Goal: Task Accomplishment & Management: Use online tool/utility

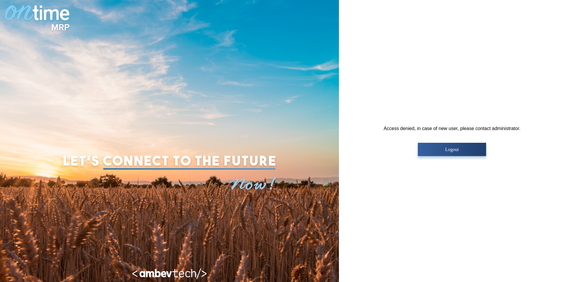
click at [461, 152] on p "Logout" at bounding box center [452, 149] width 65 height 5
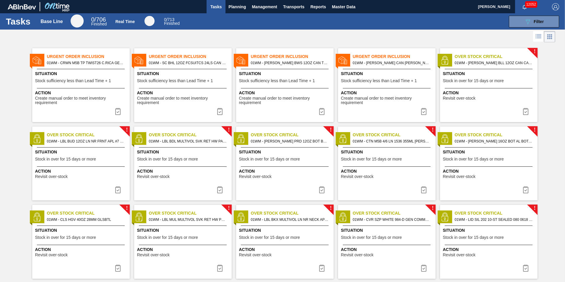
click at [277, 72] on span "Situation" at bounding box center [285, 74] width 93 height 6
checkbox input "true"
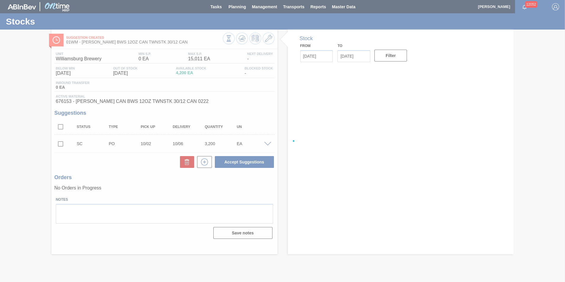
click at [238, 4] on div at bounding box center [282, 141] width 565 height 282
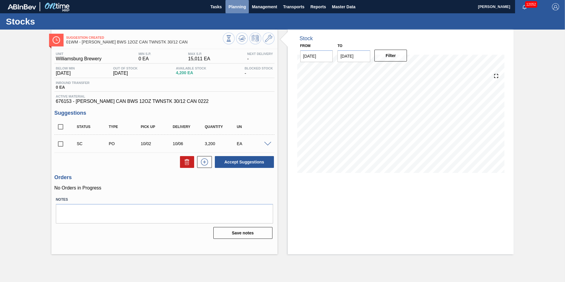
click at [234, 3] on button "Planning" at bounding box center [236, 6] width 23 height 13
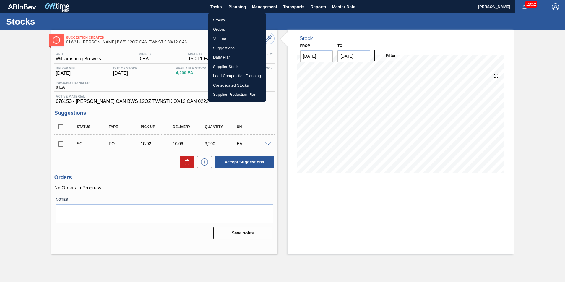
click at [227, 45] on li "Suggestions" at bounding box center [236, 47] width 57 height 9
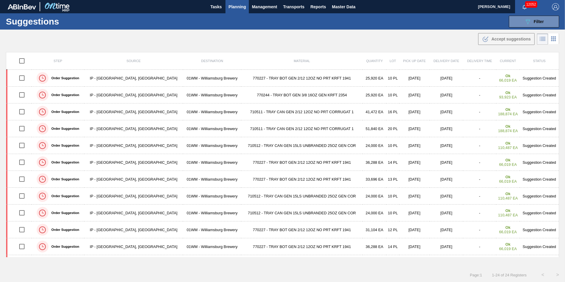
click at [245, 9] on span "Planning" at bounding box center [236, 6] width 17 height 7
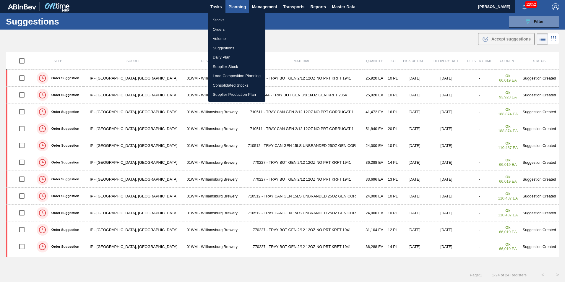
click at [241, 49] on li "Suggestions" at bounding box center [236, 47] width 57 height 9
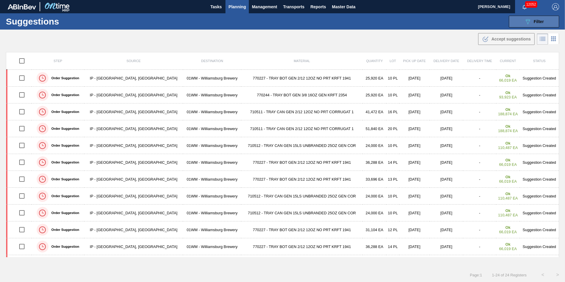
click at [554, 16] on button "089F7B8B-B2A5-4AFE-B5C0-19BA573D28AC Filter" at bounding box center [534, 22] width 50 height 12
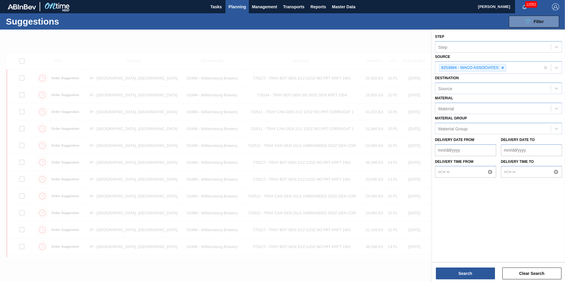
click at [394, 53] on div at bounding box center [282, 171] width 565 height 282
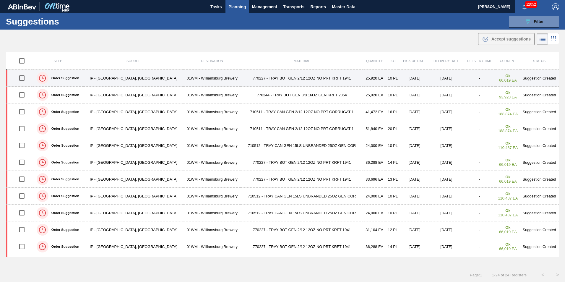
click at [272, 79] on td "770227 - TRAY BOT GEN 2/12 12OZ NO PRT KRFT 1941" at bounding box center [301, 78] width 121 height 17
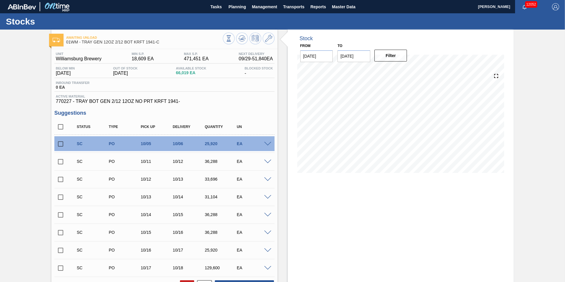
click at [60, 143] on input "checkbox" at bounding box center [60, 144] width 12 height 12
checkbox input "true"
click at [60, 163] on input "checkbox" at bounding box center [60, 161] width 12 height 12
checkbox input "true"
click at [58, 178] on input "checkbox" at bounding box center [60, 179] width 12 height 12
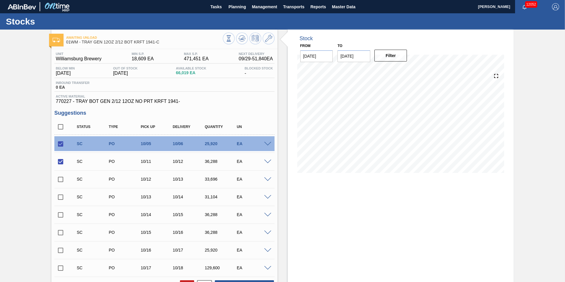
checkbox input "true"
click at [59, 198] on input "checkbox" at bounding box center [60, 197] width 12 height 12
checkbox input "true"
click at [61, 217] on input "checkbox" at bounding box center [60, 215] width 12 height 12
checkbox input "true"
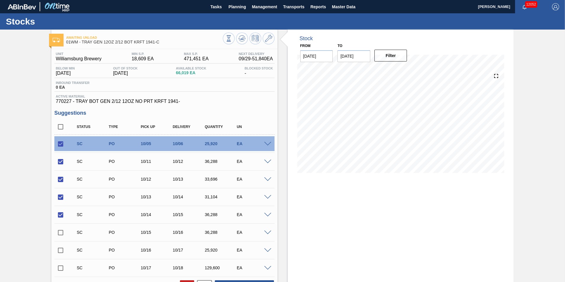
click at [266, 144] on span at bounding box center [267, 144] width 7 height 4
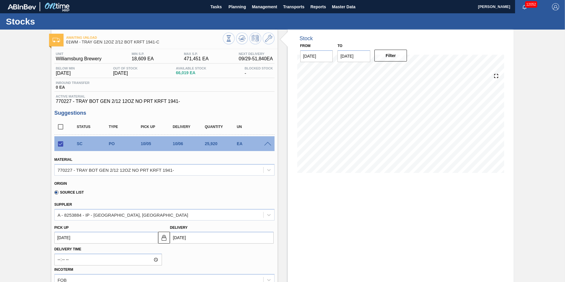
click at [266, 144] on span at bounding box center [267, 144] width 7 height 4
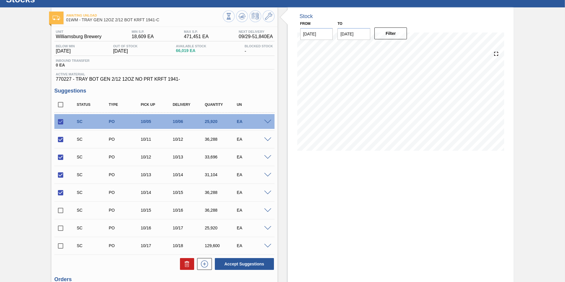
scroll to position [59, 0]
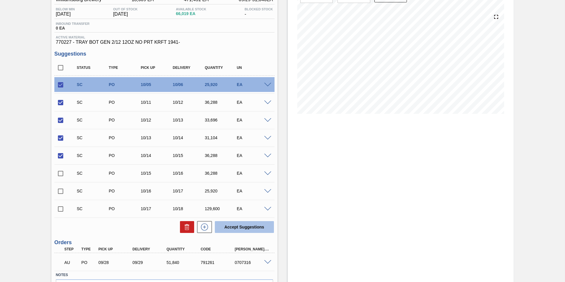
click at [250, 225] on button "Accept Suggestions" at bounding box center [244, 227] width 59 height 12
checkbox input "false"
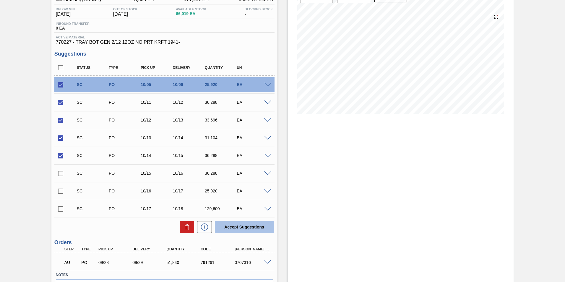
checkbox input "false"
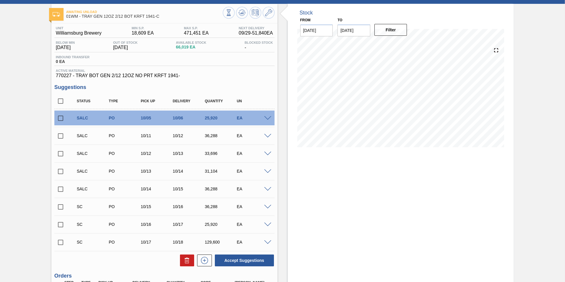
scroll to position [0, 0]
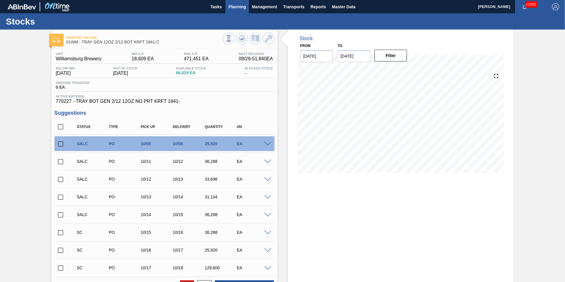
click at [237, 6] on span "Planning" at bounding box center [236, 6] width 17 height 7
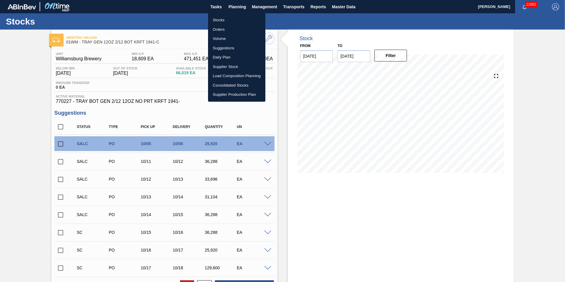
click at [228, 76] on li "Load Composition Planning" at bounding box center [236, 75] width 57 height 9
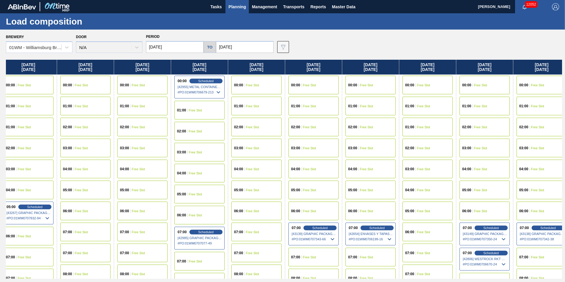
scroll to position [0, 303]
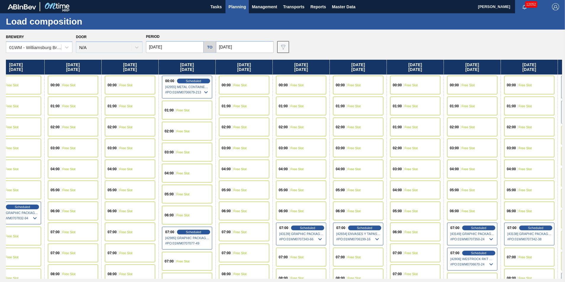
drag, startPoint x: 552, startPoint y: 64, endPoint x: 244, endPoint y: 70, distance: 308.8
click at [244, 70] on div "[DATE] 00:00 Free Slot 01:00 Free Slot 02:00 Free Slot 03:00 Free Slot 04:00 Fr…" at bounding box center [284, 169] width 556 height 219
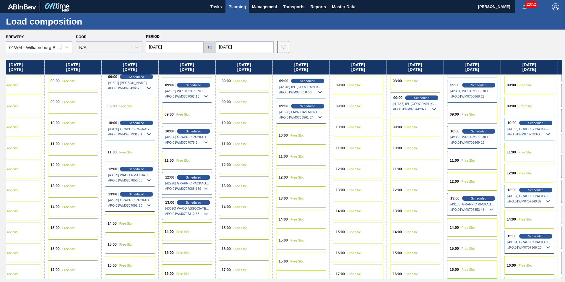
scroll to position [236, 303]
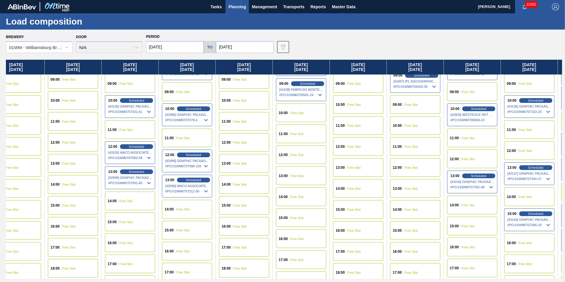
click at [300, 153] on span "Free Slot" at bounding box center [296, 155] width 13 height 4
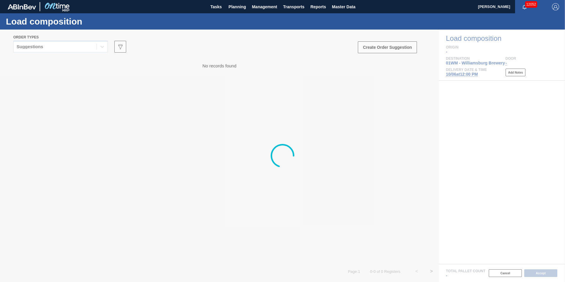
click at [44, 48] on div at bounding box center [282, 156] width 565 height 252
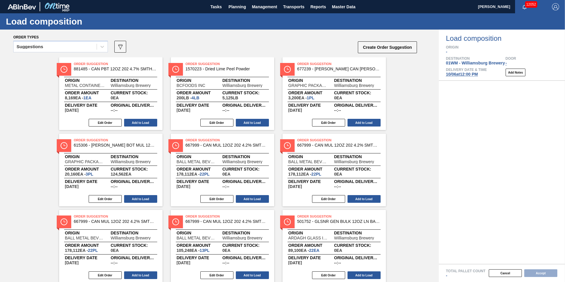
click at [44, 48] on div "Suggestions" at bounding box center [55, 47] width 83 height 9
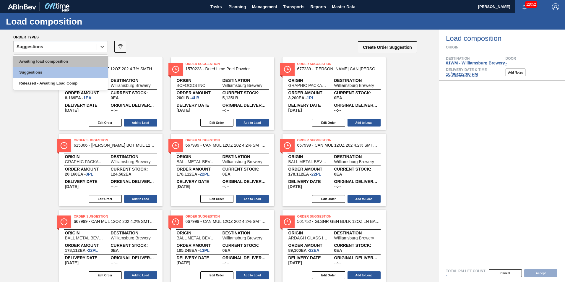
click at [46, 59] on div "Awaiting load composition" at bounding box center [60, 61] width 95 height 11
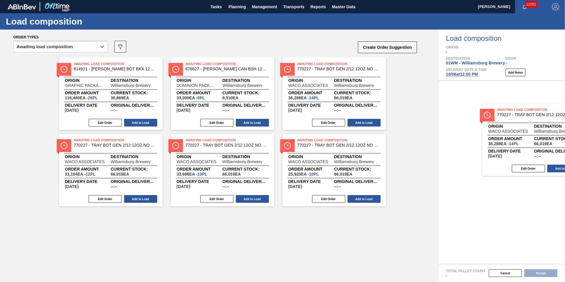
drag, startPoint x: 300, startPoint y: 156, endPoint x: 483, endPoint y: 122, distance: 185.7
click at [503, 126] on div "Order types option Awaiting load composition, selected. Select is focused ,type…" at bounding box center [282, 156] width 565 height 252
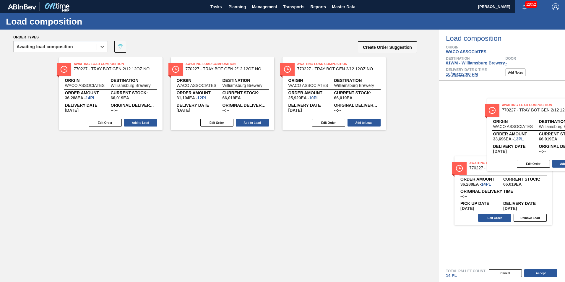
drag, startPoint x: 332, startPoint y: 95, endPoint x: 551, endPoint y: 139, distance: 223.1
click at [551, 139] on div "Order types option Awaiting load composition, selected. Select is focused ,type…" at bounding box center [282, 156] width 565 height 252
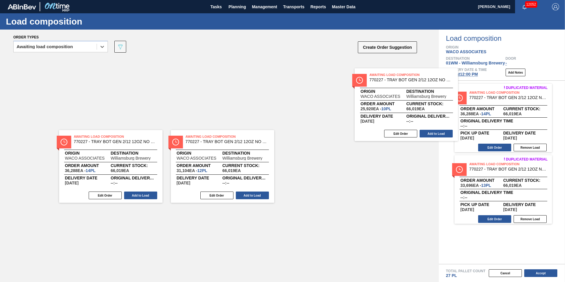
drag, startPoint x: 424, startPoint y: 128, endPoint x: 490, endPoint y: 134, distance: 65.9
click at [484, 134] on div "Order types option Awaiting load composition, selected. Select is focused ,type…" at bounding box center [282, 156] width 565 height 252
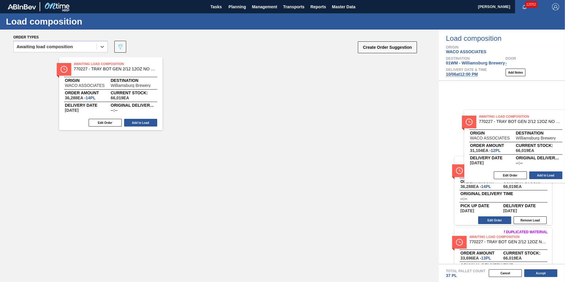
drag, startPoint x: 315, startPoint y: 118, endPoint x: 503, endPoint y: 148, distance: 190.6
click at [503, 148] on div "Order types option Awaiting load composition, selected. Select is focused ,type…" at bounding box center [282, 156] width 565 height 252
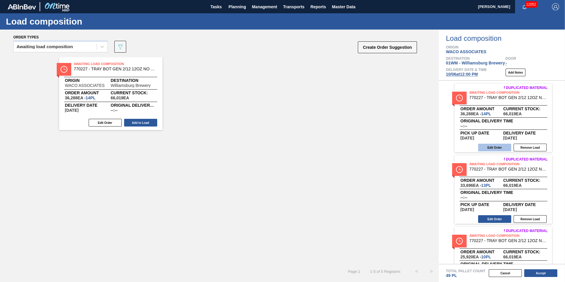
click at [497, 146] on button "Edit Order" at bounding box center [494, 148] width 33 height 8
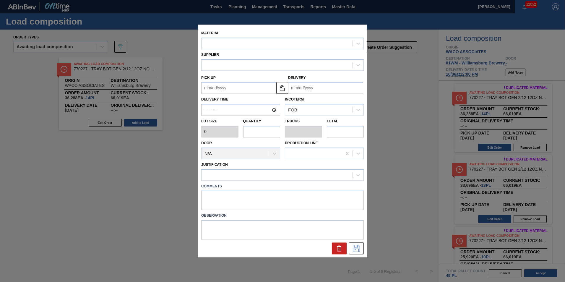
type input "2,592"
type input "14"
type input "0.269"
type input "36,288"
type up "[DATE]"
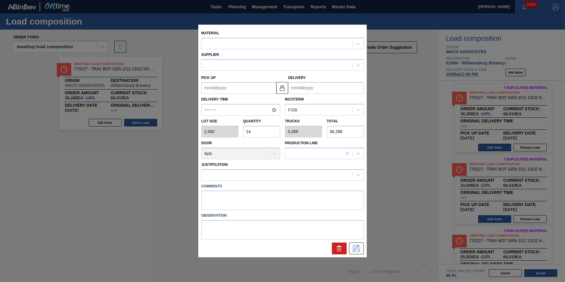
type input "[DATE]"
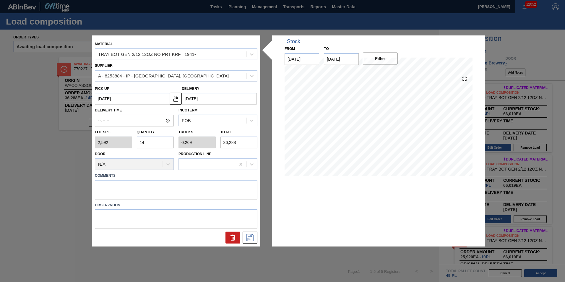
click at [173, 146] on input "14" at bounding box center [155, 142] width 37 height 12
type input "1"
type input "0.019"
type input "2,592"
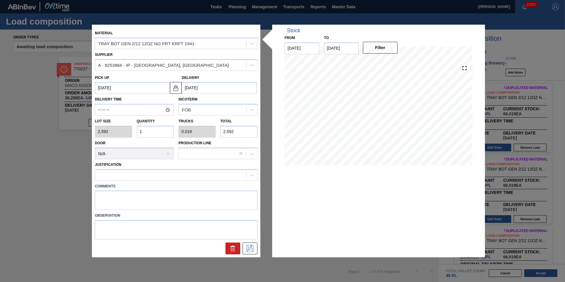
type input "17"
type input "0.327"
type input "44,064"
type input "17"
drag, startPoint x: 253, startPoint y: 243, endPoint x: 255, endPoint y: 247, distance: 5.0
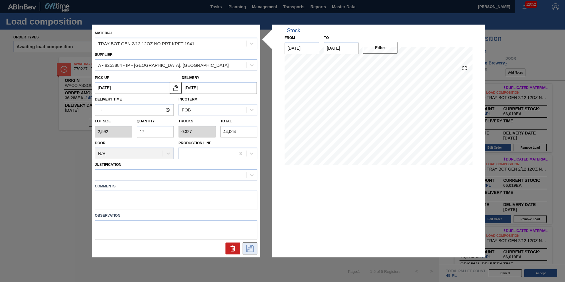
click at [252, 243] on button at bounding box center [250, 249] width 15 height 12
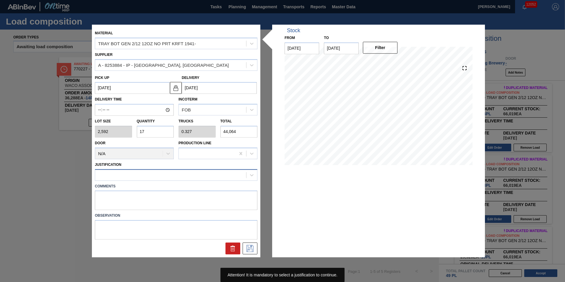
drag, startPoint x: 161, startPoint y: 164, endPoint x: 162, endPoint y: 170, distance: 6.0
click at [162, 169] on div "Justification" at bounding box center [176, 170] width 162 height 20
drag, startPoint x: 162, startPoint y: 170, endPoint x: 165, endPoint y: 176, distance: 7.3
click at [163, 174] on div at bounding box center [170, 174] width 151 height 9
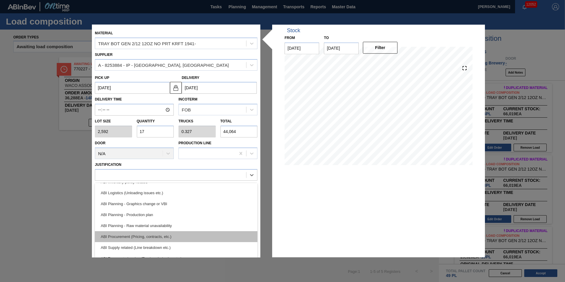
scroll to position [59, 0]
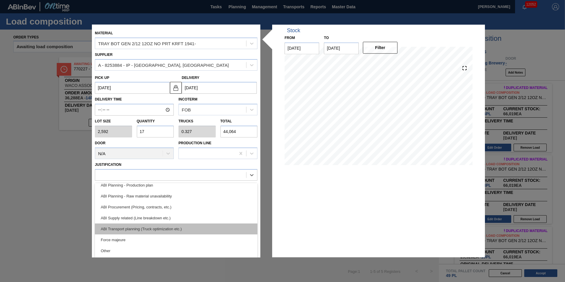
click at [186, 228] on div "ABI Transport planning (Truck optimization etc.)" at bounding box center [176, 228] width 162 height 11
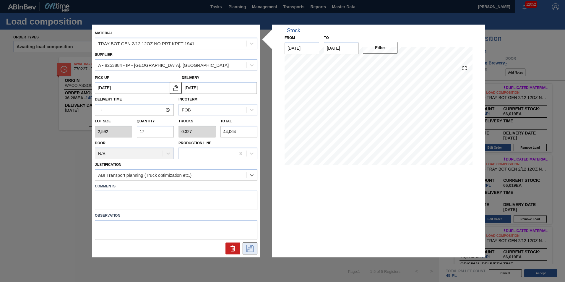
click at [252, 246] on icon at bounding box center [249, 248] width 9 height 7
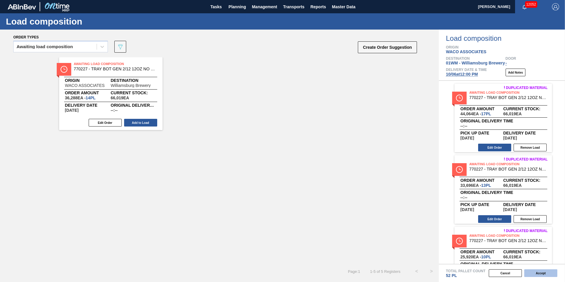
click at [539, 273] on button "Accept" at bounding box center [540, 273] width 33 height 8
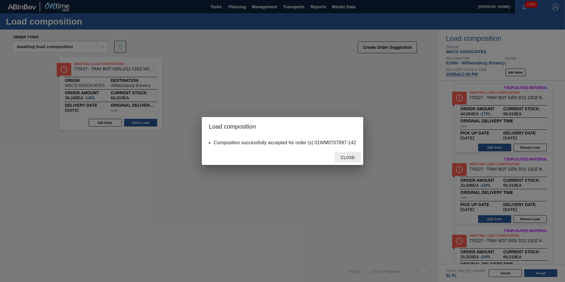
click at [353, 157] on span "Close" at bounding box center [347, 157] width 23 height 5
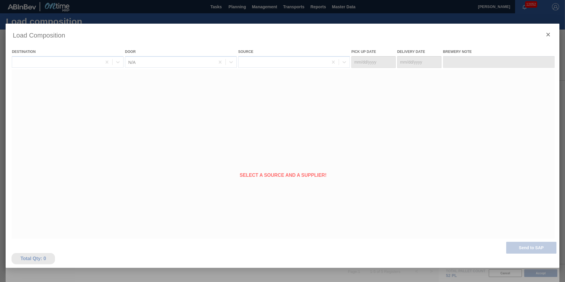
type Date "[DATE]"
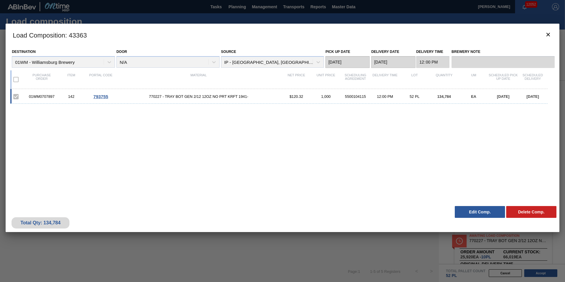
drag, startPoint x: 471, startPoint y: 214, endPoint x: 529, endPoint y: 233, distance: 60.8
click at [529, 233] on div "Load Composition : 43363 Destination 01WM - [GEOGRAPHIC_DATA] Brewery Door N/A …" at bounding box center [283, 157] width 554 height 266
click at [549, 32] on icon "botão de ícone" at bounding box center [548, 34] width 7 height 7
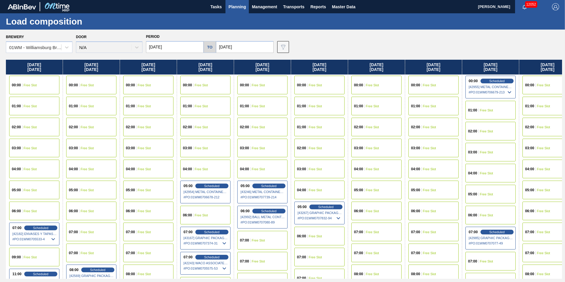
click at [237, 10] on button "Planning" at bounding box center [236, 6] width 23 height 13
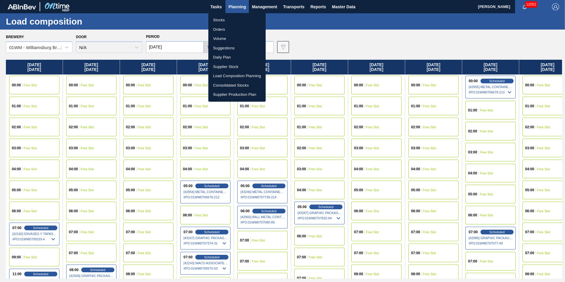
click at [299, 33] on div at bounding box center [282, 141] width 565 height 282
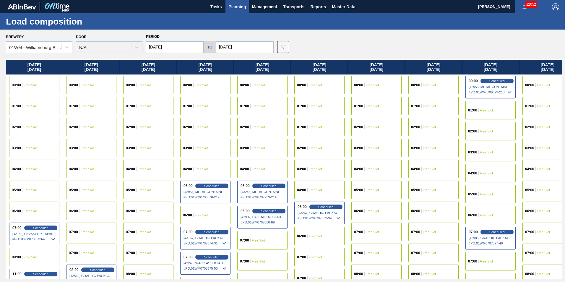
click at [235, 8] on span "Planning" at bounding box center [236, 6] width 17 height 7
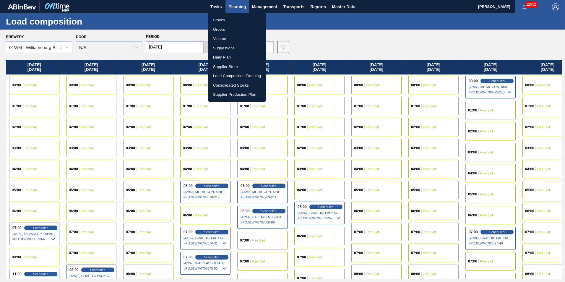
click at [235, 48] on li "Suggestions" at bounding box center [236, 47] width 57 height 9
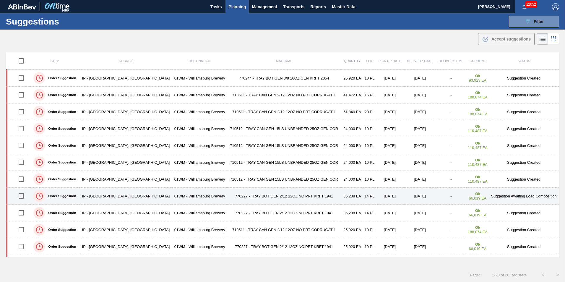
click at [19, 197] on input "checkbox" at bounding box center [21, 196] width 12 height 12
checkbox input "true"
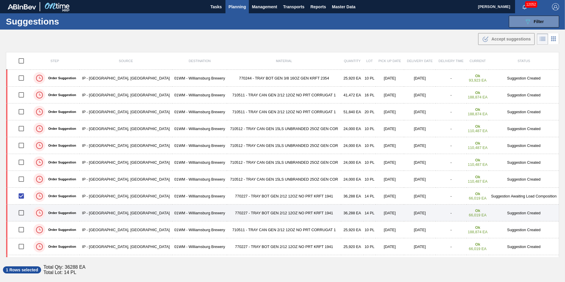
click at [27, 210] on input "checkbox" at bounding box center [21, 213] width 12 height 12
checkbox input "true"
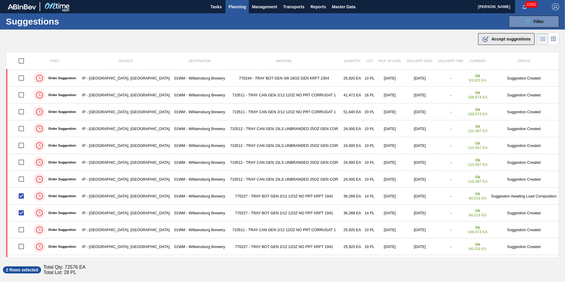
click at [490, 37] on div ".b{fill:var(--color-action-default)} Accept suggestions" at bounding box center [506, 38] width 49 height 7
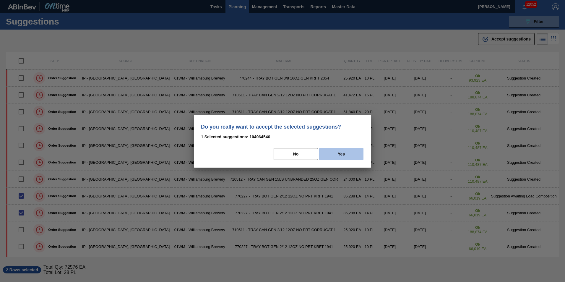
click at [327, 157] on button "Yes" at bounding box center [341, 154] width 44 height 12
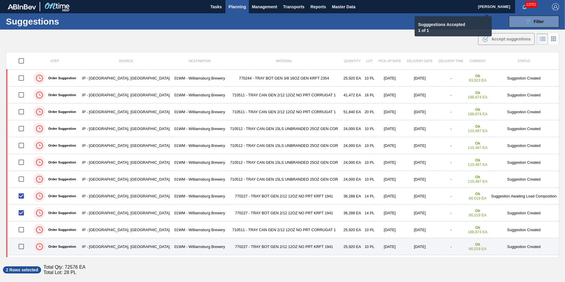
checkbox input "false"
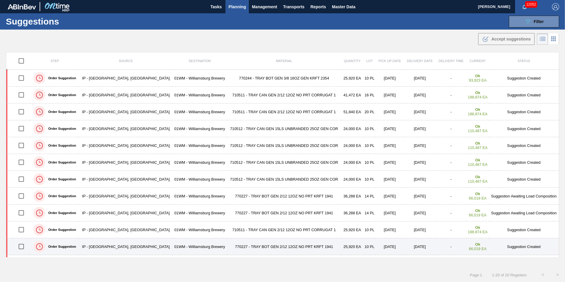
click at [19, 248] on input "checkbox" at bounding box center [21, 246] width 12 height 12
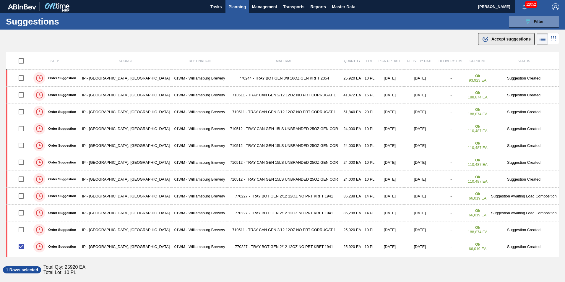
click at [510, 43] on button ".b{fill:var(--color-action-default)} Accept suggestions" at bounding box center [506, 39] width 56 height 12
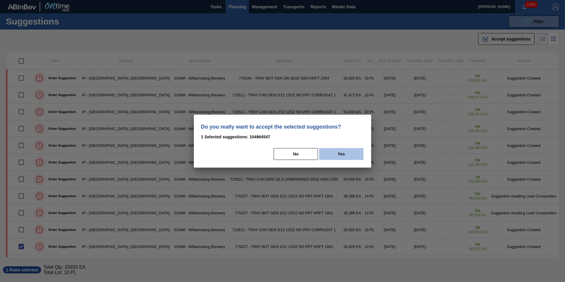
click at [337, 152] on button "Yes" at bounding box center [341, 154] width 44 height 12
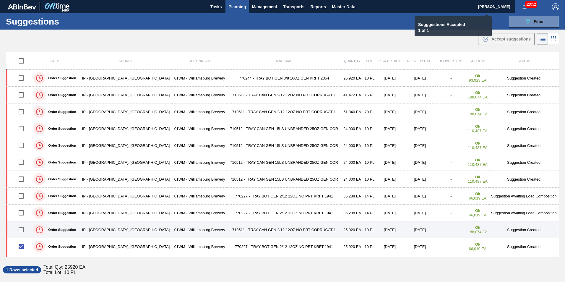
checkbox input "false"
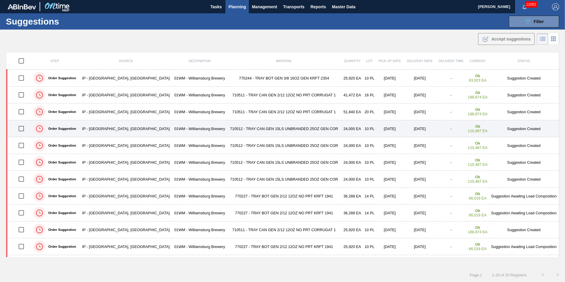
drag, startPoint x: 23, startPoint y: 128, endPoint x: 23, endPoint y: 134, distance: 6.2
click at [23, 128] on input "checkbox" at bounding box center [21, 128] width 12 height 12
checkbox input "true"
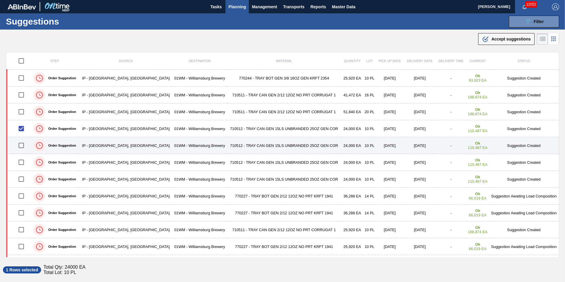
click at [25, 142] on input "checkbox" at bounding box center [21, 145] width 12 height 12
checkbox input "true"
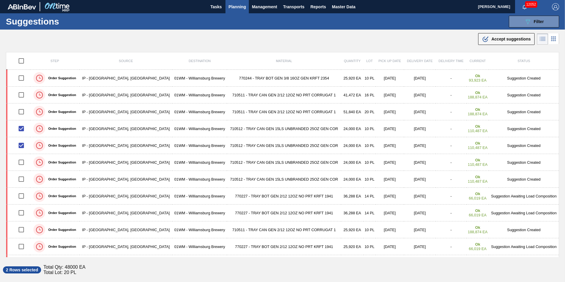
scroll to position [9, 0]
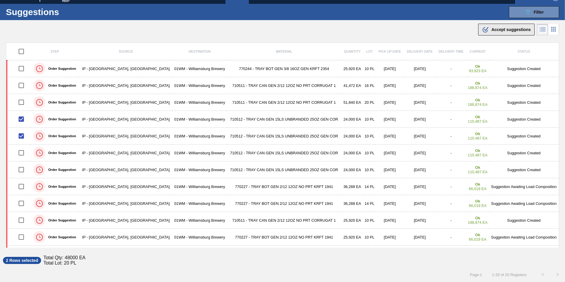
click at [498, 29] on span "Accept suggestions" at bounding box center [510, 29] width 39 height 5
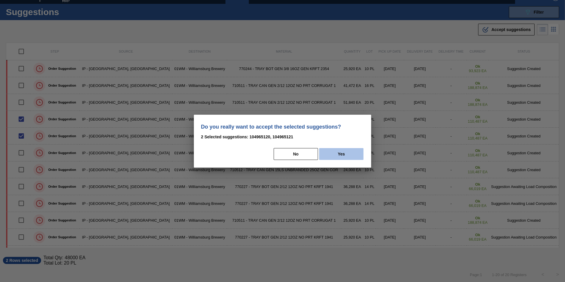
click at [351, 149] on button "Yes" at bounding box center [341, 154] width 44 height 12
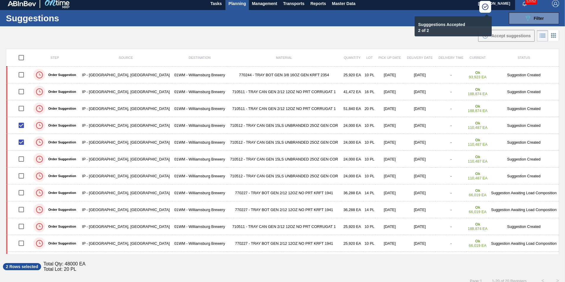
scroll to position [0, 0]
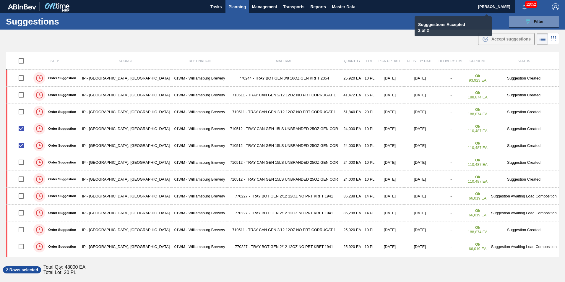
checkbox input "false"
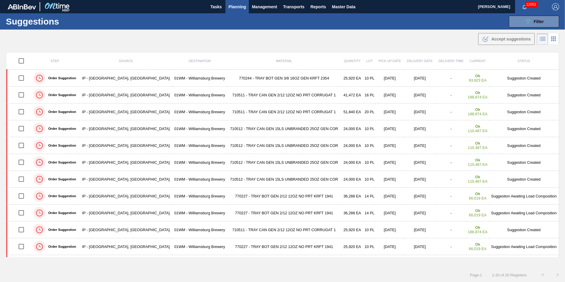
click at [233, 10] on span "Planning" at bounding box center [236, 6] width 17 height 7
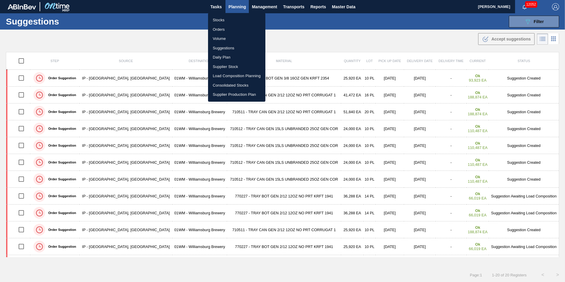
click at [332, 42] on div at bounding box center [282, 141] width 565 height 282
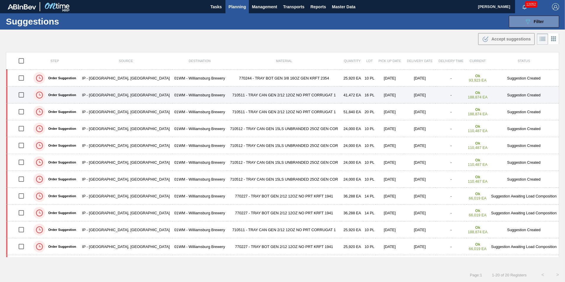
click at [23, 94] on input "checkbox" at bounding box center [21, 95] width 12 height 12
checkbox input "true"
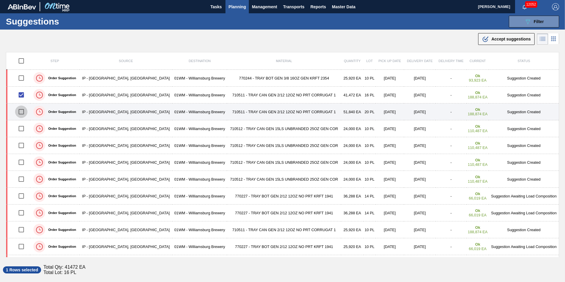
click at [22, 111] on input "checkbox" at bounding box center [21, 111] width 12 height 12
checkbox input "true"
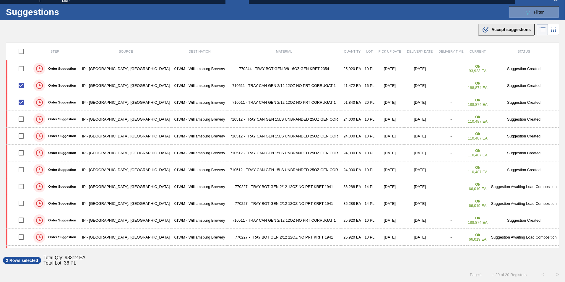
click at [503, 26] on div ".b{fill:var(--color-action-default)} Accept suggestions" at bounding box center [506, 29] width 49 height 7
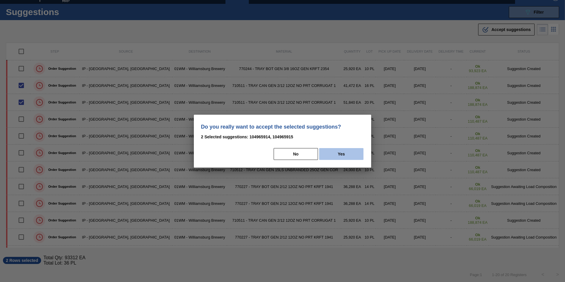
click at [340, 152] on button "Yes" at bounding box center [341, 154] width 44 height 12
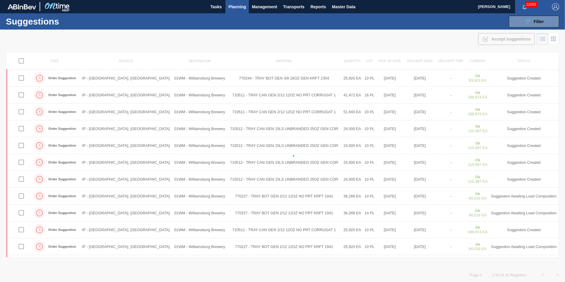
checkbox input "false"
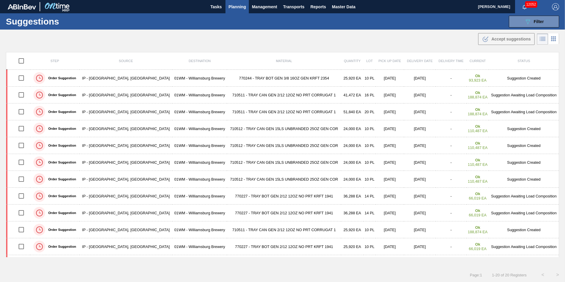
click at [233, 6] on span "Planning" at bounding box center [236, 6] width 17 height 7
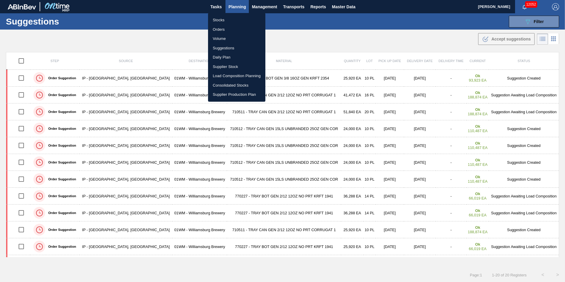
click at [228, 48] on li "Suggestions" at bounding box center [236, 47] width 57 height 9
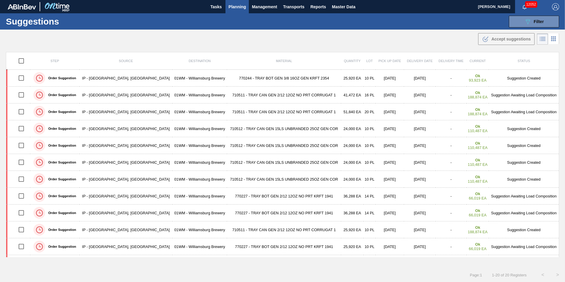
click at [234, 7] on span "Planning" at bounding box center [236, 6] width 17 height 7
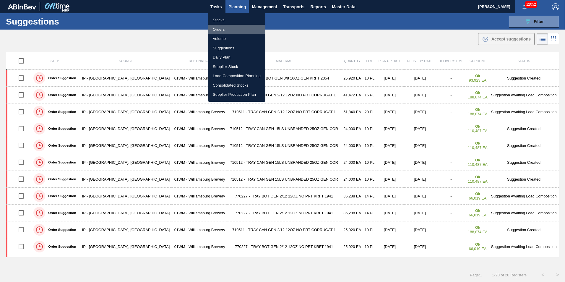
click at [228, 27] on li "Orders" at bounding box center [236, 29] width 57 height 9
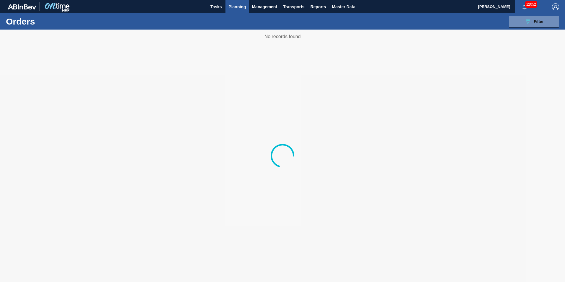
drag, startPoint x: 265, startPoint y: 37, endPoint x: 326, endPoint y: 49, distance: 62.3
click at [326, 49] on div at bounding box center [282, 156] width 565 height 252
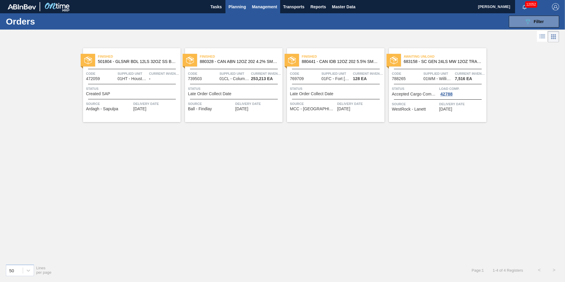
click at [258, 6] on span "Management" at bounding box center [264, 6] width 25 height 7
click at [239, 8] on div at bounding box center [282, 141] width 565 height 282
click at [243, 7] on span "Planning" at bounding box center [236, 6] width 17 height 7
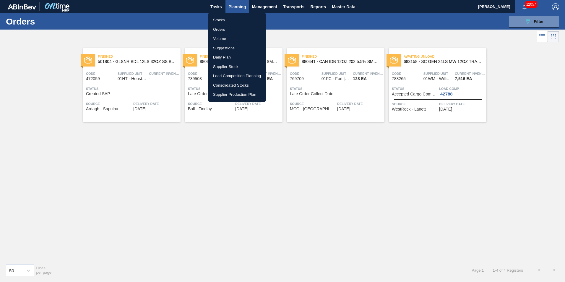
click at [230, 51] on li "Suggestions" at bounding box center [236, 47] width 57 height 9
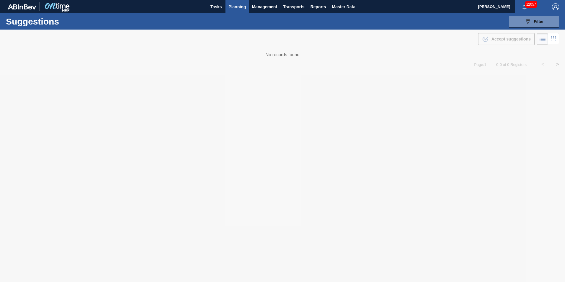
click at [301, 51] on div at bounding box center [282, 156] width 565 height 252
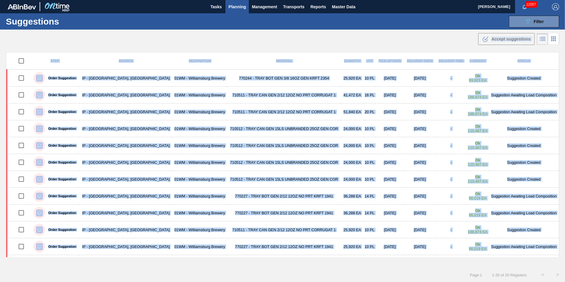
drag, startPoint x: 272, startPoint y: 59, endPoint x: 227, endPoint y: 64, distance: 44.3
click at [231, 62] on th "Material" at bounding box center [284, 60] width 114 height 17
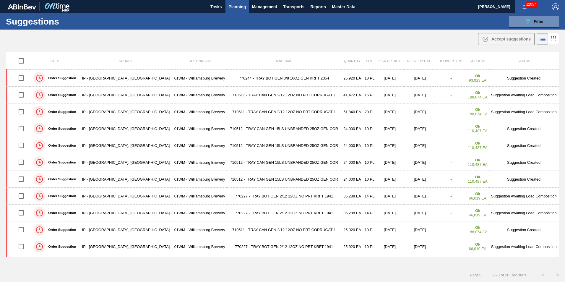
click at [227, 6] on button "Planning" at bounding box center [236, 6] width 23 height 13
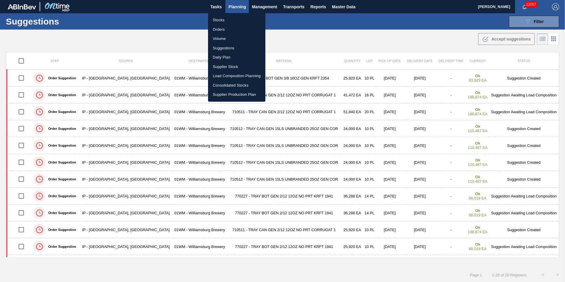
click at [230, 75] on li "Load Composition Planning" at bounding box center [236, 75] width 57 height 9
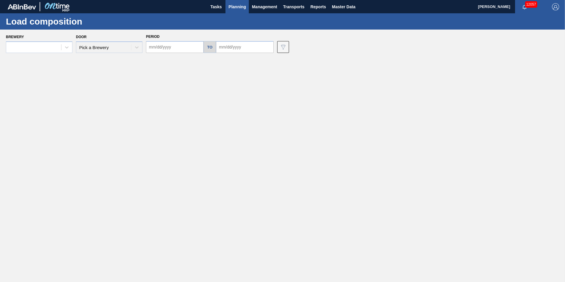
type input "[DATE]"
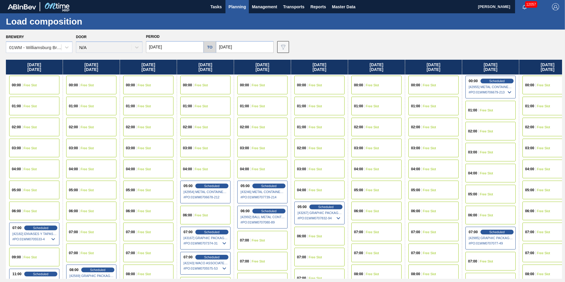
click at [159, 48] on input "[DATE]" at bounding box center [175, 47] width 58 height 12
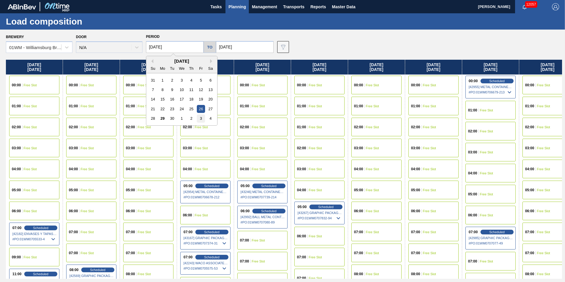
click at [199, 119] on div "3" at bounding box center [201, 118] width 8 height 8
type input "[DATE]"
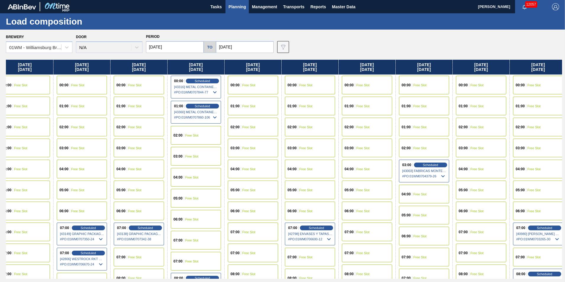
drag, startPoint x: 394, startPoint y: 69, endPoint x: 62, endPoint y: 84, distance: 331.8
click at [63, 84] on div "[DATE] 00:00 Free Slot 01:00 Free Slot 02:00 Free Slot 03:00 Free Slot 04:00 Fr…" at bounding box center [284, 169] width 556 height 219
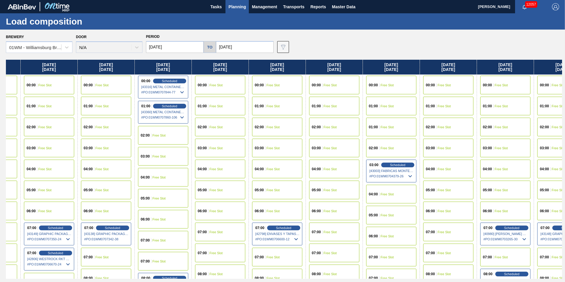
scroll to position [0, 356]
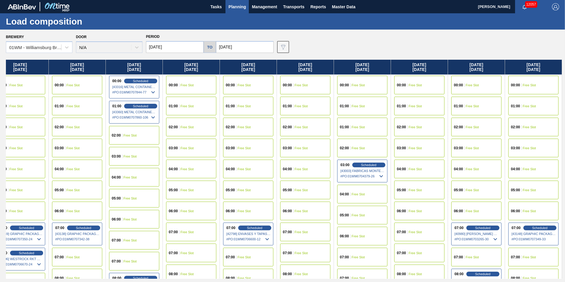
drag, startPoint x: 488, startPoint y: 68, endPoint x: 191, endPoint y: 126, distance: 302.2
click at [191, 126] on div "[DATE] 00:00 Free Slot 01:00 Free Slot 02:00 Free Slot 03:00 Free Slot 04:00 Fr…" at bounding box center [284, 169] width 556 height 219
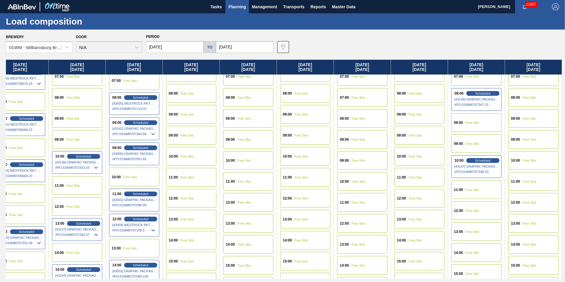
scroll to position [177, 356]
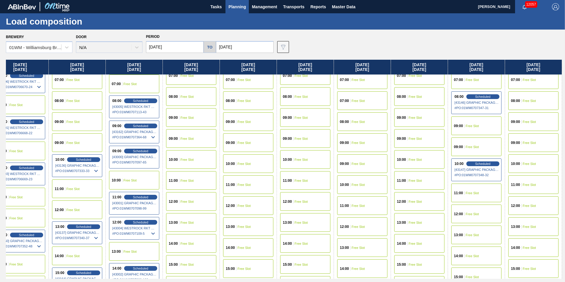
click at [195, 155] on div "10:00 Free Slot" at bounding box center [191, 159] width 50 height 19
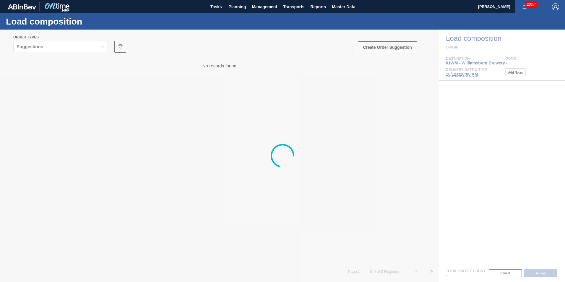
click at [30, 51] on div at bounding box center [282, 156] width 565 height 252
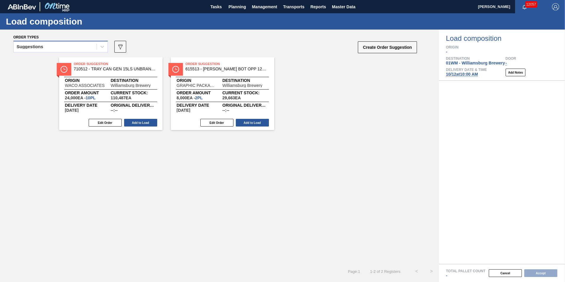
click at [28, 45] on div "Suggestions" at bounding box center [30, 47] width 27 height 4
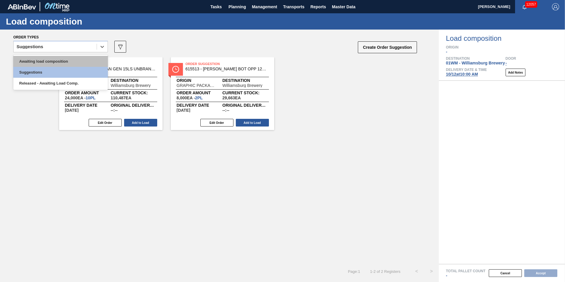
click at [37, 64] on div "Awaiting load composition" at bounding box center [60, 61] width 95 height 11
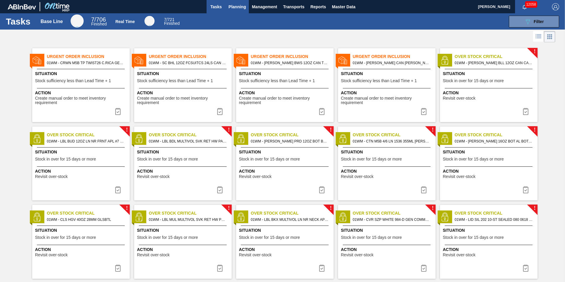
click at [234, 4] on span "Planning" at bounding box center [236, 6] width 17 height 7
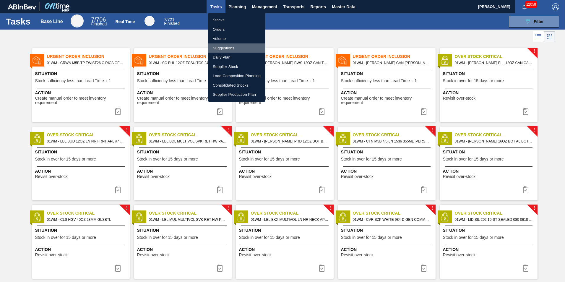
click at [231, 48] on li "Suggestions" at bounding box center [236, 47] width 57 height 9
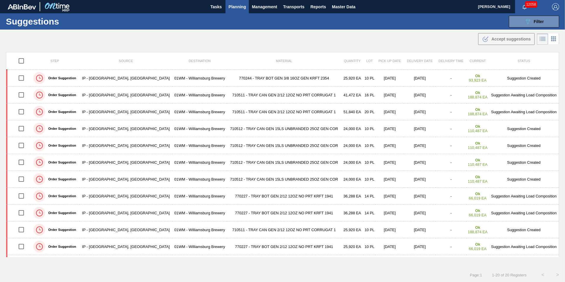
click at [233, 5] on span "Planning" at bounding box center [236, 6] width 17 height 7
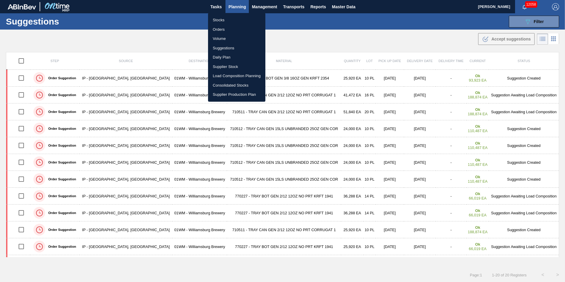
click at [232, 74] on li "Load Composition Planning" at bounding box center [236, 75] width 57 height 9
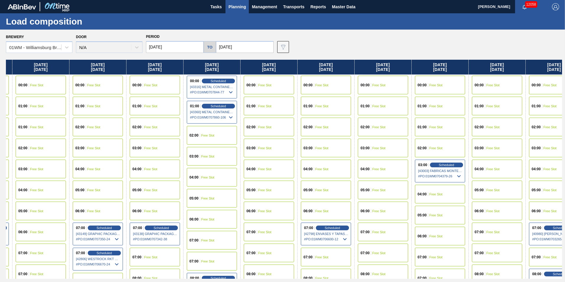
scroll to position [0, 356]
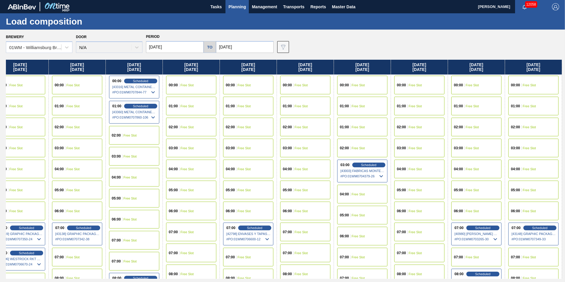
drag, startPoint x: 470, startPoint y: 67, endPoint x: 27, endPoint y: 82, distance: 443.4
click at [27, 82] on div "[DATE] 00:00 Free Slot 01:00 Free Slot 02:00 Free Slot 03:00 Free Slot 04:00 Fr…" at bounding box center [284, 169] width 556 height 219
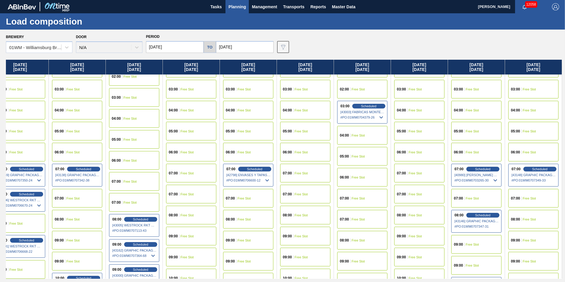
scroll to position [59, 356]
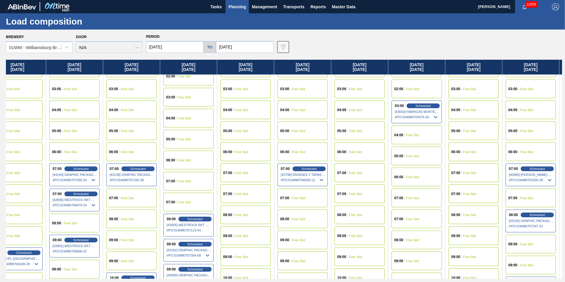
drag, startPoint x: 170, startPoint y: 69, endPoint x: 234, endPoint y: 74, distance: 64.0
click at [234, 74] on div "[DATE] 00:00 Free Slot 01:00 Free Slot 02:00 Free Slot 03:00 Free Slot 04:00 Fr…" at bounding box center [284, 169] width 556 height 219
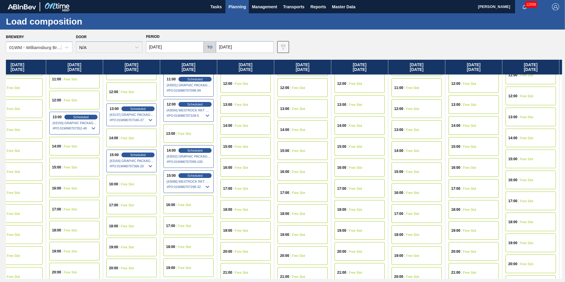
scroll to position [325, 302]
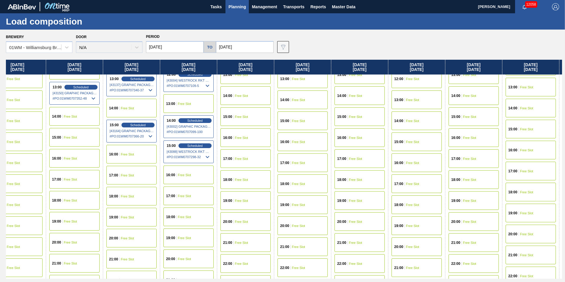
click at [130, 105] on div "14:00 Free Slot" at bounding box center [131, 108] width 50 height 19
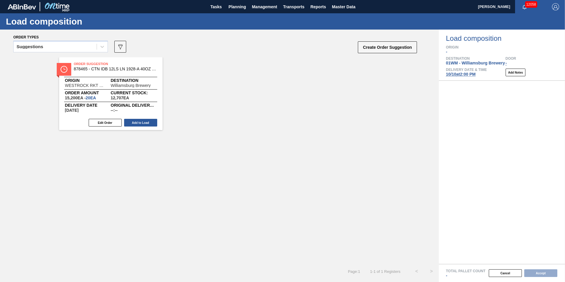
click at [51, 50] on div "Suggestions" at bounding box center [55, 47] width 83 height 9
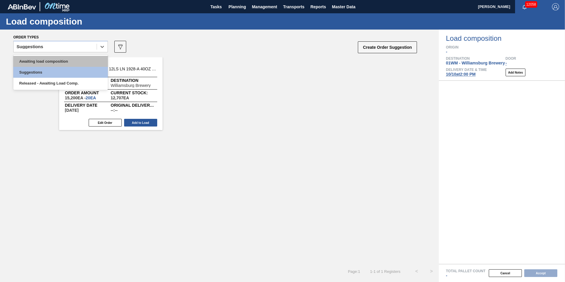
click at [51, 62] on div "Awaiting load composition" at bounding box center [60, 61] width 95 height 11
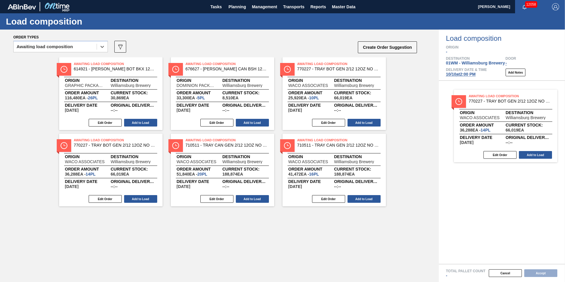
drag, startPoint x: 105, startPoint y: 170, endPoint x: 502, endPoint y: 123, distance: 399.5
click at [502, 124] on div "Order types option Awaiting load composition, selected. Select is focused ,type…" at bounding box center [282, 156] width 565 height 252
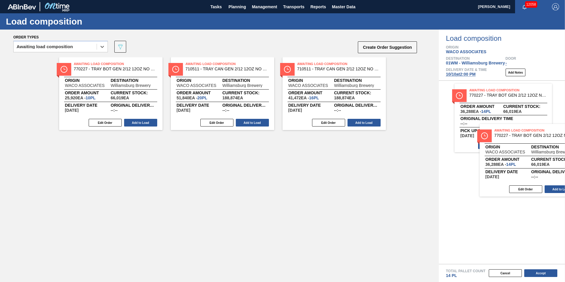
drag, startPoint x: 225, startPoint y: 98, endPoint x: 510, endPoint y: 168, distance: 293.9
click at [510, 168] on div "Order types option Awaiting load composition, selected. Select is focused ,type…" at bounding box center [282, 156] width 565 height 252
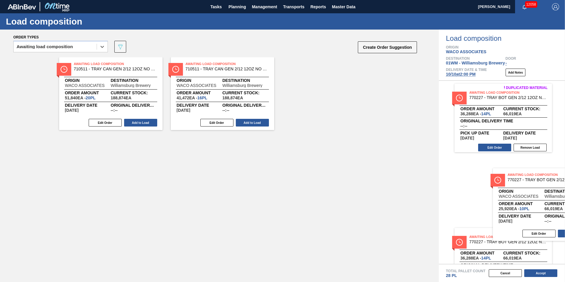
drag, startPoint x: 123, startPoint y: 86, endPoint x: 538, endPoint y: 166, distance: 422.5
click at [538, 167] on div "Order types option Awaiting load composition, selected. Select is focused ,type…" at bounding box center [282, 156] width 565 height 252
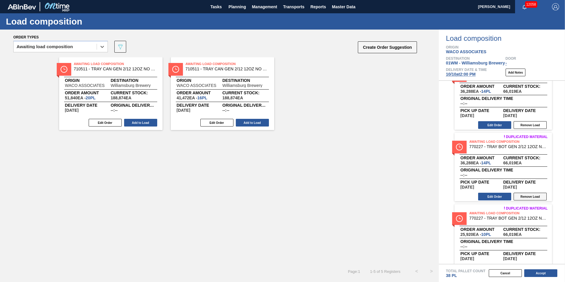
scroll to position [34, 0]
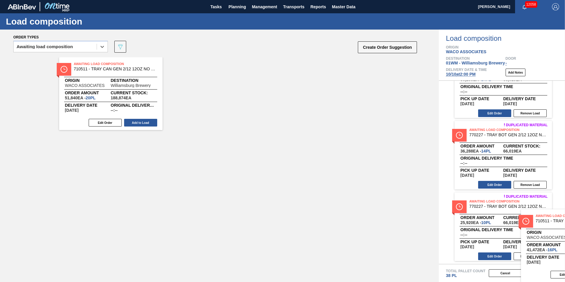
drag, startPoint x: 228, startPoint y: 84, endPoint x: 566, endPoint y: 236, distance: 370.0
click at [565, 0] on html "Tasks Planning Management Transports Reports Master Data Vincent Geritano 12058…" at bounding box center [282, 0] width 565 height 0
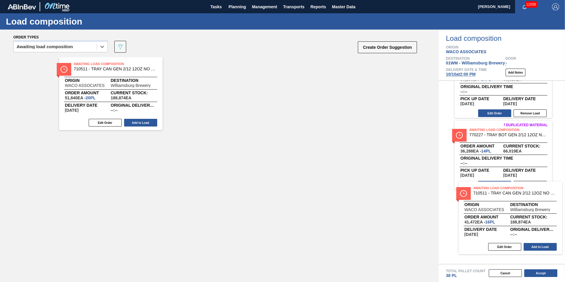
drag, startPoint x: 229, startPoint y: 102, endPoint x: 514, endPoint y: 228, distance: 312.3
click at [514, 228] on div "Order types option Awaiting load composition, selected. Select is focused ,type…" at bounding box center [282, 156] width 565 height 252
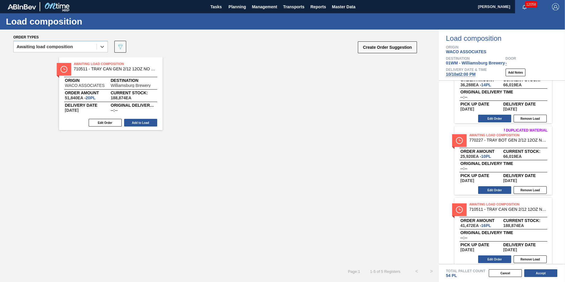
scroll to position [106, 0]
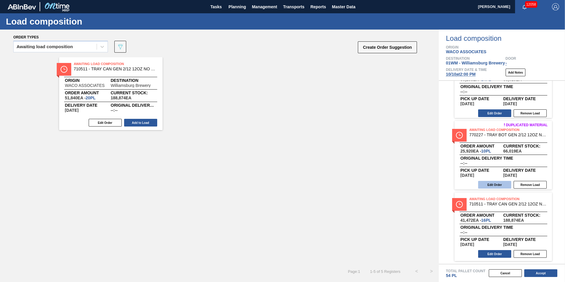
click at [494, 187] on button "Edit Order" at bounding box center [494, 185] width 33 height 8
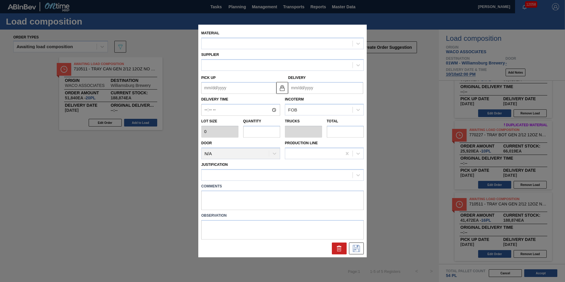
type input "2,592"
type input "10"
type input "0.192"
type input "25,920"
type up "[DATE]"
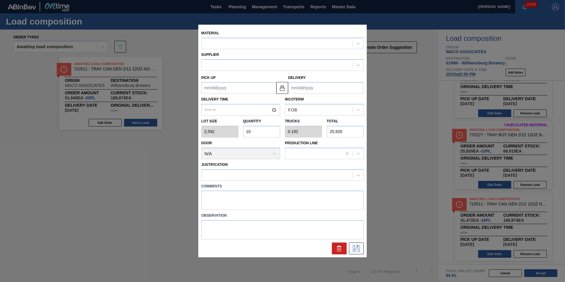
type input "[DATE]"
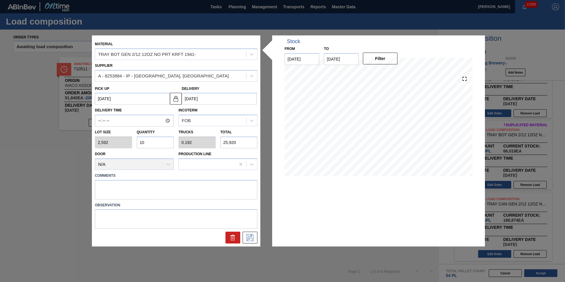
click at [150, 144] on input "10" at bounding box center [155, 142] width 37 height 12
type input "1"
type input "0.019"
type input "2,592"
type input "0"
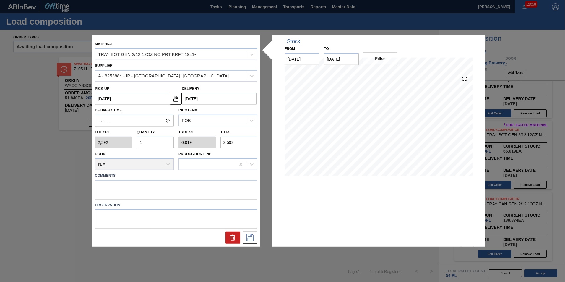
type input "0"
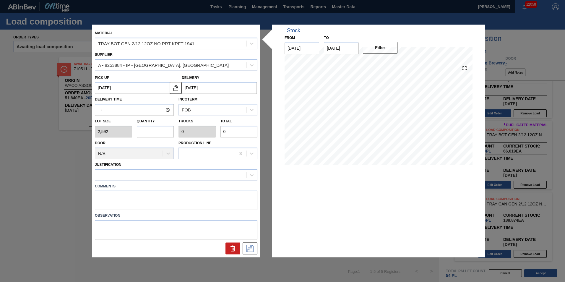
type input "8"
type input "0.154"
type input "20,736"
type input "8"
click at [186, 170] on div at bounding box center [176, 175] width 162 height 12
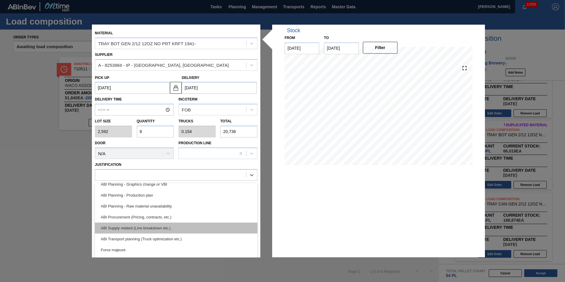
scroll to position [59, 0]
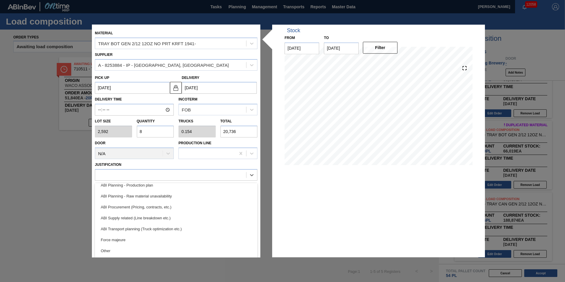
click at [201, 230] on div "ABI Transport planning (Truck optimization etc.)" at bounding box center [176, 228] width 162 height 11
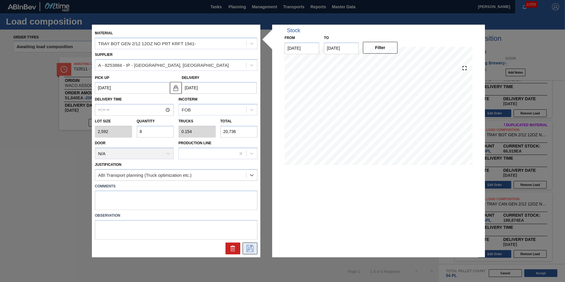
click at [251, 247] on icon at bounding box center [249, 248] width 9 height 7
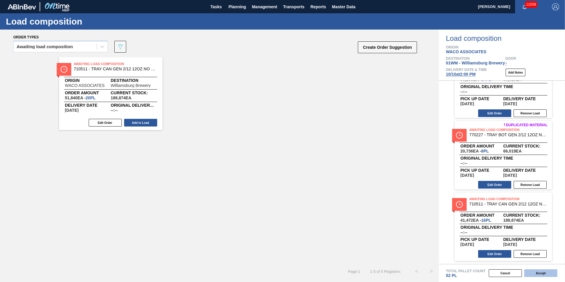
click at [550, 273] on button "Accept" at bounding box center [540, 273] width 33 height 8
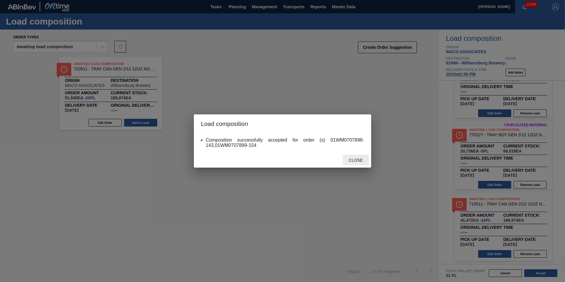
click at [355, 160] on span "Close" at bounding box center [355, 160] width 23 height 5
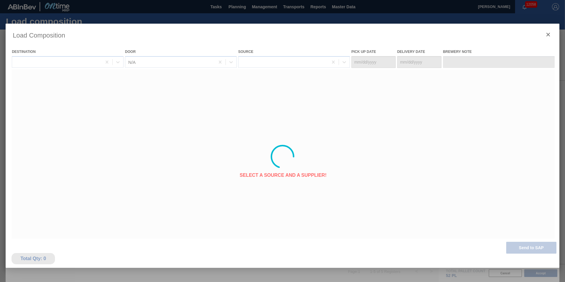
type Date "[DATE]"
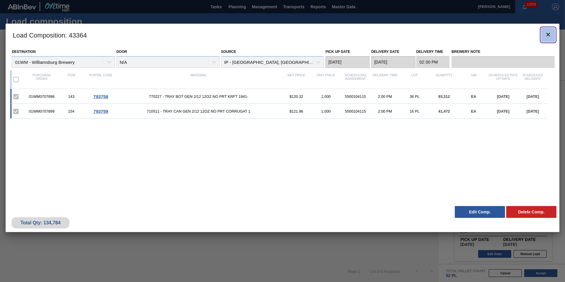
click at [552, 32] on button "botão de ícone" at bounding box center [548, 35] width 14 height 14
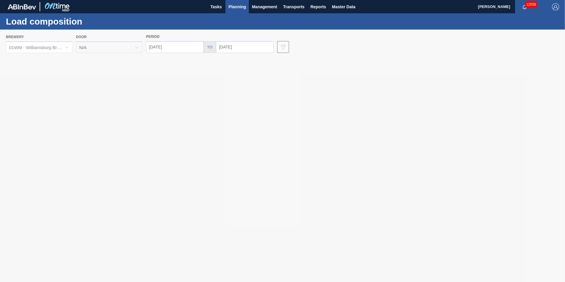
click at [237, 9] on span "Planning" at bounding box center [236, 6] width 17 height 7
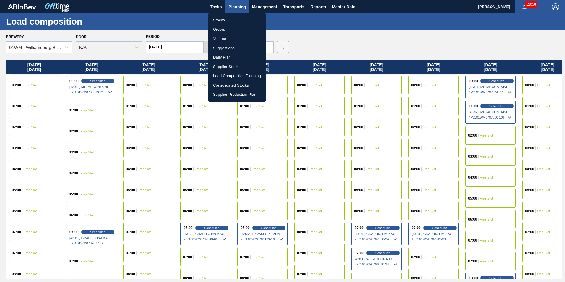
click at [229, 29] on li "Orders" at bounding box center [236, 29] width 57 height 9
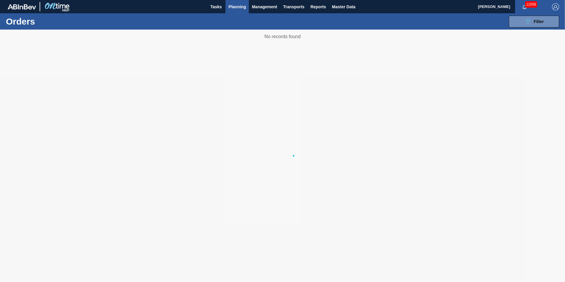
click at [240, 10] on span "Planning" at bounding box center [236, 6] width 17 height 7
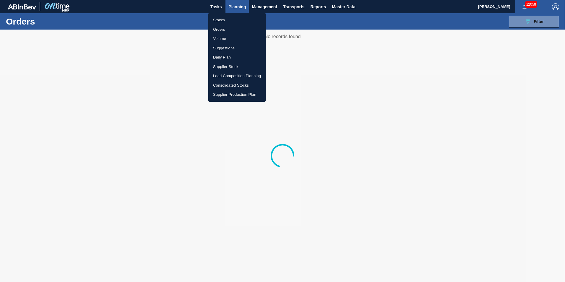
click at [245, 75] on li "Load Composition Planning" at bounding box center [236, 75] width 57 height 9
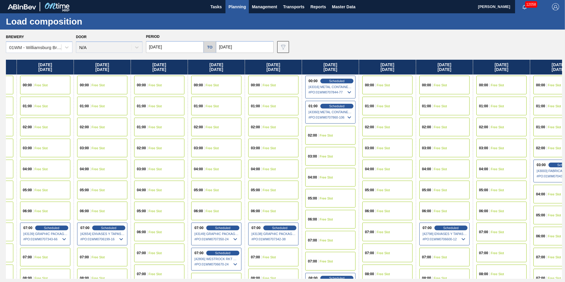
scroll to position [0, 155]
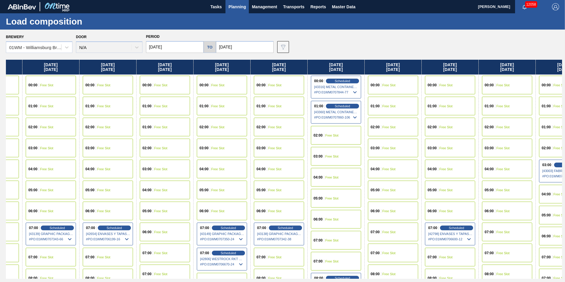
drag, startPoint x: 383, startPoint y: 69, endPoint x: 225, endPoint y: 76, distance: 158.5
click at [225, 76] on div "[DATE] 00:00 Free Slot 01:00 Free Slot 02:00 Free Slot 03:00 Free Slot 04:00 Fr…" at bounding box center [284, 169] width 556 height 219
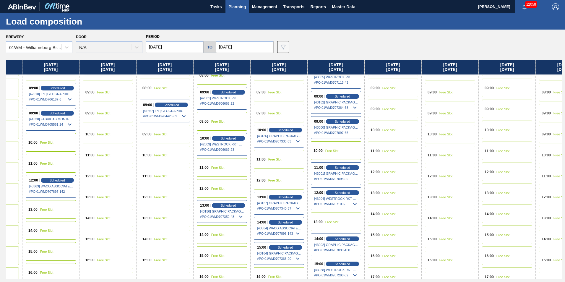
scroll to position [236, 155]
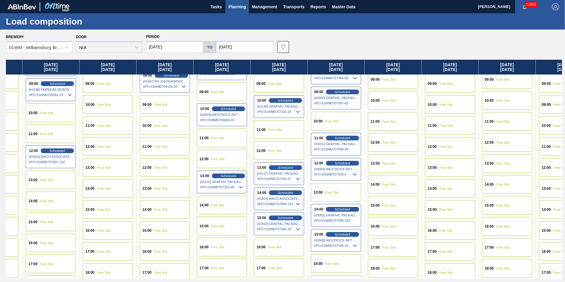
click at [328, 120] on span "Free Slot" at bounding box center [331, 121] width 13 height 4
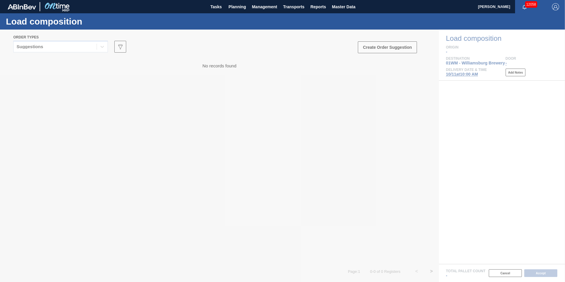
click at [79, 45] on div at bounding box center [282, 156] width 565 height 252
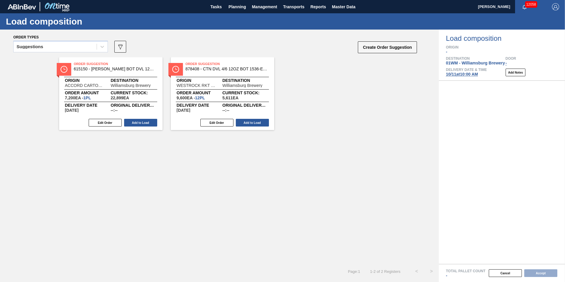
click at [79, 45] on div "Suggestions" at bounding box center [55, 47] width 83 height 9
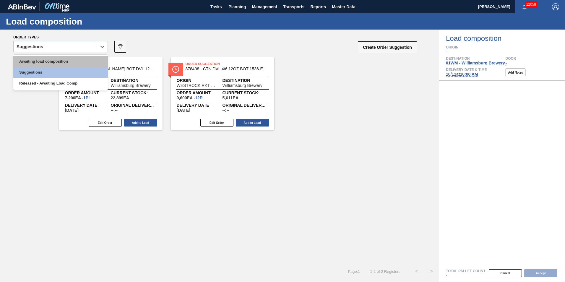
click at [82, 61] on div "Awaiting load composition" at bounding box center [60, 61] width 95 height 11
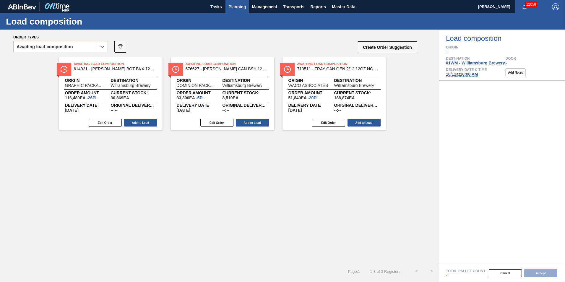
click at [231, 4] on span "Planning" at bounding box center [236, 6] width 17 height 7
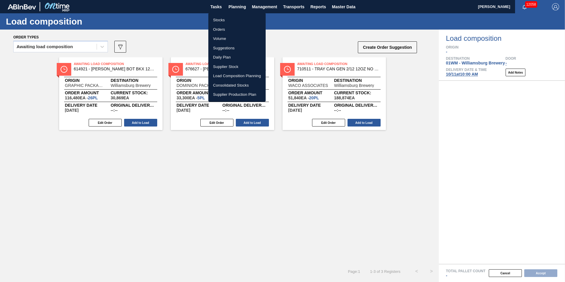
click at [232, 46] on li "Suggestions" at bounding box center [236, 47] width 57 height 9
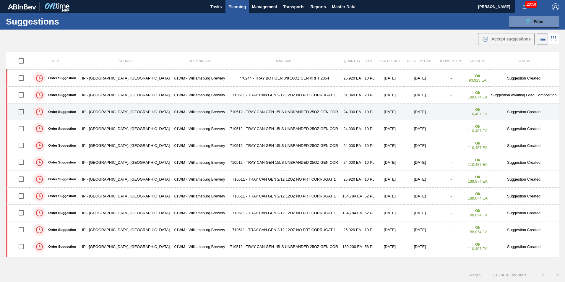
click at [22, 112] on input "checkbox" at bounding box center [21, 111] width 12 height 12
checkbox input "true"
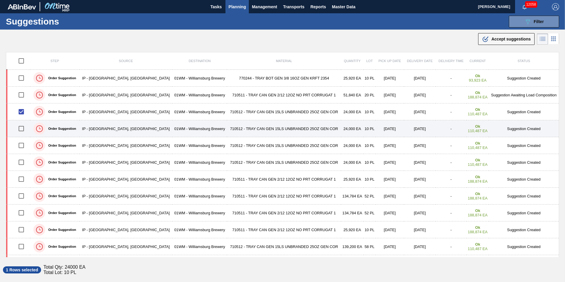
click at [23, 130] on input "checkbox" at bounding box center [21, 128] width 12 height 12
checkbox input "true"
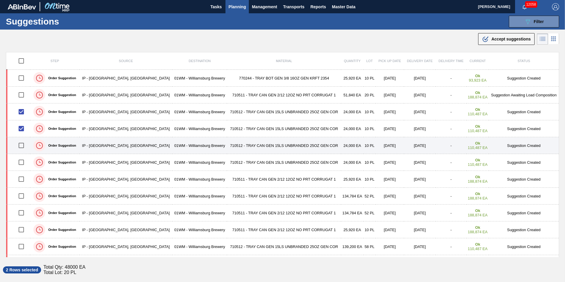
drag, startPoint x: 23, startPoint y: 144, endPoint x: 20, endPoint y: 142, distance: 3.6
click at [23, 144] on input "checkbox" at bounding box center [21, 145] width 12 height 12
checkbox input "true"
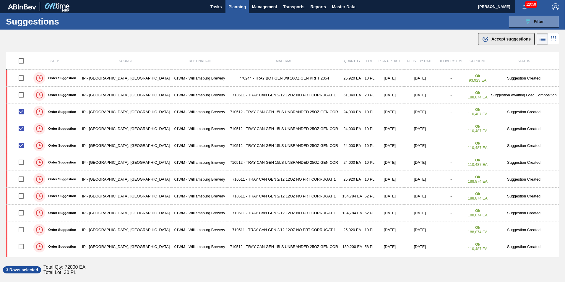
click at [504, 39] on span "Accept suggestions" at bounding box center [510, 39] width 39 height 5
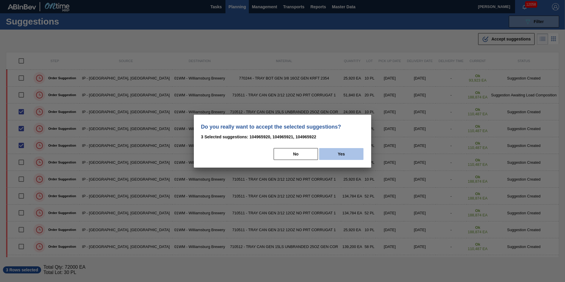
click at [340, 155] on button "Yes" at bounding box center [341, 154] width 44 height 12
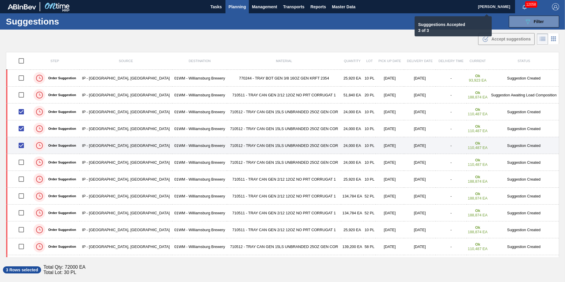
checkbox input "false"
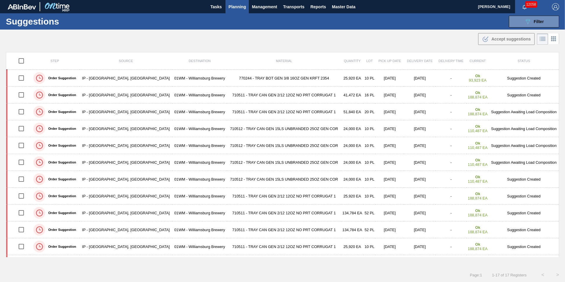
click at [232, 4] on span "Planning" at bounding box center [236, 6] width 17 height 7
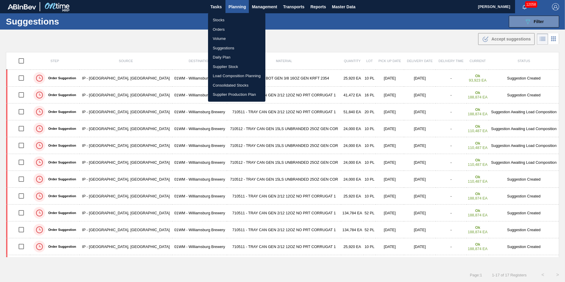
click at [240, 74] on li "Load Composition Planning" at bounding box center [236, 75] width 57 height 9
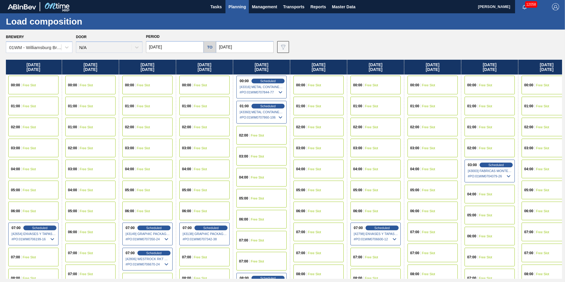
scroll to position [0, 244]
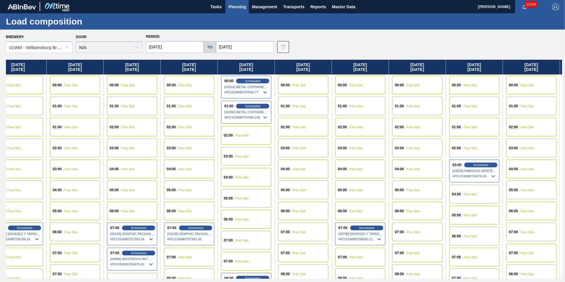
drag, startPoint x: 443, startPoint y: 64, endPoint x: 195, endPoint y: 97, distance: 250.8
click at [195, 97] on div "[DATE] 00:00 Free Slot 01:00 Free Slot 02:00 Free Slot 03:00 Free Slot 04:00 Fr…" at bounding box center [284, 169] width 556 height 219
click at [195, 97] on div "01:00 Free Slot" at bounding box center [189, 106] width 50 height 19
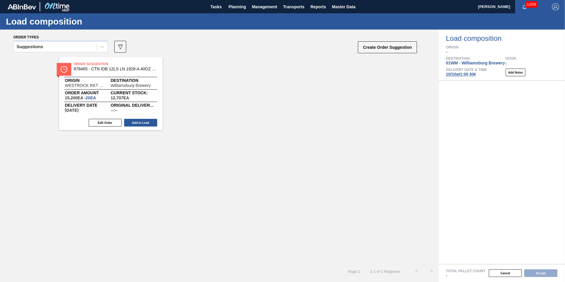
click at [458, 77] on div "Delivery Date & Time 10/10 at 1:00 AM" at bounding box center [466, 72] width 41 height 9
click at [74, 41] on div "Suggestions" at bounding box center [60, 47] width 95 height 12
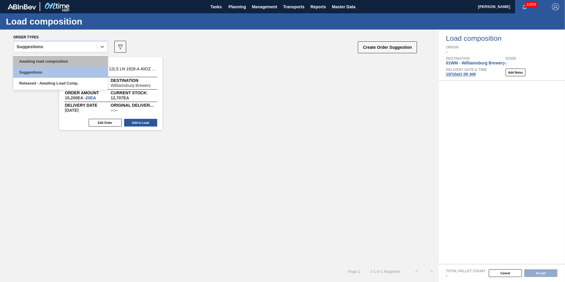
click at [68, 62] on div "Awaiting load composition" at bounding box center [60, 61] width 95 height 11
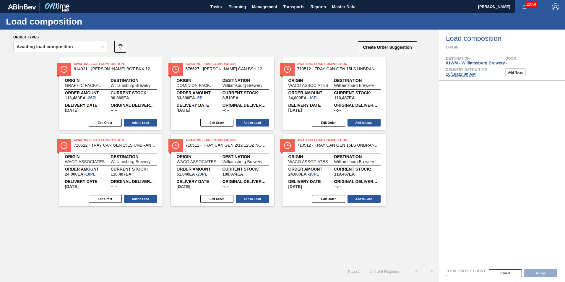
click at [387, 98] on div "Awaiting Load Composition 614921 - CARR BOT BKX 12OZ SNUG 12/12 12OZ BOT 05 Ori…" at bounding box center [219, 131] width 439 height 149
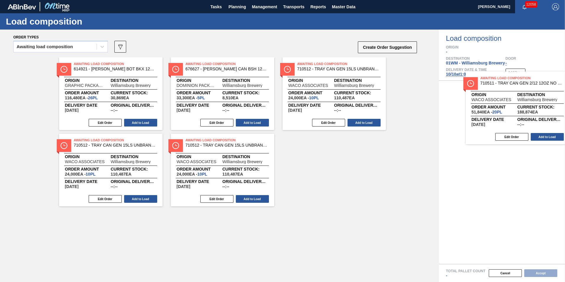
drag, startPoint x: 272, startPoint y: 181, endPoint x: 500, endPoint y: 110, distance: 239.2
click at [501, 111] on div "Order types Awaiting load composition 089F7B8B-B2A5-4AFE-B5C0-19BA573D28AC Crea…" at bounding box center [282, 156] width 565 height 252
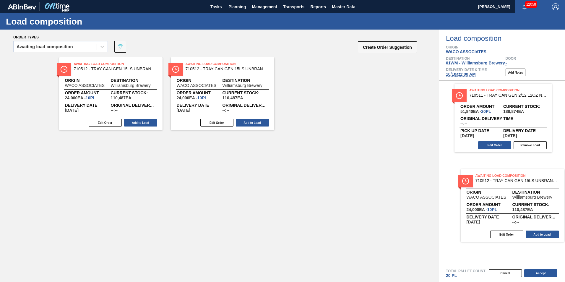
drag, startPoint x: 365, startPoint y: 110, endPoint x: 463, endPoint y: 182, distance: 122.0
click at [474, 187] on div "Order types Awaiting load composition 089F7B8B-B2A5-4AFE-B5C0-19BA573D28AC Crea…" at bounding box center [282, 156] width 565 height 252
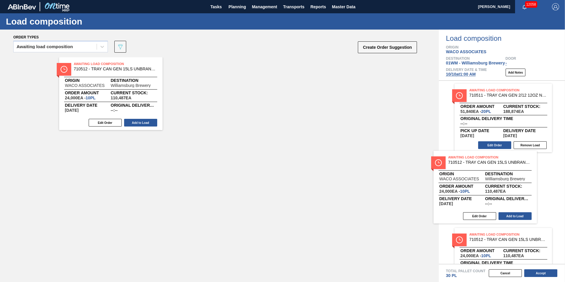
drag, startPoint x: 347, startPoint y: 188, endPoint x: 451, endPoint y: 188, distance: 103.7
click at [453, 189] on div "Order types Awaiting load composition 089F7B8B-B2A5-4AFE-B5C0-19BA573D28AC Crea…" at bounding box center [282, 156] width 565 height 252
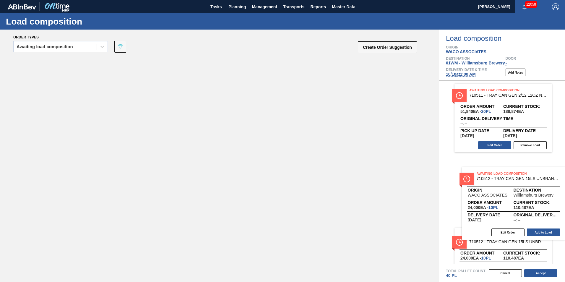
drag, startPoint x: 121, startPoint y: 93, endPoint x: 523, endPoint y: 194, distance: 414.7
click at [523, 195] on div "Order types Awaiting load composition 089F7B8B-B2A5-4AFE-B5C0-19BA573D28AC Crea…" at bounding box center [282, 156] width 565 height 252
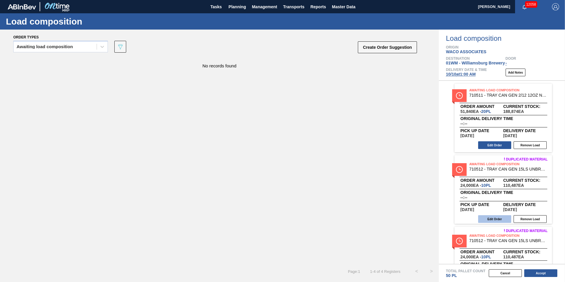
click at [494, 219] on button "Edit Order" at bounding box center [494, 219] width 33 height 8
click at [507, 144] on button "Edit Order" at bounding box center [494, 145] width 33 height 8
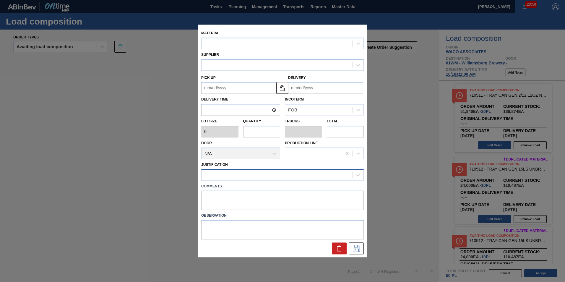
type input "2,592"
type input "20"
type input "0.385"
type input "51,840"
type up "[DATE]"
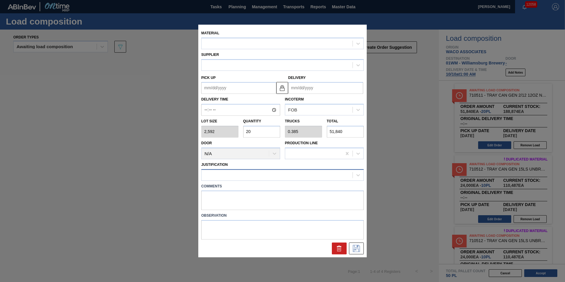
type input "[DATE]"
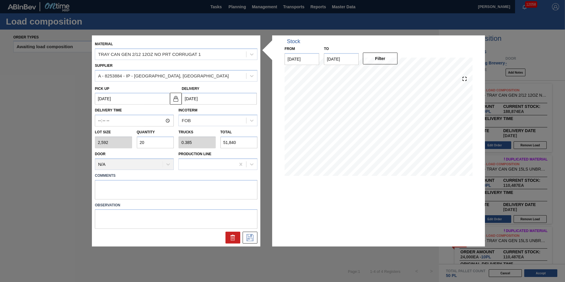
click at [145, 142] on input "20" at bounding box center [155, 142] width 37 height 12
type input "202"
type input "3.885"
type input "523,584"
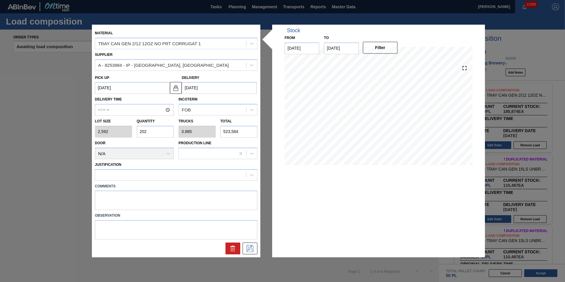
type input "20"
type input "0.385"
type input "51,840"
type input "2"
type input "0.038"
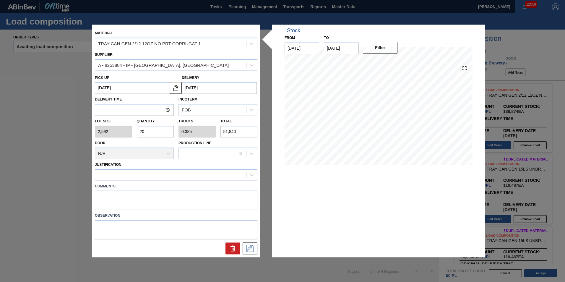
type input "5,184"
type input "22"
type input "0.423"
type input "57,024"
type input "22"
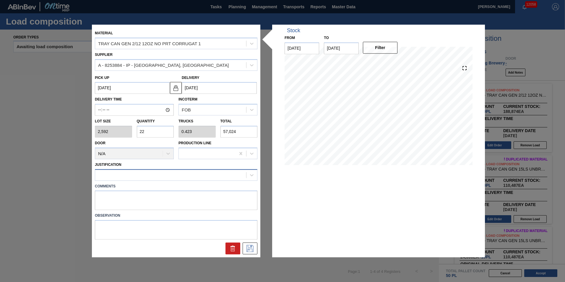
click at [153, 180] on div at bounding box center [176, 175] width 162 height 12
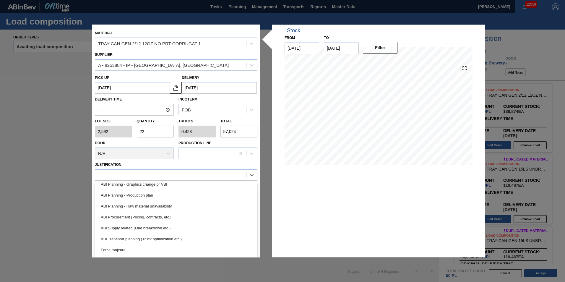
scroll to position [59, 0]
click at [168, 234] on div "ABI Transport planning (Truck optimization etc.)" at bounding box center [176, 228] width 162 height 11
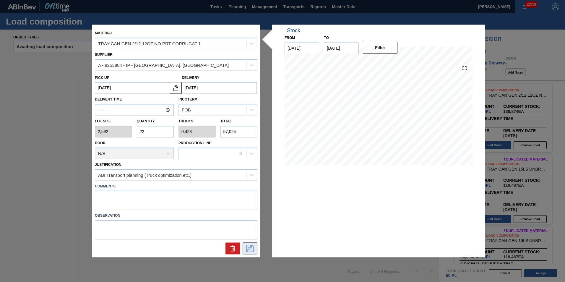
click at [253, 251] on icon at bounding box center [249, 248] width 9 height 7
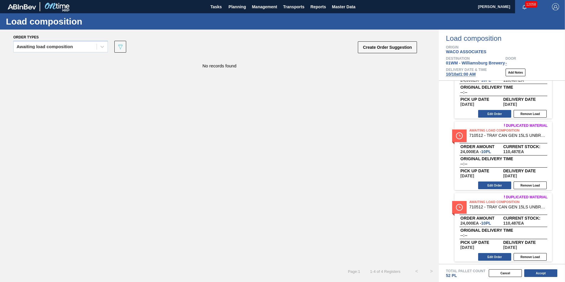
scroll to position [106, 0]
click at [543, 274] on button "Accept" at bounding box center [540, 273] width 33 height 8
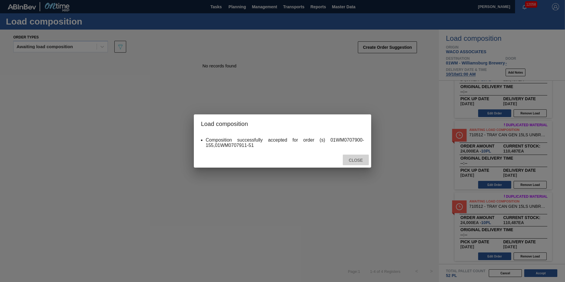
click at [351, 162] on div "Close" at bounding box center [356, 160] width 26 height 11
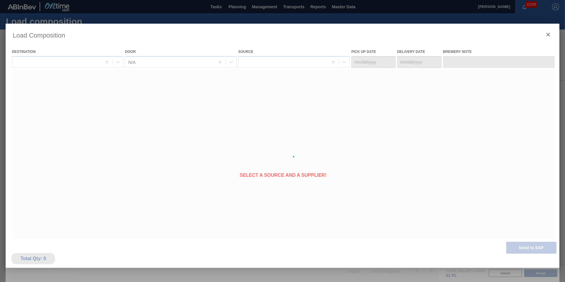
type Date "[DATE]"
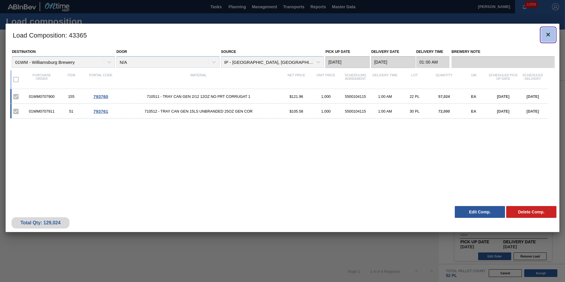
click at [550, 35] on icon "botão de ícone" at bounding box center [548, 34] width 7 height 7
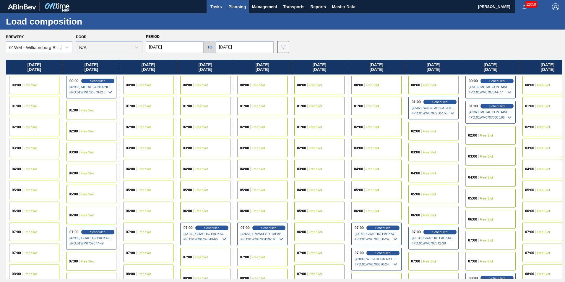
click at [225, 6] on button "Tasks" at bounding box center [216, 6] width 19 height 13
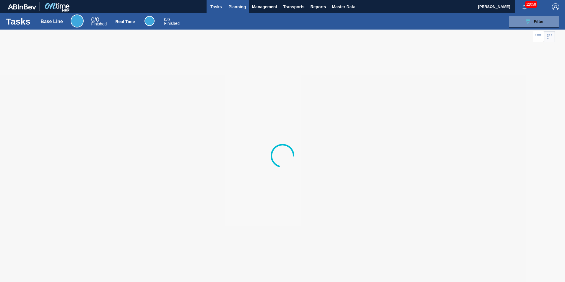
click at [234, 5] on span "Planning" at bounding box center [236, 6] width 17 height 7
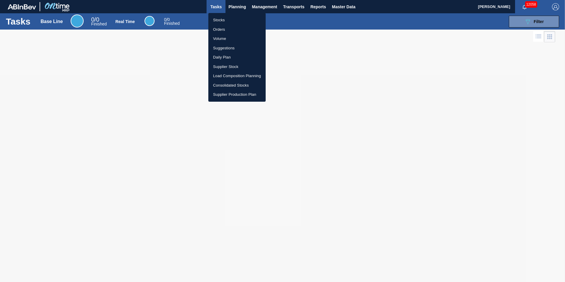
click at [232, 50] on li "Suggestions" at bounding box center [236, 47] width 57 height 9
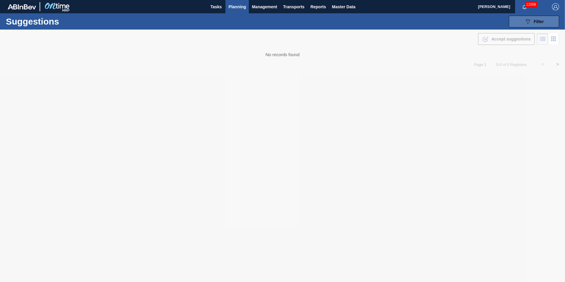
click at [543, 25] on button "089F7B8B-B2A5-4AFE-B5C0-19BA573D28AC Filter" at bounding box center [534, 22] width 50 height 12
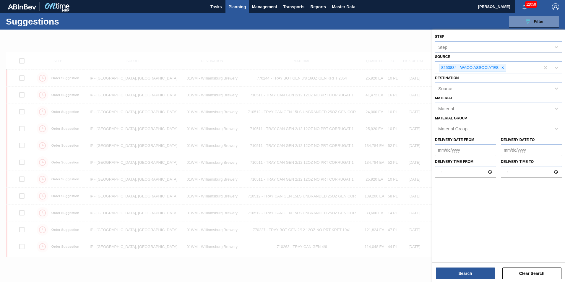
click at [502, 66] on icon at bounding box center [502, 68] width 4 height 4
click at [558, 65] on icon at bounding box center [556, 67] width 6 height 6
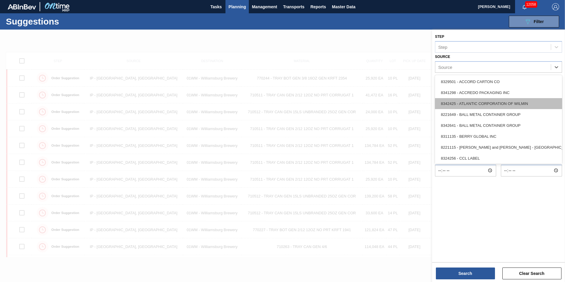
click at [516, 103] on div "8342425 - ATLANTIC CORPORATION OF WILMIN" at bounding box center [498, 103] width 127 height 11
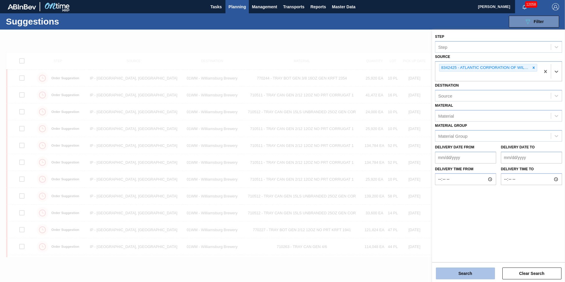
click at [460, 274] on button "Search" at bounding box center [465, 273] width 59 height 12
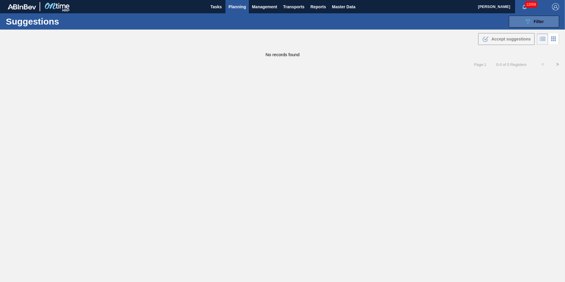
click at [522, 21] on button "089F7B8B-B2A5-4AFE-B5C0-19BA573D28AC Filter" at bounding box center [534, 22] width 50 height 12
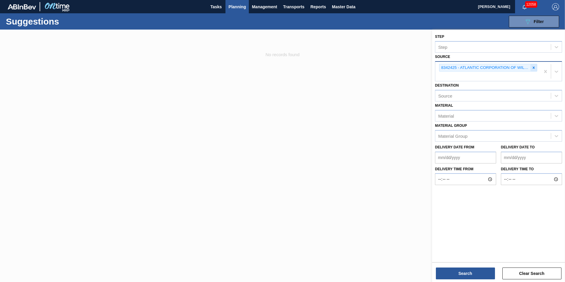
click at [533, 69] on icon at bounding box center [534, 68] width 4 height 4
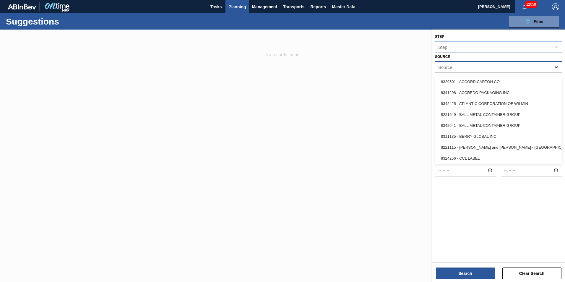
click at [554, 67] on icon at bounding box center [556, 67] width 6 height 6
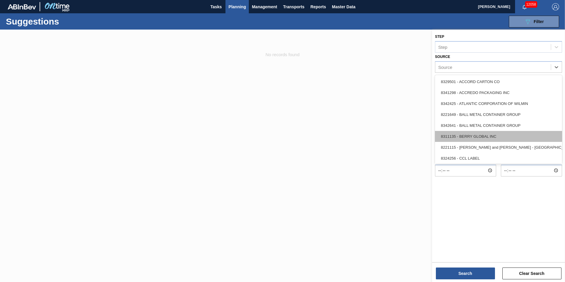
click at [526, 133] on div "8311135 - BERRY GLOBAL INC" at bounding box center [498, 136] width 127 height 11
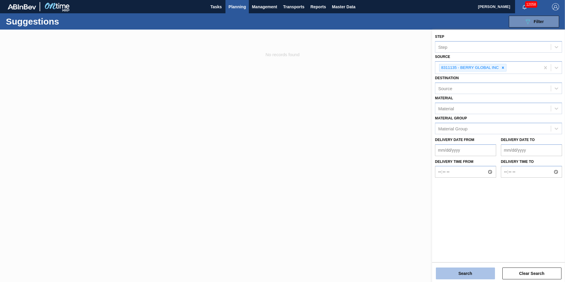
click at [458, 273] on button "Search" at bounding box center [465, 273] width 59 height 12
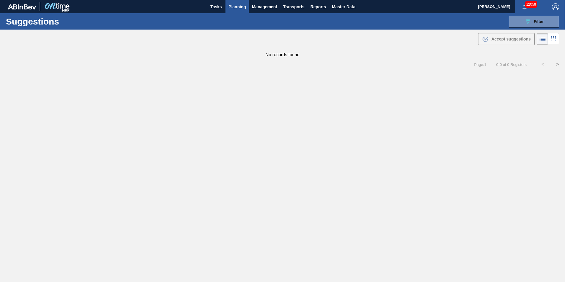
click at [500, 23] on div "Suggestions 089F7B8B-B2A5-4AFE-B5C0-19BA573D28AC Filter Step Step Source 831113…" at bounding box center [282, 21] width 565 height 16
click at [522, 24] on button "089F7B8B-B2A5-4AFE-B5C0-19BA573D28AC Filter" at bounding box center [534, 22] width 50 height 12
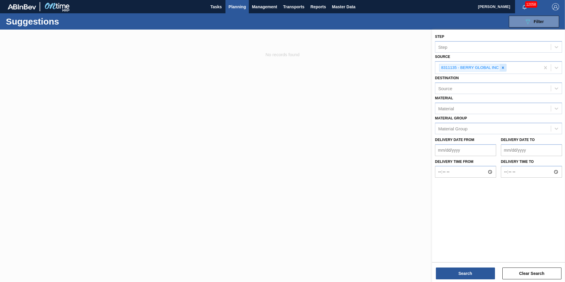
click at [504, 67] on icon at bounding box center [503, 68] width 4 height 4
click at [553, 68] on div at bounding box center [556, 67] width 11 height 11
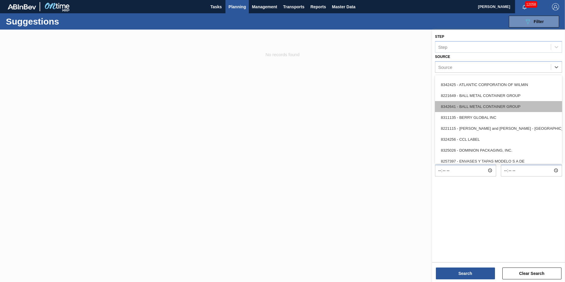
scroll to position [30, 0]
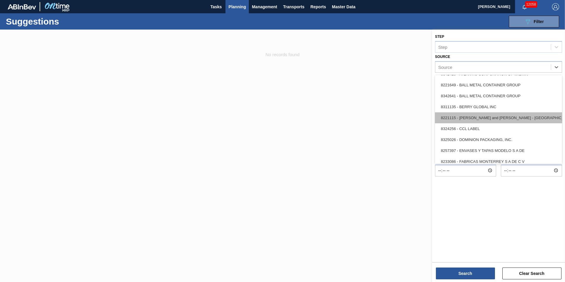
click at [511, 120] on div "8221115 - Brooks and Whittle - Saint Louis" at bounding box center [498, 117] width 127 height 11
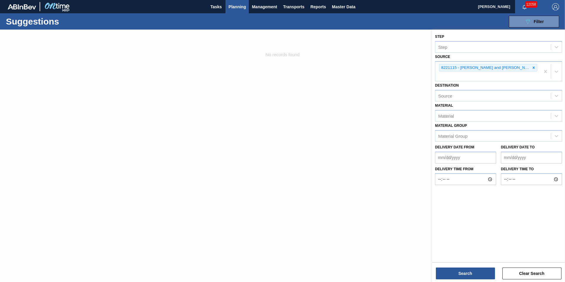
click at [469, 281] on div "Step Step Source 8221115 - Brooks and Whittle - Saint Louis Destination Source …" at bounding box center [498, 156] width 133 height 253
click at [472, 272] on button "Search" at bounding box center [465, 273] width 59 height 12
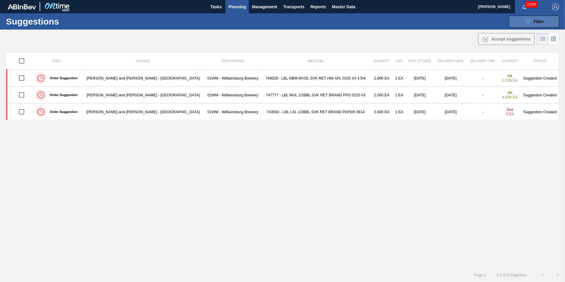
click at [516, 17] on button "089F7B8B-B2A5-4AFE-B5C0-19BA573D28AC Filter" at bounding box center [534, 22] width 50 height 12
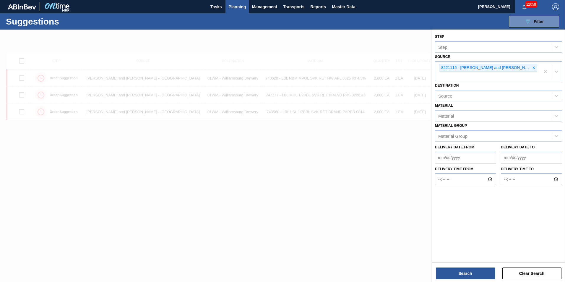
click at [302, 153] on div at bounding box center [282, 171] width 565 height 282
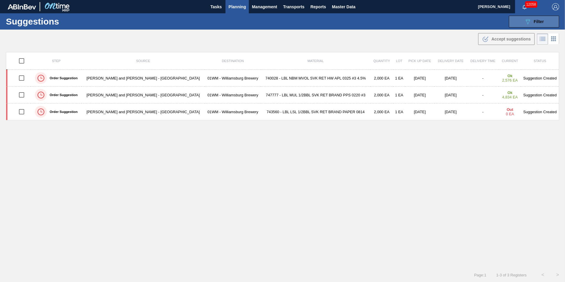
click at [524, 22] on icon "089F7B8B-B2A5-4AFE-B5C0-19BA573D28AC" at bounding box center [527, 21] width 7 height 7
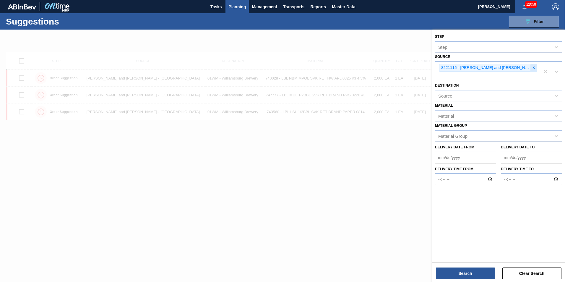
click at [533, 68] on icon at bounding box center [534, 67] width 2 height 2
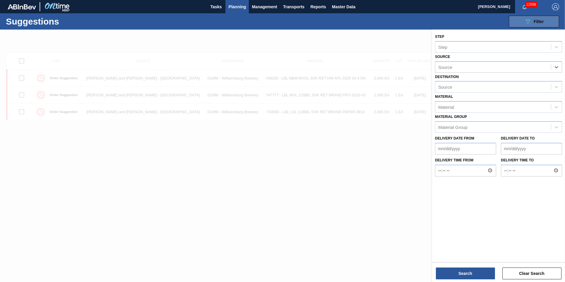
click at [518, 25] on button "089F7B8B-B2A5-4AFE-B5C0-19BA573D28AC Filter" at bounding box center [534, 22] width 50 height 12
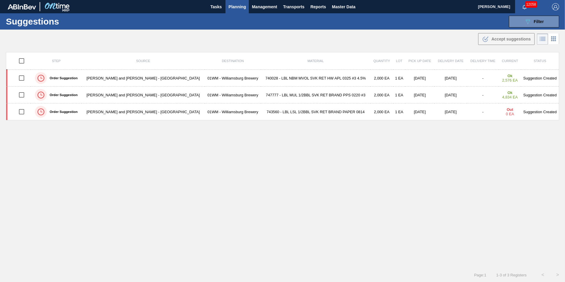
click at [241, 7] on span "Planning" at bounding box center [236, 6] width 17 height 7
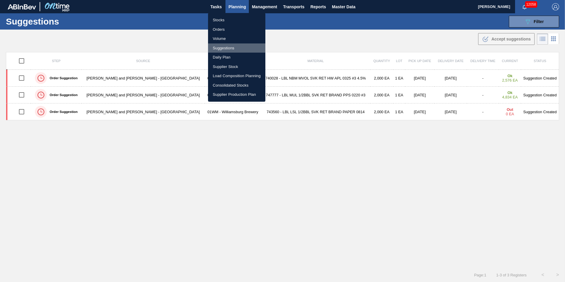
click at [250, 45] on li "Suggestions" at bounding box center [236, 47] width 57 height 9
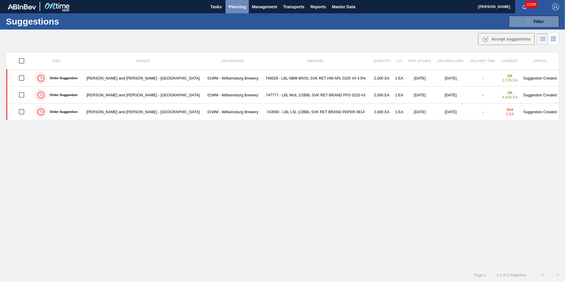
click at [233, 2] on button "Planning" at bounding box center [236, 6] width 23 height 13
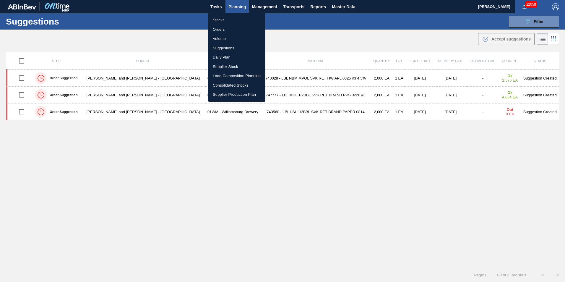
click at [529, 19] on div at bounding box center [282, 141] width 565 height 282
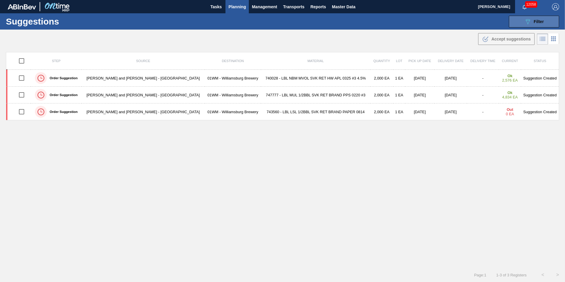
click at [526, 21] on icon "089F7B8B-B2A5-4AFE-B5C0-19BA573D28AC" at bounding box center [527, 21] width 7 height 7
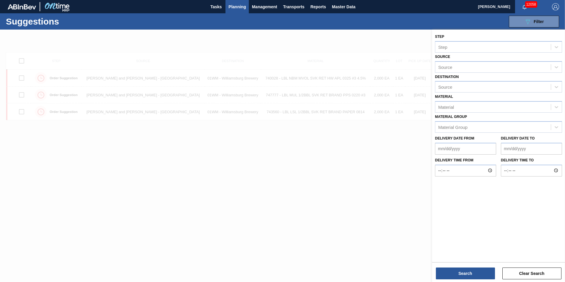
click at [520, 67] on div "Source" at bounding box center [493, 67] width 116 height 9
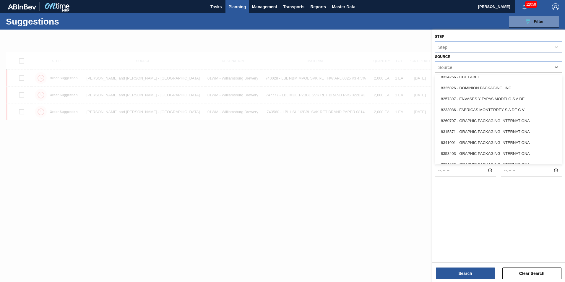
scroll to position [89, 0]
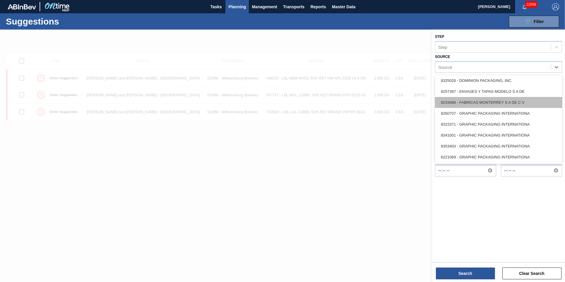
click at [517, 104] on div "8233086 - FABRICAS MONTERREY S A DE C V" at bounding box center [498, 102] width 127 height 11
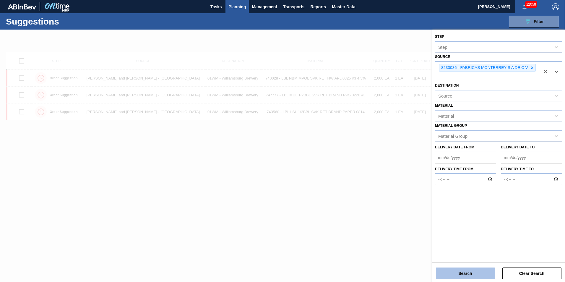
click at [460, 269] on button "Search" at bounding box center [465, 273] width 59 height 12
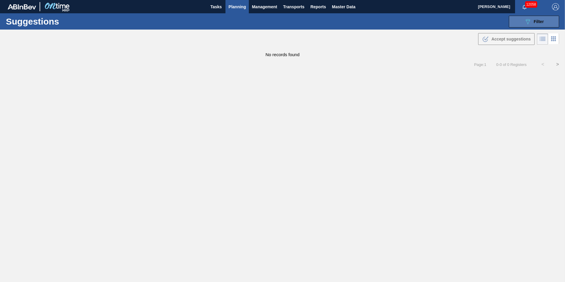
click at [531, 24] on div "089F7B8B-B2A5-4AFE-B5C0-19BA573D28AC Filter" at bounding box center [533, 21] width 19 height 7
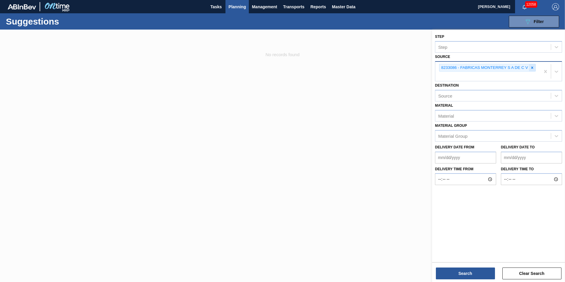
click at [532, 67] on icon at bounding box center [532, 67] width 2 height 2
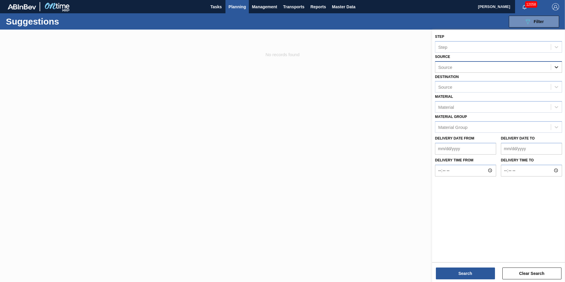
click at [555, 66] on icon at bounding box center [556, 67] width 6 height 6
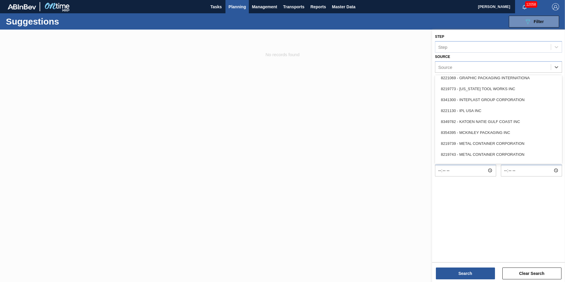
scroll to position [177, 0]
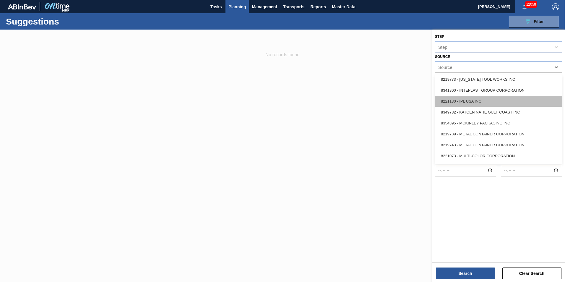
click at [513, 96] on div "8221130 - IPL USA INC" at bounding box center [498, 101] width 127 height 11
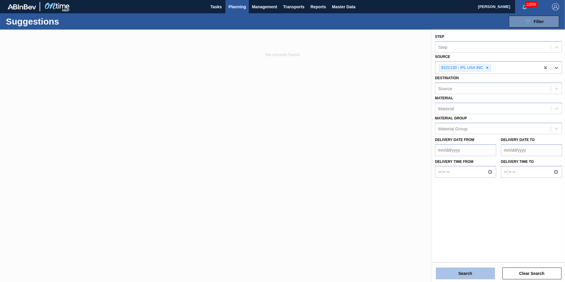
click at [464, 272] on button "Search" at bounding box center [465, 273] width 59 height 12
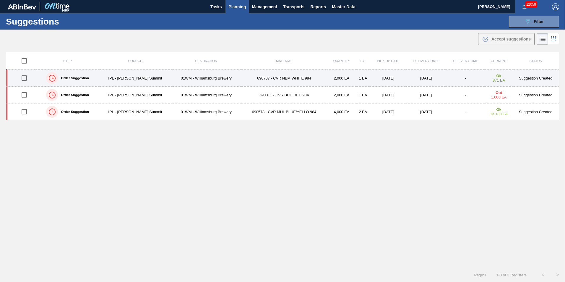
click at [23, 77] on input "checkbox" at bounding box center [24, 78] width 12 height 12
checkbox input "true"
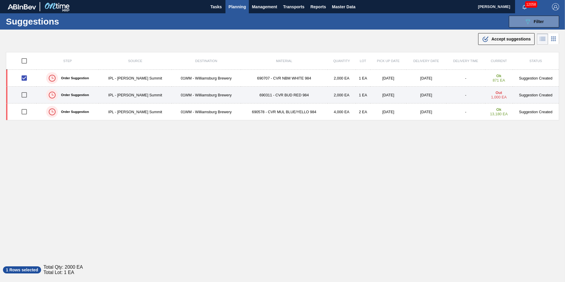
click at [26, 96] on input "checkbox" at bounding box center [24, 95] width 12 height 12
checkbox input "true"
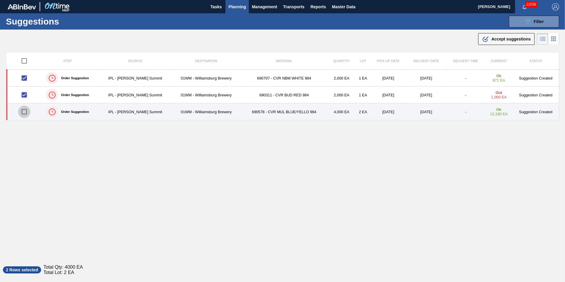
click at [25, 110] on input "checkbox" at bounding box center [24, 111] width 12 height 12
checkbox input "true"
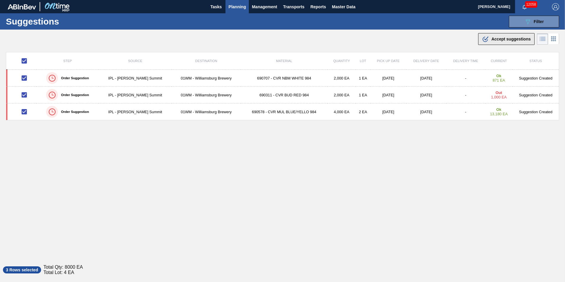
click at [512, 38] on span "Accept suggestions" at bounding box center [510, 39] width 39 height 5
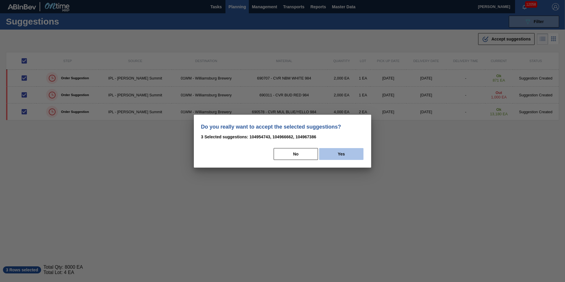
click at [345, 155] on button "Yes" at bounding box center [341, 154] width 44 height 12
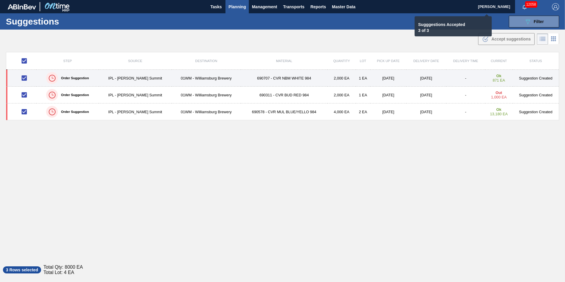
checkbox input "false"
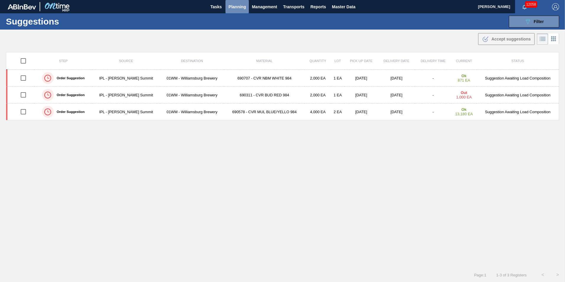
click at [238, 10] on span "Planning" at bounding box center [236, 6] width 17 height 7
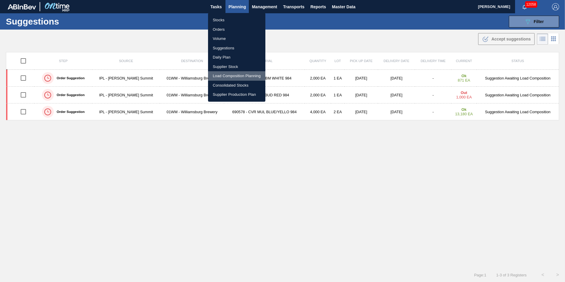
click at [229, 75] on li "Load Composition Planning" at bounding box center [236, 75] width 57 height 9
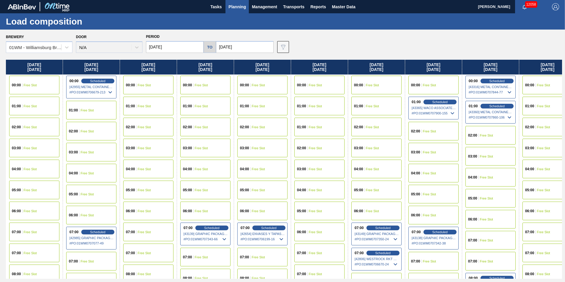
click at [178, 48] on input "[DATE]" at bounding box center [175, 47] width 58 height 12
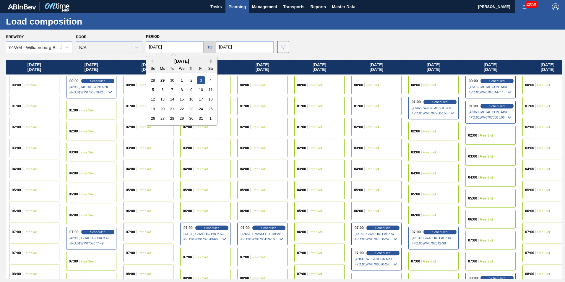
click at [214, 60] on button "Next Month" at bounding box center [212, 61] width 4 height 4
click at [152, 62] on button "Previous Month" at bounding box center [151, 61] width 4 height 4
click at [203, 88] on div "10" at bounding box center [201, 90] width 8 height 8
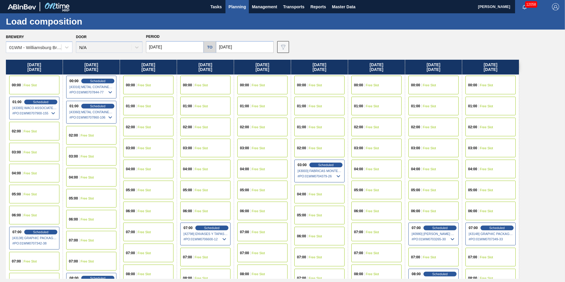
click at [191, 51] on input "[DATE]" at bounding box center [175, 47] width 58 height 12
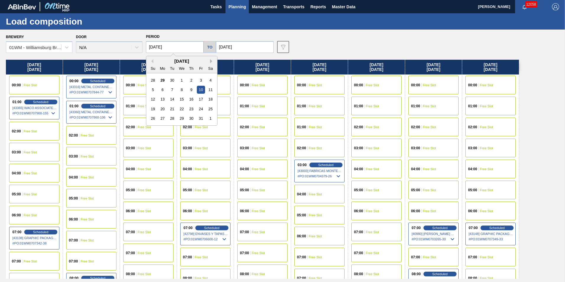
click at [212, 61] on button "Next Month" at bounding box center [212, 61] width 4 height 4
click at [164, 97] on div "10" at bounding box center [163, 99] width 8 height 8
type input "11/10/2025"
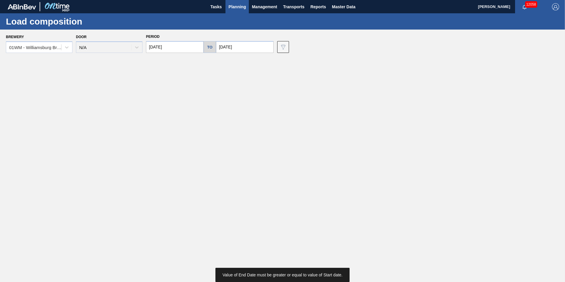
click at [233, 50] on input "[DATE]" at bounding box center [245, 47] width 58 height 12
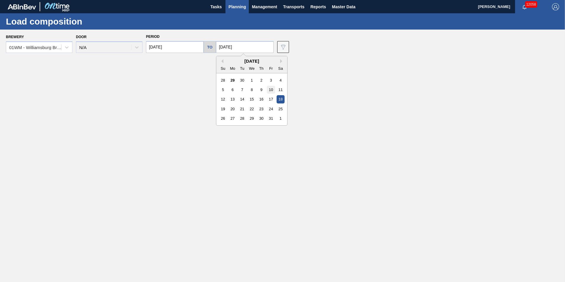
click at [268, 89] on div "10" at bounding box center [271, 90] width 8 height 8
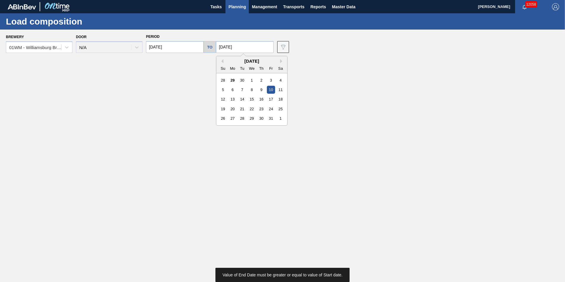
click at [235, 46] on input "[DATE]" at bounding box center [245, 47] width 58 height 12
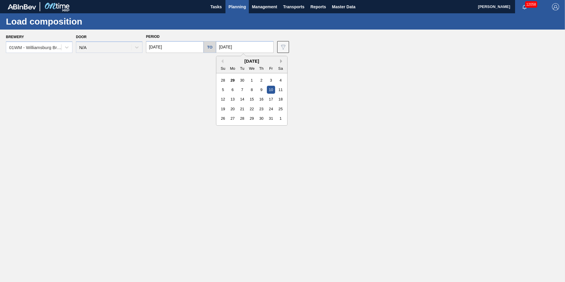
click at [280, 62] on button "Next Month" at bounding box center [282, 61] width 4 height 4
click at [229, 97] on div "10" at bounding box center [233, 99] width 8 height 8
type input "11/10/2025"
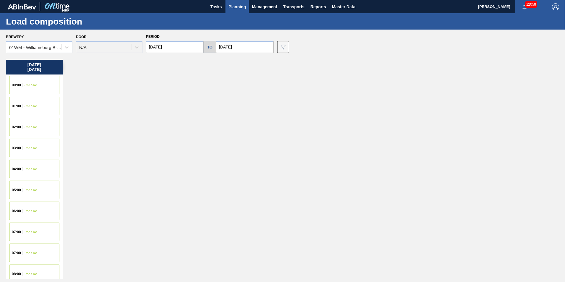
scroll to position [118, 0]
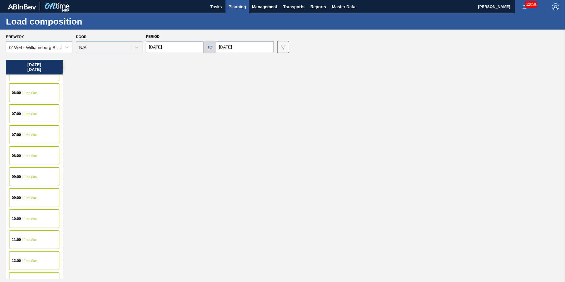
click at [36, 114] on span "Free Slot" at bounding box center [30, 114] width 13 height 4
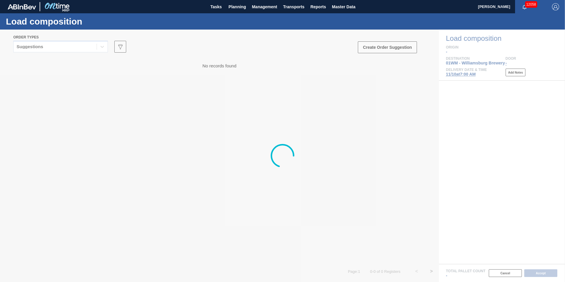
click at [51, 48] on div at bounding box center [282, 156] width 565 height 252
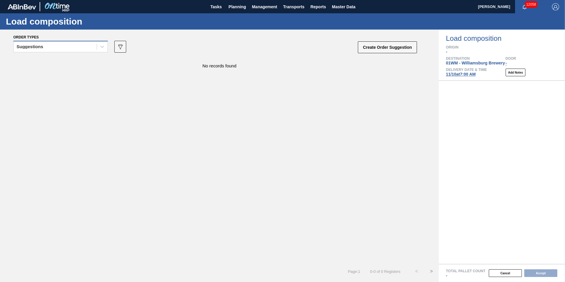
click at [51, 46] on div "Suggestions" at bounding box center [55, 47] width 83 height 9
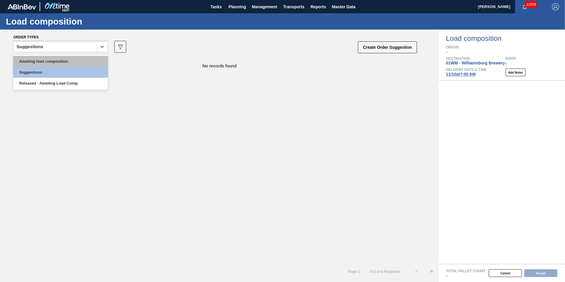
click at [44, 60] on div "Awaiting load composition" at bounding box center [60, 61] width 95 height 11
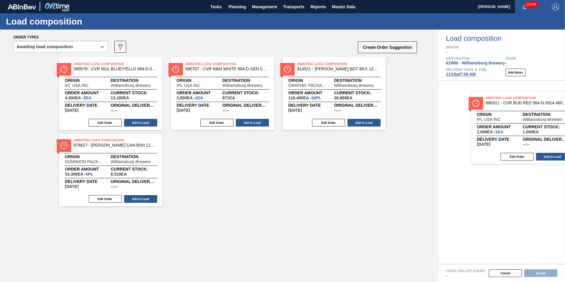
drag, startPoint x: 112, startPoint y: 95, endPoint x: 526, endPoint y: 130, distance: 416.0
click at [526, 130] on div "Order types option Awaiting load composition, selected. Select is focused ,type…" at bounding box center [282, 156] width 565 height 252
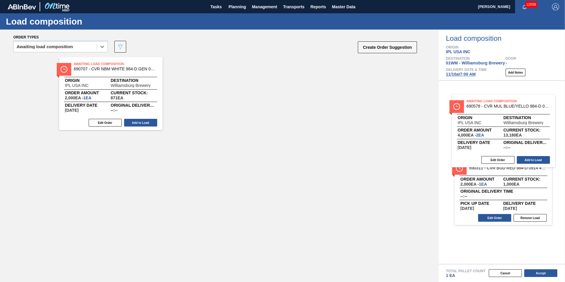
drag, startPoint x: 145, startPoint y: 88, endPoint x: 543, endPoint y: 126, distance: 399.6
click at [543, 126] on div "Order types option Awaiting load composition, selected. Select is focused ,type…" at bounding box center [282, 156] width 565 height 252
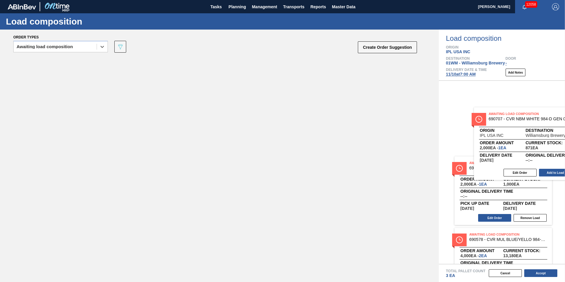
drag, startPoint x: 440, startPoint y: 118, endPoint x: 540, endPoint y: 133, distance: 101.3
click at [540, 133] on div "Order types option Awaiting load composition, selected. Select is focused ,type…" at bounding box center [282, 156] width 565 height 252
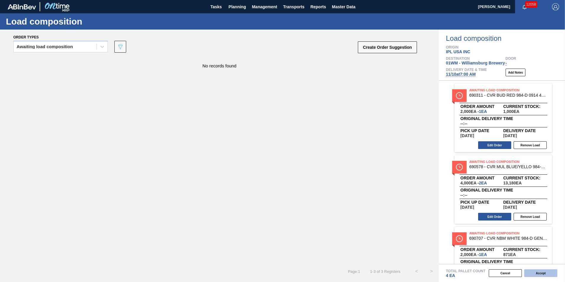
click at [538, 273] on button "Accept" at bounding box center [540, 273] width 33 height 8
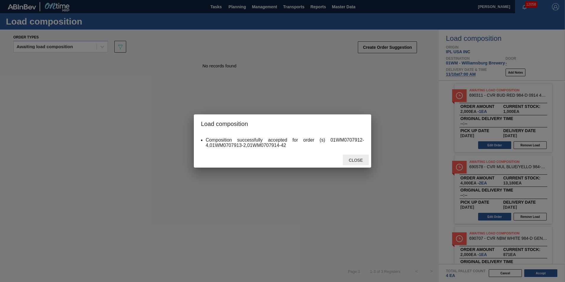
click at [356, 160] on span "Close" at bounding box center [355, 160] width 23 height 5
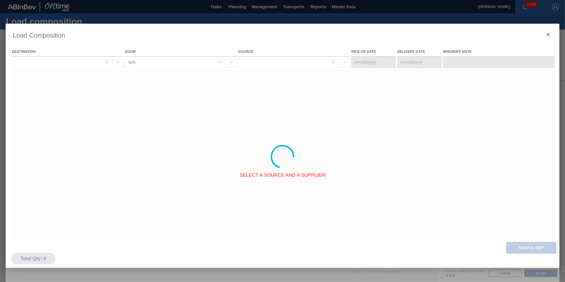
type Date "11/03/2025"
type Date "11/10/2025"
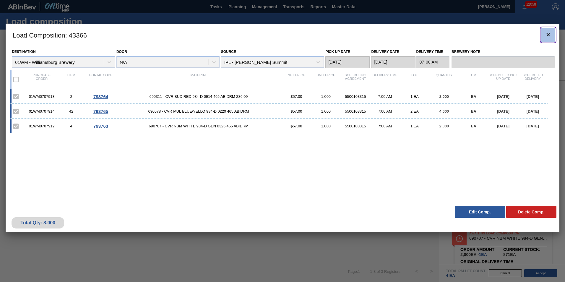
click at [549, 33] on icon "botão de ícone" at bounding box center [548, 34] width 7 height 7
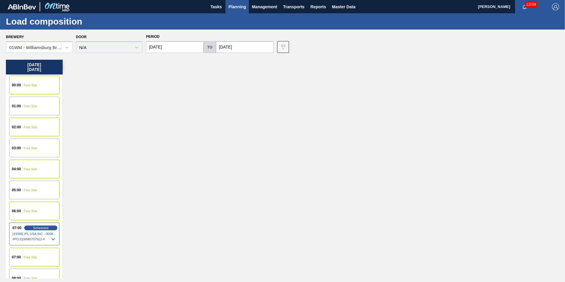
click at [233, 13] on button "Planning" at bounding box center [236, 6] width 23 height 13
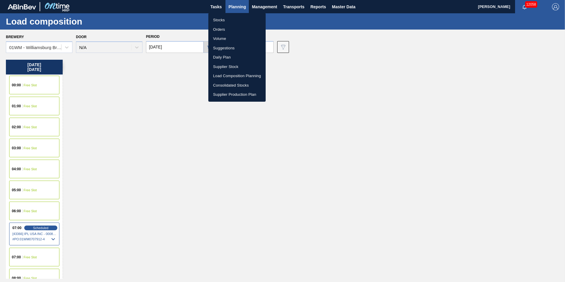
click at [302, 63] on div at bounding box center [282, 141] width 565 height 282
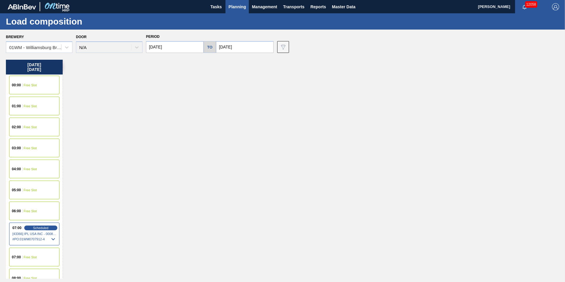
click at [172, 44] on input "11/10/2025" at bounding box center [175, 47] width 58 height 12
click at [153, 62] on button "Previous Month" at bounding box center [151, 61] width 4 height 4
click at [202, 80] on div "3" at bounding box center [201, 80] width 8 height 8
type input "[DATE]"
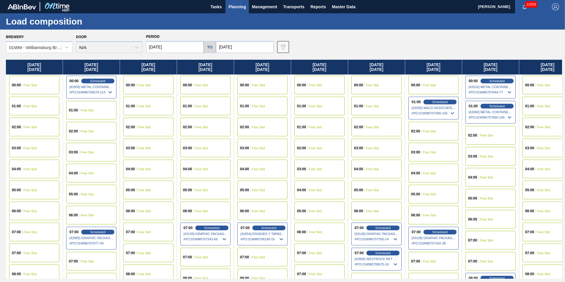
click at [236, 48] on input "11/10/2025" at bounding box center [245, 47] width 58 height 12
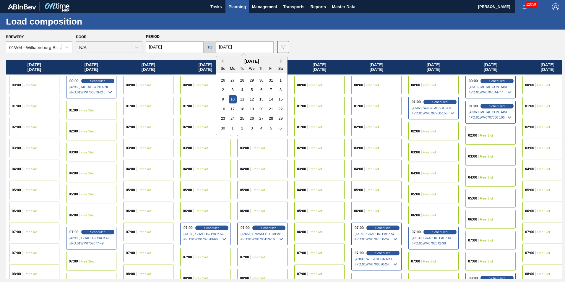
click at [221, 63] on button "Previous Month" at bounding box center [221, 61] width 4 height 4
click at [220, 111] on div "19" at bounding box center [223, 109] width 8 height 8
type input "10/19/2025"
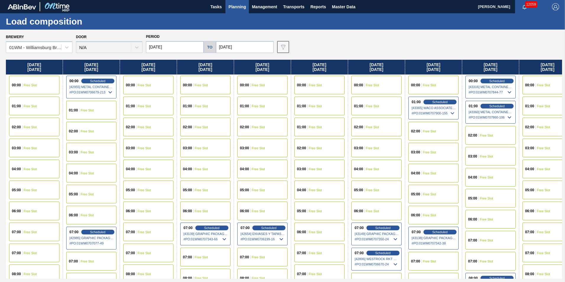
click at [238, 5] on span "Planning" at bounding box center [236, 6] width 17 height 7
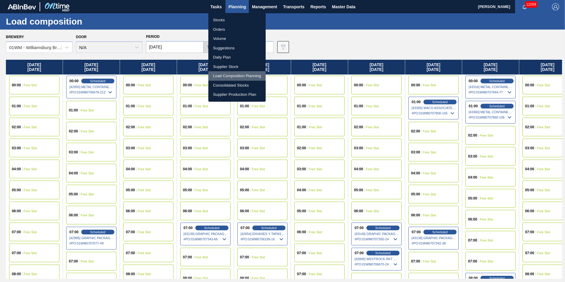
click at [238, 76] on li "Load Composition Planning" at bounding box center [236, 75] width 57 height 9
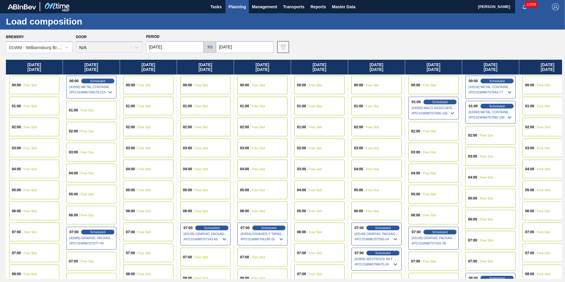
click at [239, 3] on span "Planning" at bounding box center [236, 6] width 17 height 7
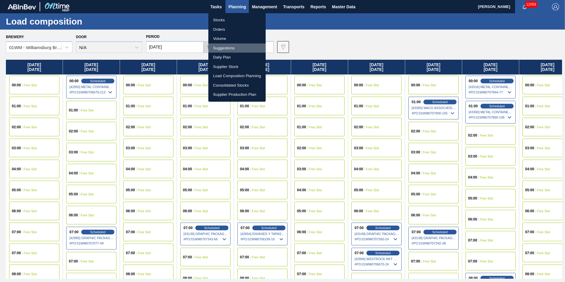
click at [238, 47] on li "Suggestions" at bounding box center [236, 47] width 57 height 9
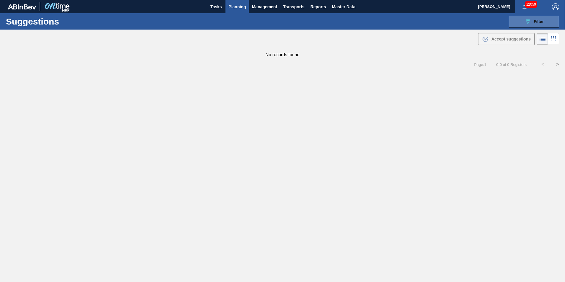
click at [530, 21] on icon "089F7B8B-B2A5-4AFE-B5C0-19BA573D28AC" at bounding box center [527, 21] width 7 height 7
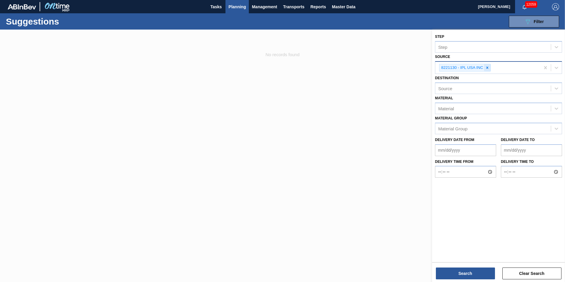
click at [489, 66] on icon at bounding box center [487, 68] width 4 height 4
click at [556, 67] on icon at bounding box center [557, 67] width 4 height 2
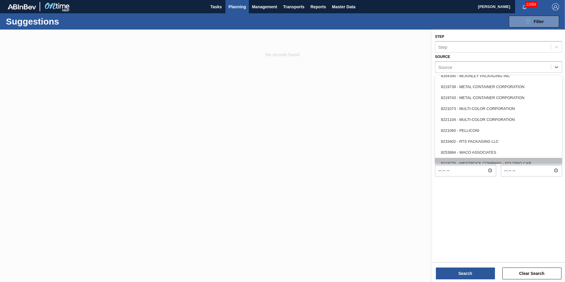
scroll to position [264, 0]
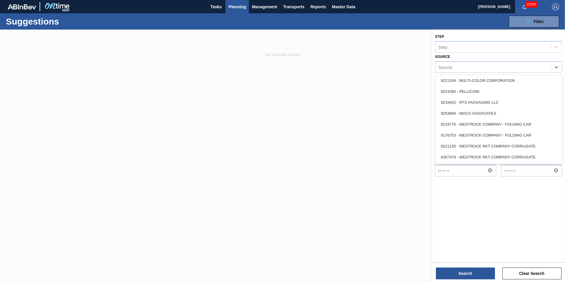
click at [525, 155] on div "8307379 - WESTROCK RKT COMPANY CORRUGATE" at bounding box center [498, 157] width 127 height 11
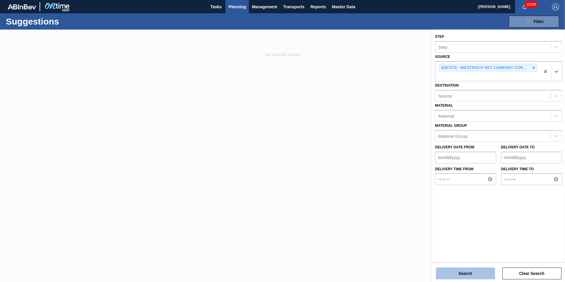
click at [452, 278] on button "Search" at bounding box center [465, 273] width 59 height 12
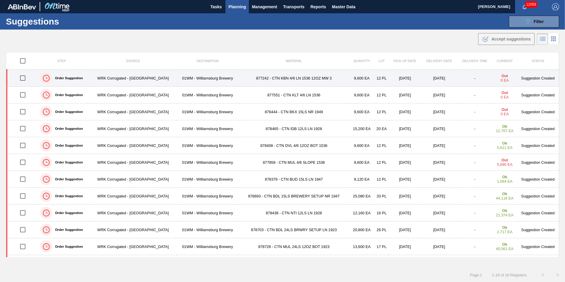
click at [259, 79] on td "877242 - CTN KBN 4/6 LN 1536 12OZ MW 3" at bounding box center [294, 78] width 110 height 17
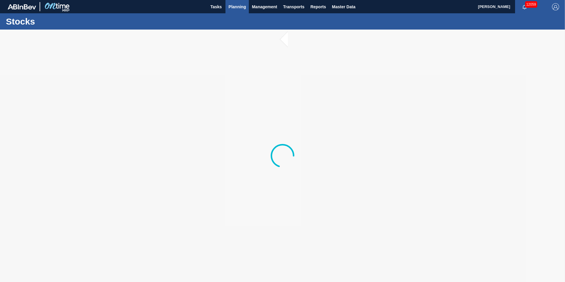
click at [240, 10] on span "Planning" at bounding box center [236, 6] width 17 height 7
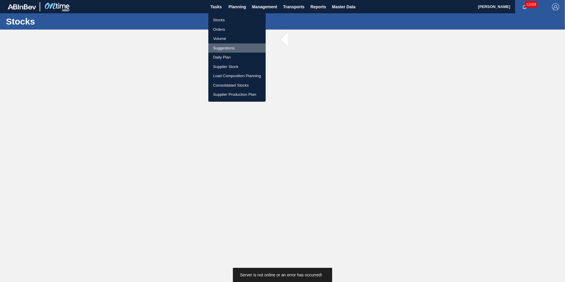
click at [232, 48] on li "Suggestions" at bounding box center [236, 47] width 57 height 9
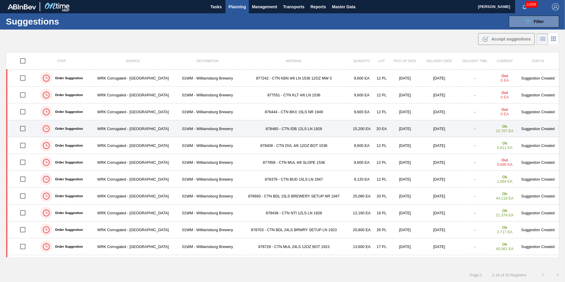
click at [24, 129] on input "checkbox" at bounding box center [23, 128] width 12 height 12
checkbox input "true"
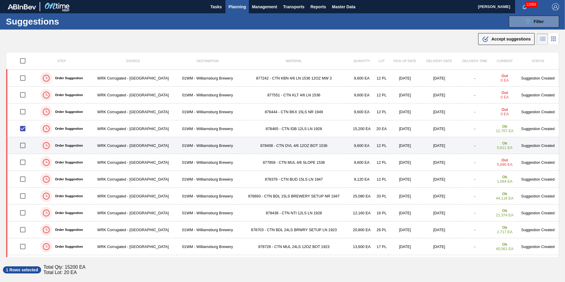
click at [20, 147] on input "checkbox" at bounding box center [23, 145] width 12 height 12
checkbox input "true"
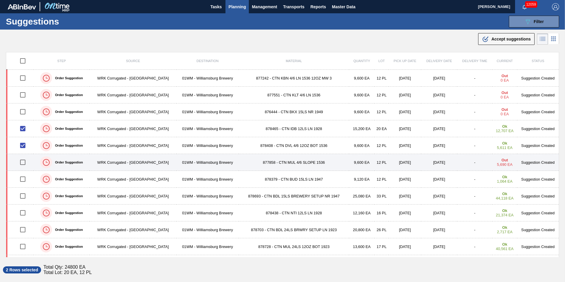
click at [22, 162] on input "checkbox" at bounding box center [23, 162] width 12 height 12
checkbox input "true"
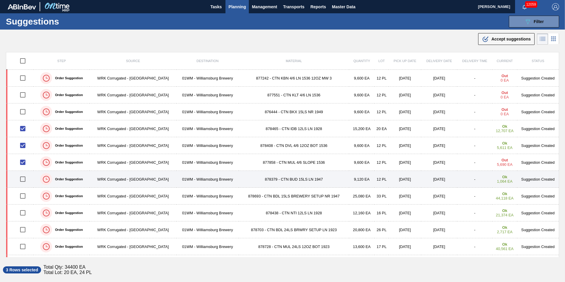
click at [23, 178] on input "checkbox" at bounding box center [23, 179] width 12 height 12
checkbox input "true"
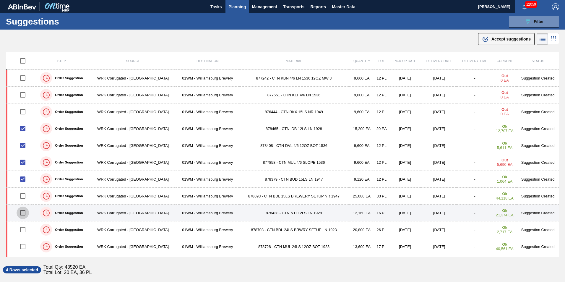
click at [24, 210] on input "checkbox" at bounding box center [23, 213] width 12 height 12
checkbox input "true"
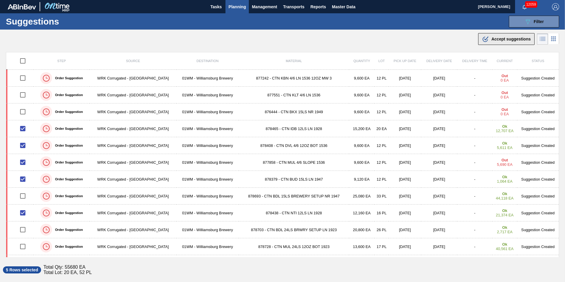
click at [508, 40] on span "Accept suggestions" at bounding box center [510, 39] width 39 height 5
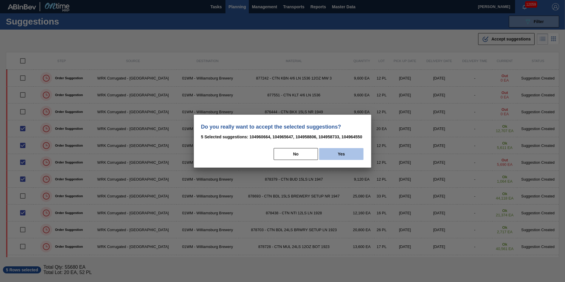
click at [352, 156] on button "Yes" at bounding box center [341, 154] width 44 height 12
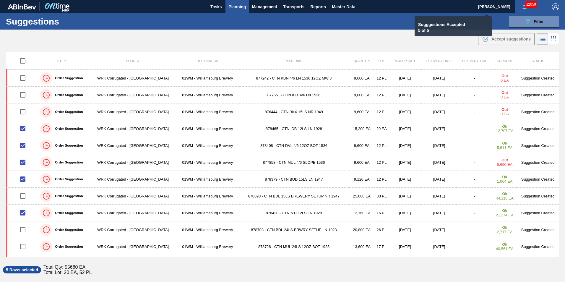
checkbox input "false"
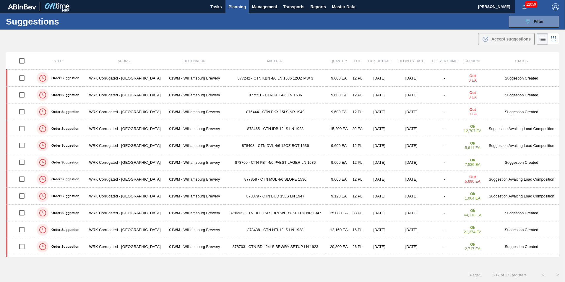
click at [236, 8] on span "Planning" at bounding box center [236, 6] width 17 height 7
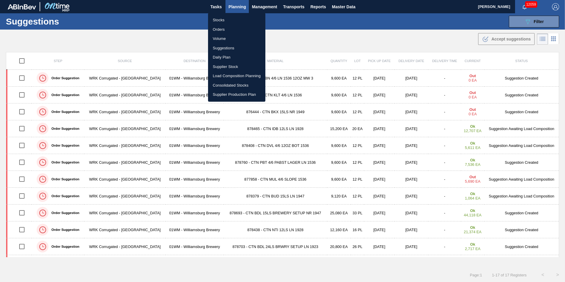
click at [233, 76] on li "Load Composition Planning" at bounding box center [236, 75] width 57 height 9
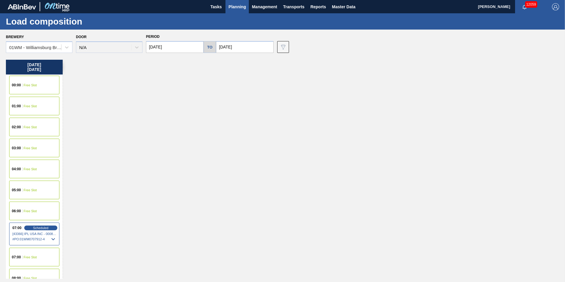
click at [191, 49] on input "11/10/2025" at bounding box center [175, 47] width 58 height 12
click at [152, 59] on button "Previous Month" at bounding box center [151, 61] width 4 height 4
click at [166, 86] on div "6" at bounding box center [163, 90] width 8 height 8
type input "[DATE]"
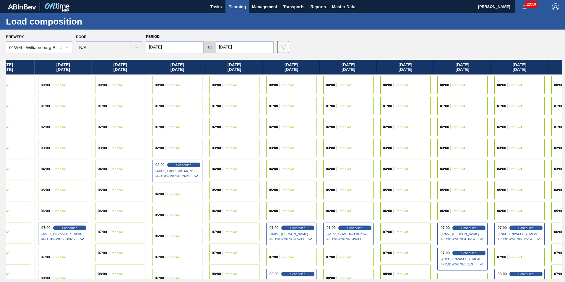
drag, startPoint x: 461, startPoint y: 61, endPoint x: 82, endPoint y: 58, distance: 379.4
click at [82, 58] on div "Brewery 01WM - Williamsburg Brewery Door N/A Period 10/06/2025 to 11/10/2025 Da…" at bounding box center [282, 156] width 565 height 252
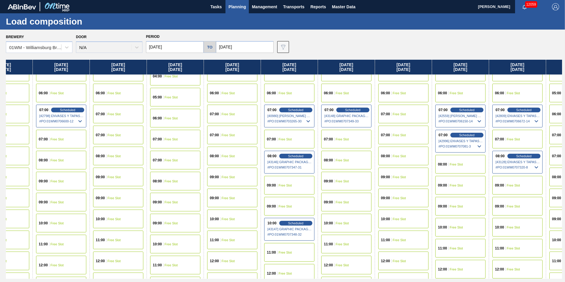
scroll to position [118, 372]
click at [241, 194] on div "09:00 Free Slot" at bounding box center [232, 197] width 50 height 19
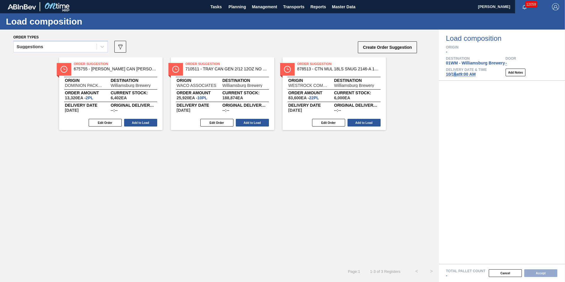
drag, startPoint x: 455, startPoint y: 74, endPoint x: 450, endPoint y: 74, distance: 5.0
click at [455, 74] on span "10/16 at 9:00 AM" at bounding box center [461, 74] width 30 height 5
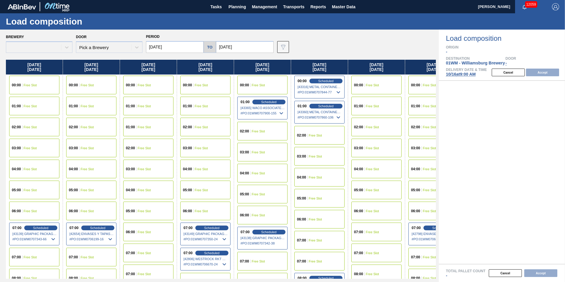
click at [450, 74] on span "10/16 at 9:00 AM" at bounding box center [461, 74] width 30 height 5
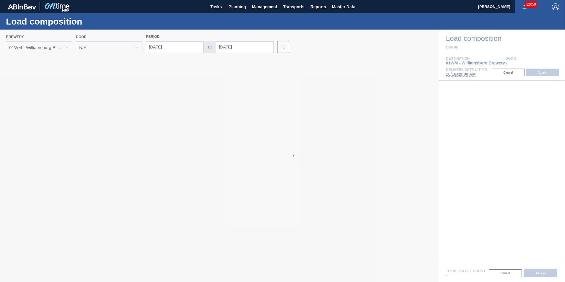
type input "[DATE]"
type input "10/23/2025"
click at [164, 48] on div at bounding box center [282, 156] width 565 height 252
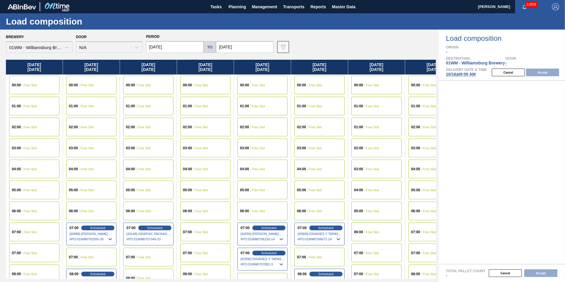
click at [164, 48] on input "[DATE]" at bounding box center [175, 47] width 58 height 12
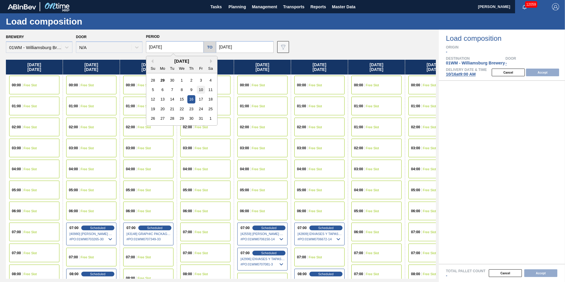
click at [202, 92] on div "10" at bounding box center [201, 90] width 8 height 8
type input "[DATE]"
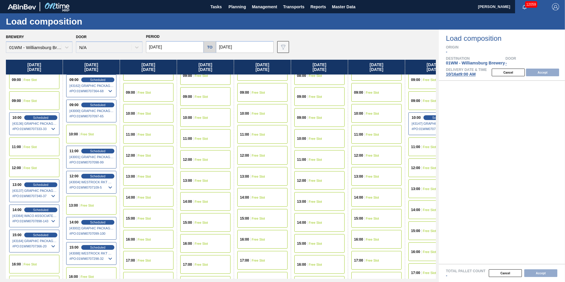
scroll to position [207, 0]
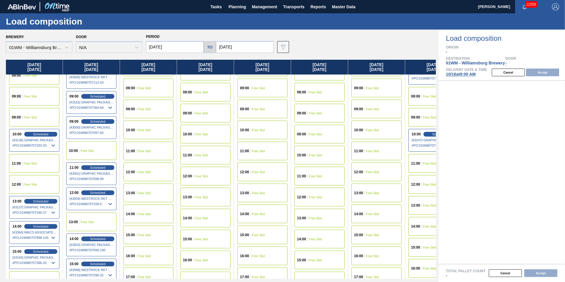
click at [39, 165] on div "11:00 Free Slot" at bounding box center [34, 163] width 50 height 19
click at [534, 73] on button "Accept" at bounding box center [542, 73] width 33 height 8
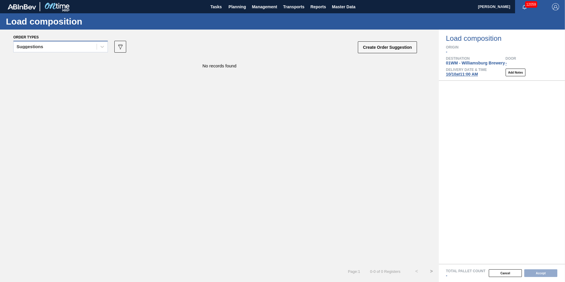
click at [83, 49] on div "Suggestions" at bounding box center [55, 47] width 83 height 9
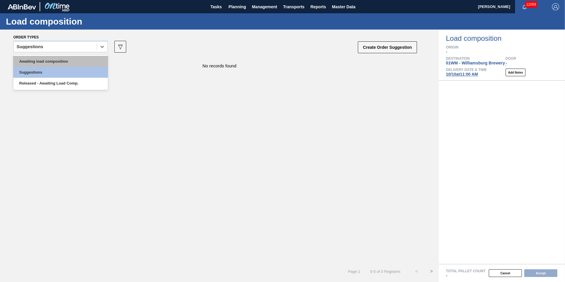
click at [76, 62] on div "Awaiting load composition" at bounding box center [60, 61] width 95 height 11
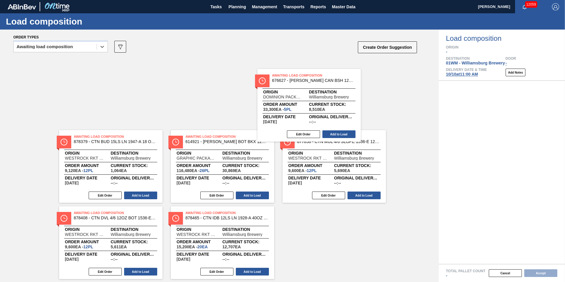
drag, startPoint x: 350, startPoint y: 88, endPoint x: 325, endPoint y: 100, distance: 27.4
click at [326, 100] on div "Awaiting Load Composition 878379 - CTN BUD 15LS LN 1947-A 18 OZ POSTPR 0922 Ori…" at bounding box center [219, 131] width 439 height 149
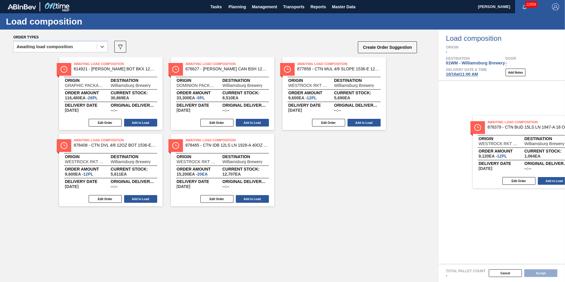
drag, startPoint x: 123, startPoint y: 92, endPoint x: 523, endPoint y: 137, distance: 402.0
click at [529, 144] on div "Order types option Awaiting load composition, selected. Select is focused ,type…" at bounding box center [282, 156] width 565 height 252
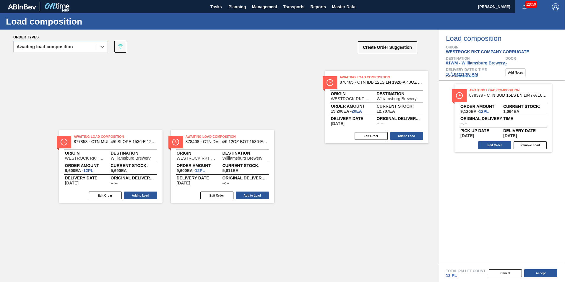
drag, startPoint x: 313, startPoint y: 88, endPoint x: 534, endPoint y: 145, distance: 229.0
click at [534, 145] on div "Order types option Awaiting load composition, selected. Select is focused ,type…" at bounding box center [282, 156] width 565 height 252
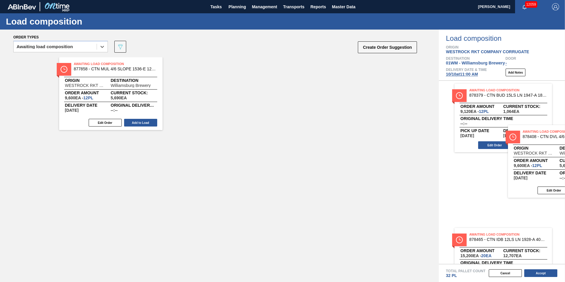
drag, startPoint x: 227, startPoint y: 89, endPoint x: 558, endPoint y: 154, distance: 336.7
click at [564, 157] on div "Order types option Awaiting load composition, selected. Select is focused ,type…" at bounding box center [282, 156] width 565 height 252
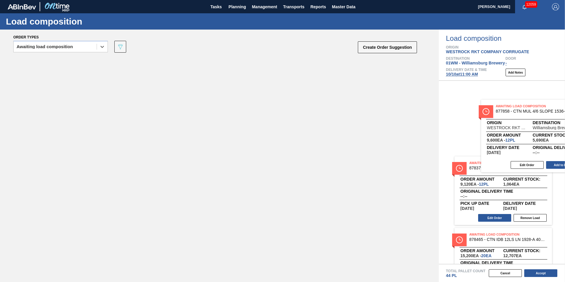
drag, startPoint x: 105, startPoint y: 90, endPoint x: 542, endPoint y: 129, distance: 438.7
click at [542, 129] on div "Order types option Awaiting load composition, selected. Select is focused ,type…" at bounding box center [282, 156] width 565 height 252
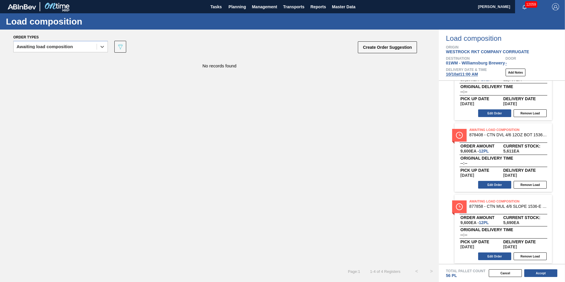
scroll to position [106, 0]
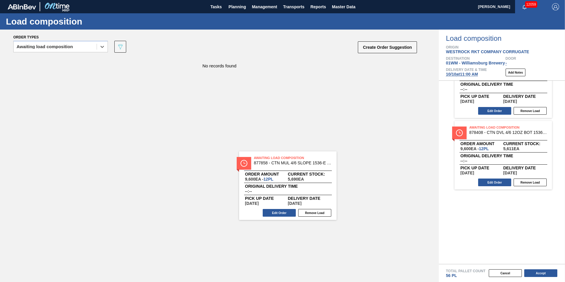
drag, startPoint x: 522, startPoint y: 225, endPoint x: 254, endPoint y: 172, distance: 273.4
click at [254, 173] on div "Order types option Awaiting load composition, selected. Select is focused ,type…" at bounding box center [282, 156] width 565 height 252
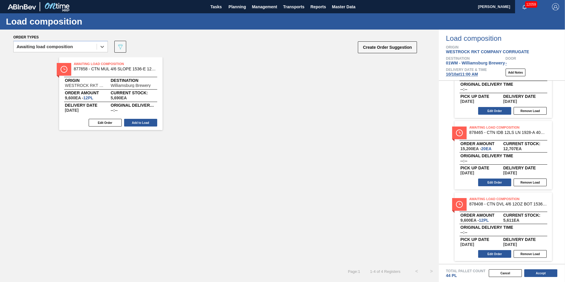
scroll to position [34, 0]
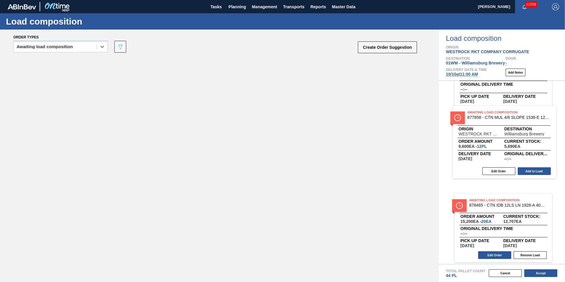
drag, startPoint x: 124, startPoint y: 103, endPoint x: 520, endPoint y: 152, distance: 398.9
click at [520, 152] on div "Order types option Awaiting load composition, selected. Select is focused ,type…" at bounding box center [282, 156] width 565 height 252
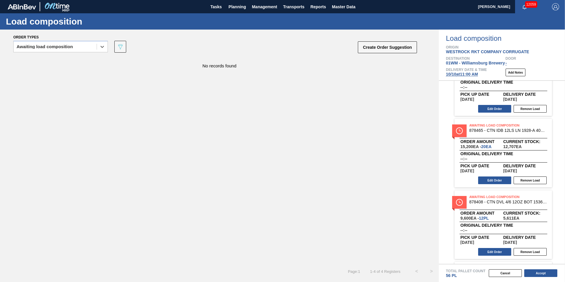
scroll to position [0, 0]
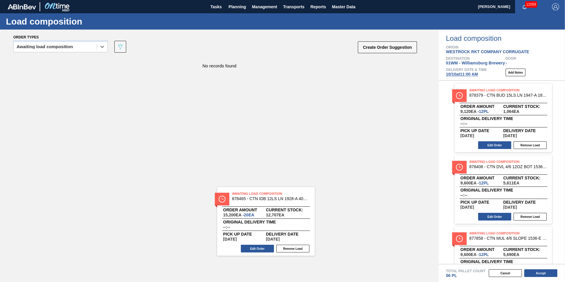
drag, startPoint x: 497, startPoint y: 199, endPoint x: 210, endPoint y: 235, distance: 289.5
click at [210, 235] on div "Order types option Awaiting load composition, selected. Select is focused ,type…" at bounding box center [282, 156] width 565 height 252
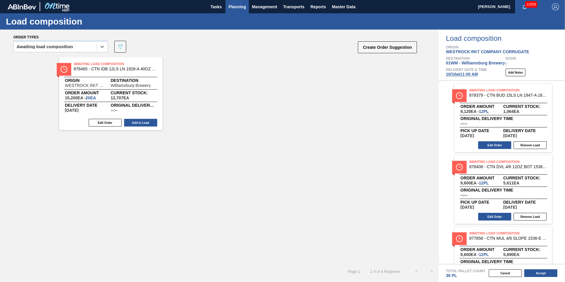
click at [238, 7] on span "Planning" at bounding box center [236, 6] width 17 height 7
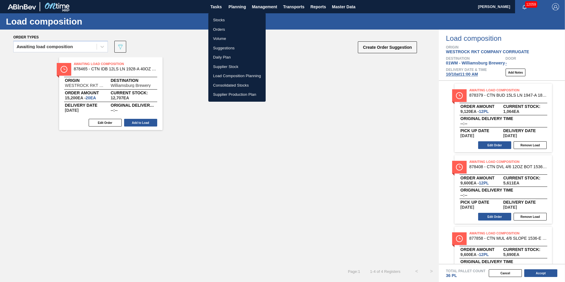
click at [242, 48] on li "Suggestions" at bounding box center [236, 47] width 57 height 9
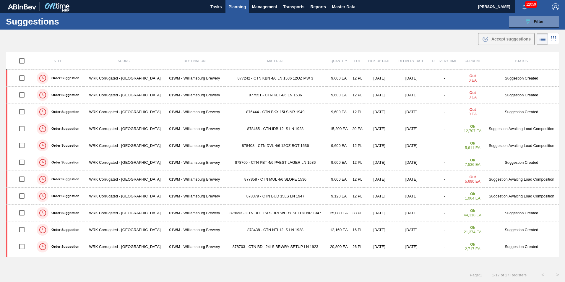
drag, startPoint x: 530, startPoint y: 12, endPoint x: 530, endPoint y: 18, distance: 6.2
click at [530, 12] on div "12059" at bounding box center [530, 6] width 31 height 13
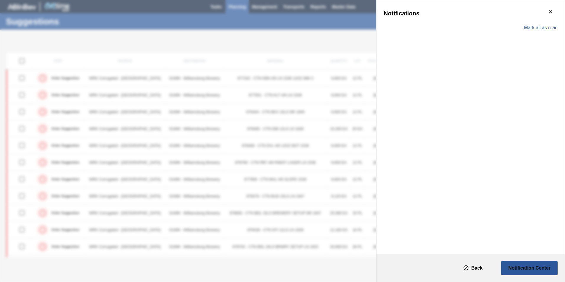
click at [530, 18] on div "Notifications" at bounding box center [470, 13] width 174 height 12
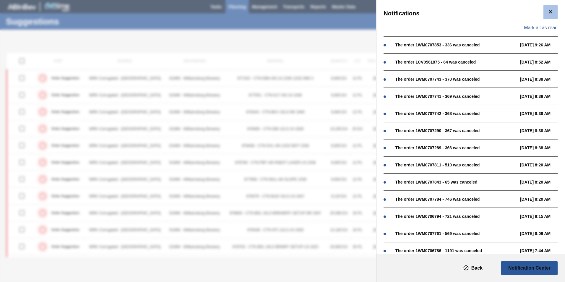
click at [548, 12] on icon "botão de ícone" at bounding box center [550, 11] width 7 height 7
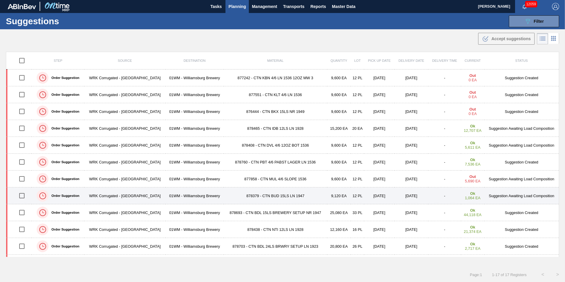
click at [22, 193] on input "checkbox" at bounding box center [22, 195] width 12 height 12
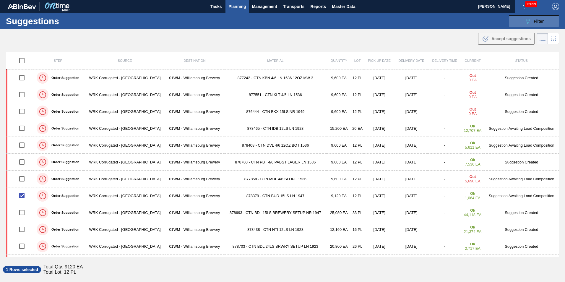
click at [535, 22] on span "Filter" at bounding box center [539, 21] width 10 height 5
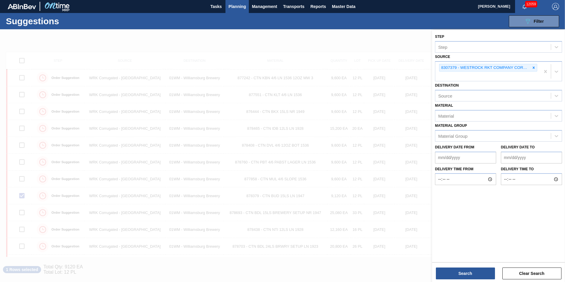
click at [405, 38] on div at bounding box center [282, 171] width 565 height 282
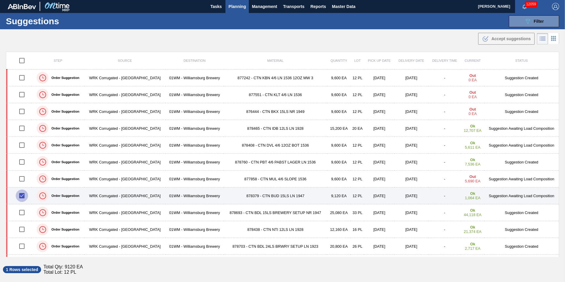
click at [20, 196] on input "checkbox" at bounding box center [22, 195] width 12 height 12
checkbox input "false"
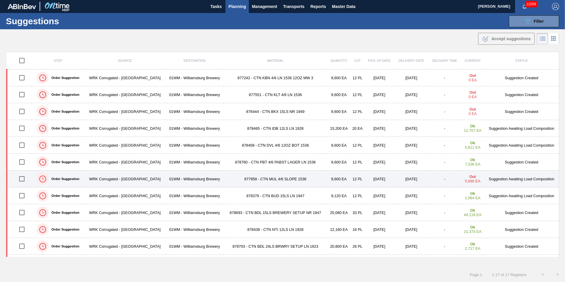
scroll to position [30, 0]
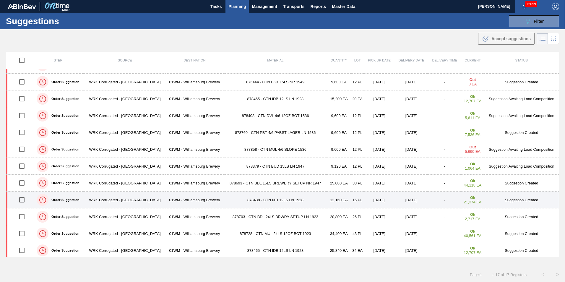
click at [22, 199] on input "checkbox" at bounding box center [22, 200] width 12 height 12
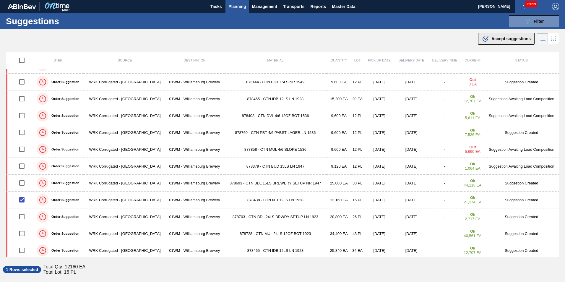
click at [506, 40] on span "Accept suggestions" at bounding box center [510, 38] width 39 height 5
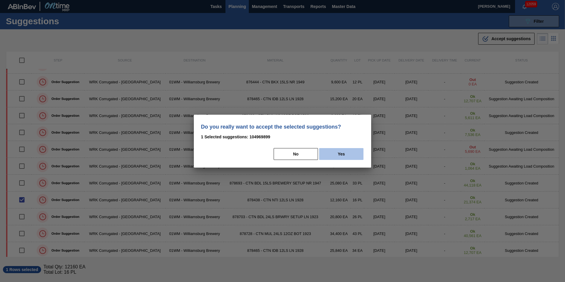
click at [350, 159] on button "Yes" at bounding box center [341, 154] width 44 height 12
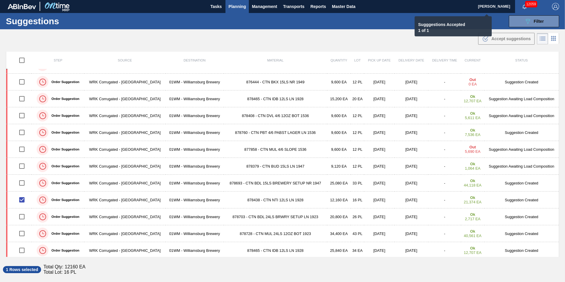
checkbox input "false"
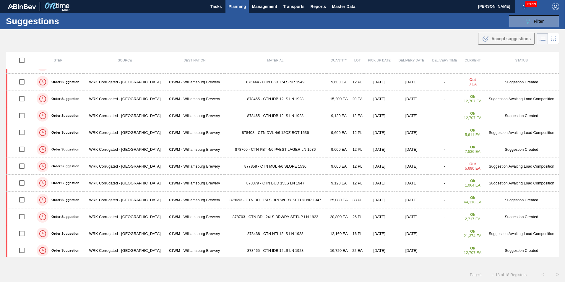
click at [237, 8] on span "Planning" at bounding box center [236, 6] width 17 height 7
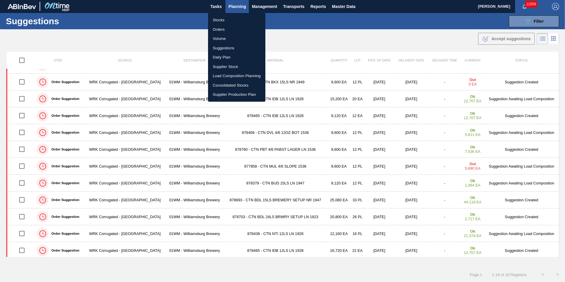
click at [233, 77] on li "Load Composition Planning" at bounding box center [236, 75] width 57 height 9
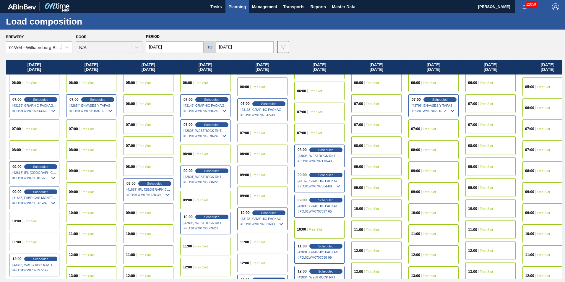
scroll to position [177, 0]
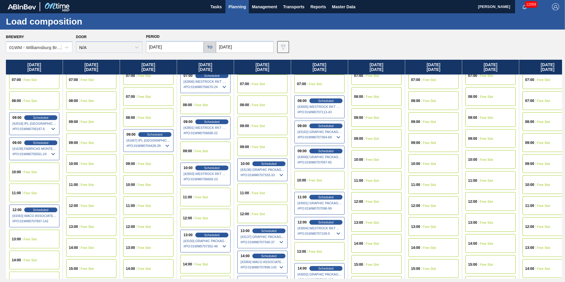
click at [255, 191] on span "Free Slot" at bounding box center [258, 193] width 13 height 4
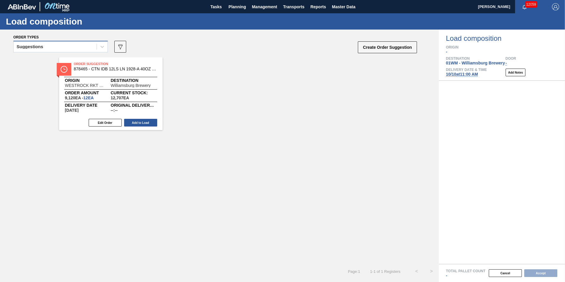
click at [71, 45] on div "Suggestions" at bounding box center [55, 47] width 83 height 9
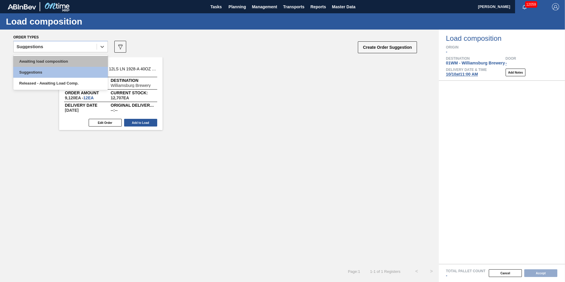
click at [57, 62] on div "Awaiting load composition" at bounding box center [60, 61] width 95 height 11
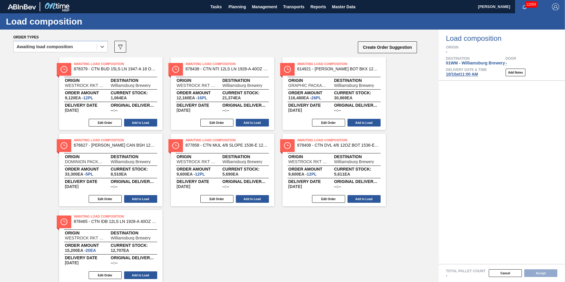
scroll to position [2, 0]
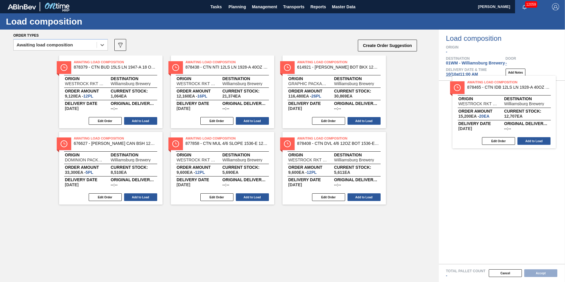
drag, startPoint x: 126, startPoint y: 235, endPoint x: 522, endPoint y: 102, distance: 417.6
click at [522, 102] on div "Order types option Awaiting load composition, selected. Select is focused ,type…" at bounding box center [282, 156] width 565 height 252
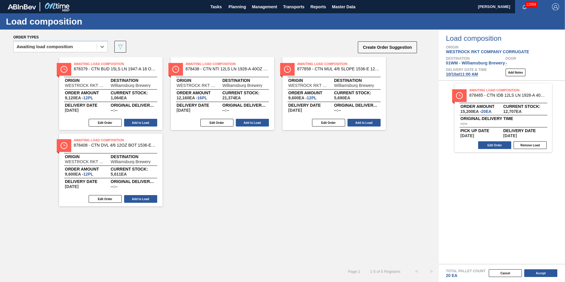
scroll to position [0, 0]
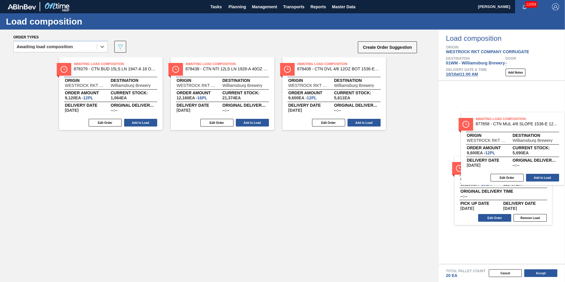
drag, startPoint x: 299, startPoint y: 90, endPoint x: 468, endPoint y: 122, distance: 171.6
click at [469, 123] on div "Order types option Awaiting load composition, selected. Select is focused ,type…" at bounding box center [282, 156] width 565 height 252
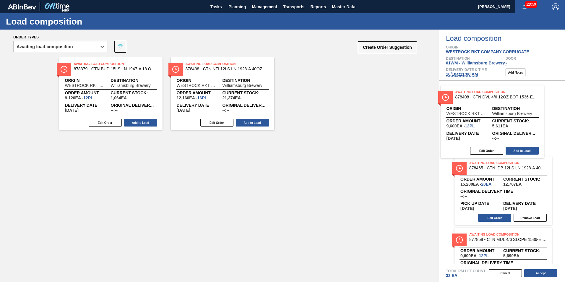
drag, startPoint x: 324, startPoint y: 99, endPoint x: 489, endPoint y: 128, distance: 167.6
click at [489, 128] on div "Order types option Awaiting load composition, selected. Select is focused ,type…" at bounding box center [282, 156] width 565 height 252
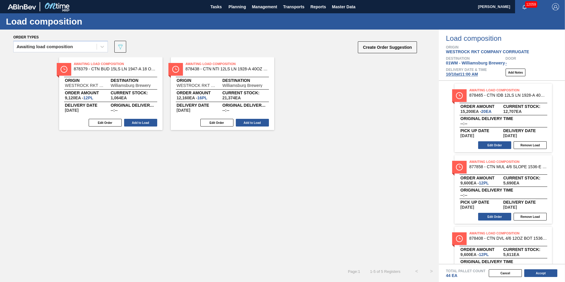
drag, startPoint x: 224, startPoint y: 50, endPoint x: 152, endPoint y: 191, distance: 157.9
click at [152, 191] on div "Awaiting Load Composition 878379 - CTN BUD 15LS LN 1947-A 18 OZ POSTPR 0922 Ori…" at bounding box center [219, 160] width 439 height 207
click at [537, 274] on button "Accept" at bounding box center [540, 273] width 33 height 8
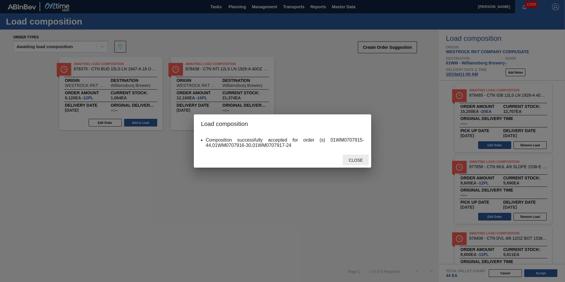
click at [358, 162] on span "Close" at bounding box center [355, 160] width 23 height 5
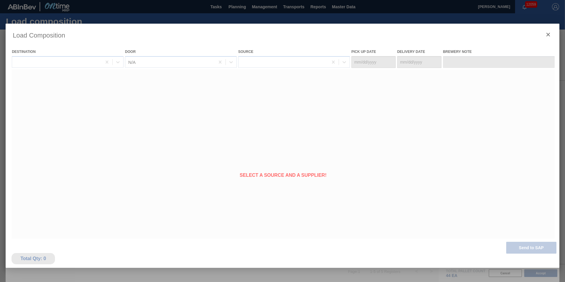
type Date "[DATE]"
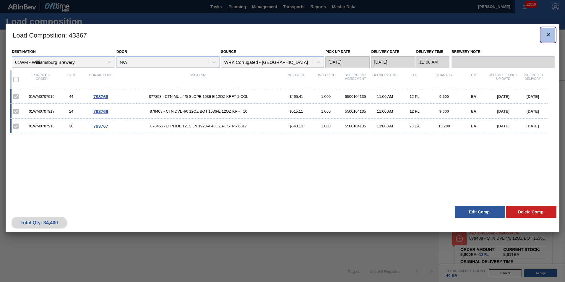
click at [543, 35] on button "botão de ícone" at bounding box center [548, 35] width 14 height 14
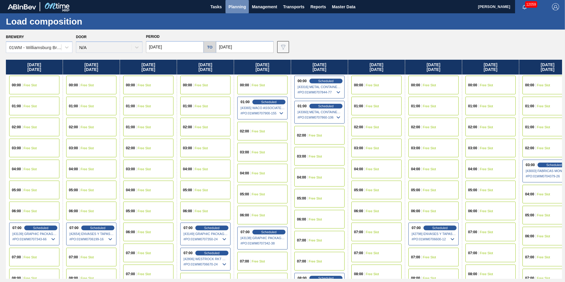
click at [234, 12] on button "Planning" at bounding box center [236, 6] width 23 height 13
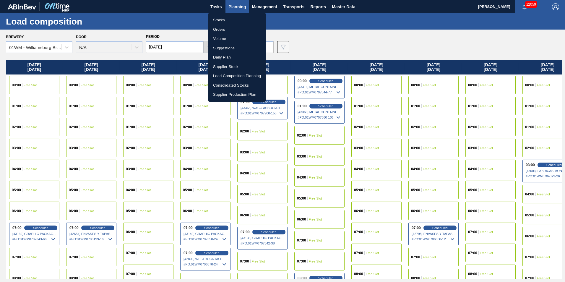
click at [220, 47] on li "Suggestions" at bounding box center [236, 47] width 57 height 9
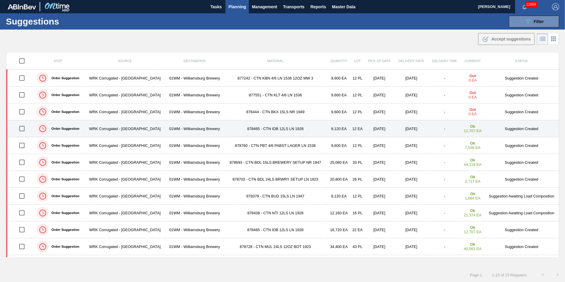
click at [23, 128] on input "checkbox" at bounding box center [22, 128] width 12 height 12
checkbox input "true"
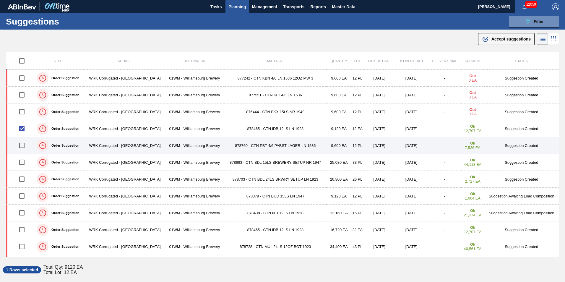
click at [23, 144] on input "checkbox" at bounding box center [22, 145] width 12 height 12
checkbox input "true"
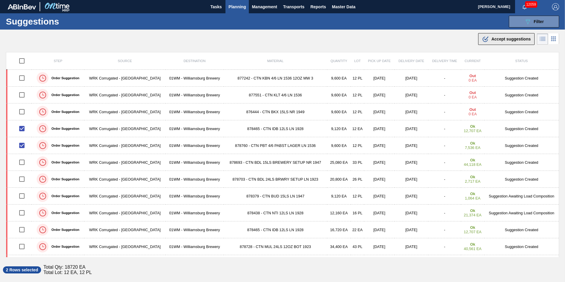
click at [502, 43] on button ".b{fill:var(--color-action-default)} Accept suggestions" at bounding box center [506, 39] width 56 height 12
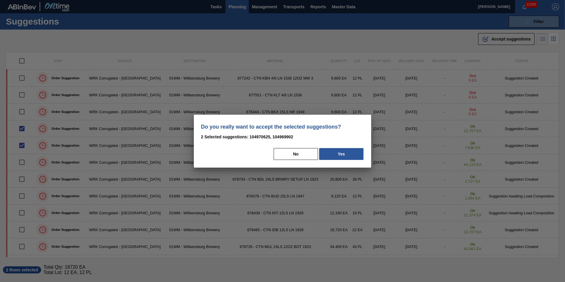
click at [337, 147] on div "Do you really want to accept the selected suggestions? 2 Selected suggestions: …" at bounding box center [282, 141] width 177 height 53
click at [341, 155] on button "Yes" at bounding box center [341, 154] width 44 height 12
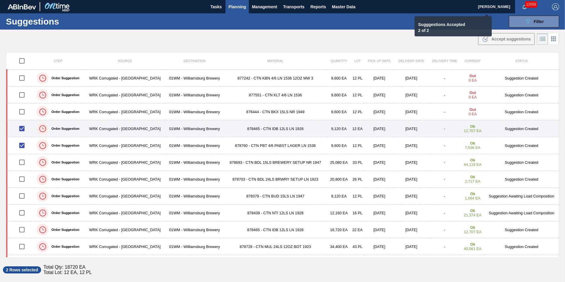
checkbox input "false"
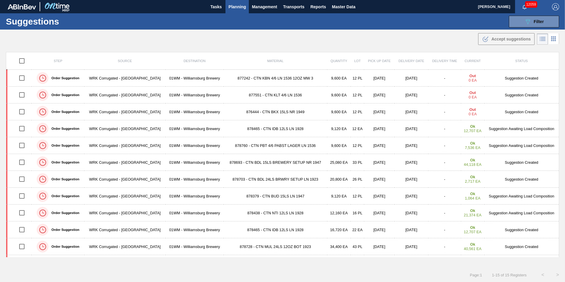
click at [240, 8] on span "Planning" at bounding box center [236, 6] width 17 height 7
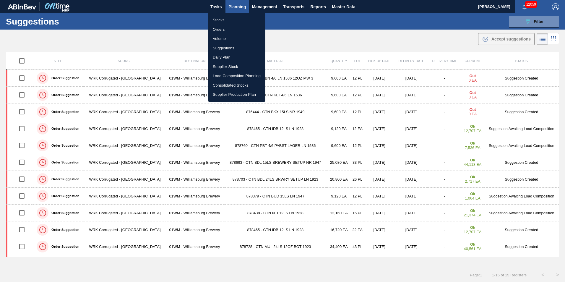
click at [240, 73] on li "Load Composition Planning" at bounding box center [236, 75] width 57 height 9
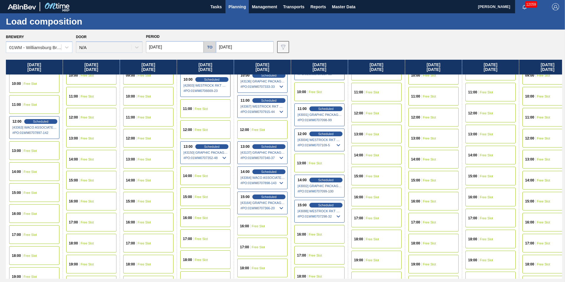
scroll to position [266, 0]
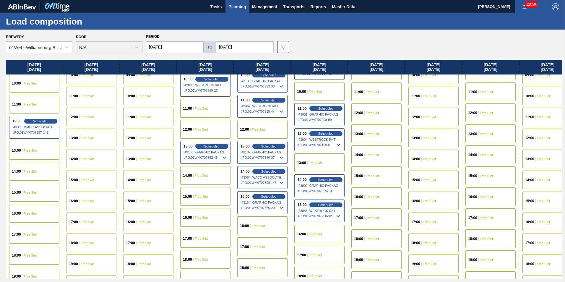
click at [269, 223] on div "16:00 Free Slot" at bounding box center [262, 225] width 50 height 19
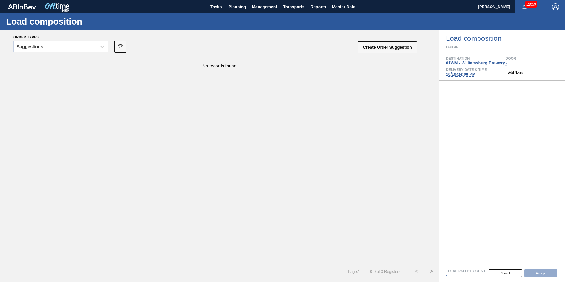
click at [54, 46] on div "Suggestions" at bounding box center [55, 47] width 83 height 9
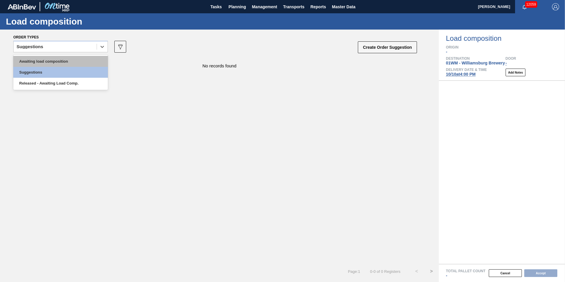
click at [48, 62] on div "Awaiting load composition" at bounding box center [60, 61] width 95 height 11
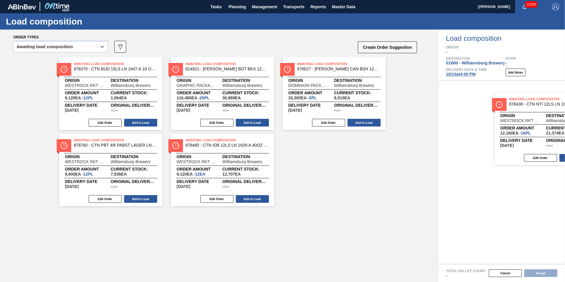
drag, startPoint x: 200, startPoint y: 88, endPoint x: 513, endPoint y: 119, distance: 314.5
click at [513, 119] on div "Order types option Awaiting load composition, selected. Select is focused ,type…" at bounding box center [282, 156] width 565 height 252
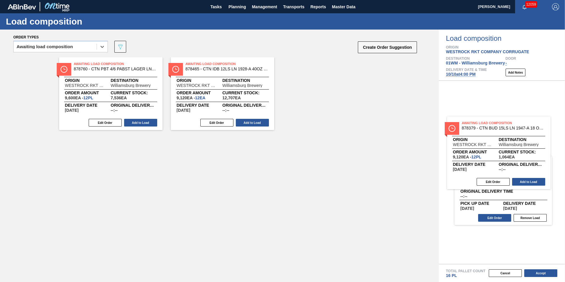
drag, startPoint x: 114, startPoint y: 109, endPoint x: 507, endPoint y: 168, distance: 397.4
click at [507, 168] on div "Order types option Awaiting load composition, selected. Select is focused ,type…" at bounding box center [282, 156] width 565 height 252
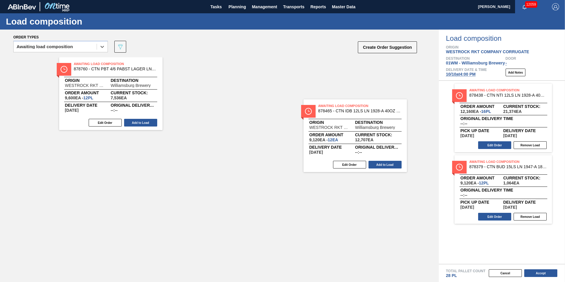
drag, startPoint x: 253, startPoint y: 87, endPoint x: 532, endPoint y: 161, distance: 288.1
click at [532, 161] on div "Order types option Awaiting load composition, selected. Select is focused ,type…" at bounding box center [282, 156] width 565 height 252
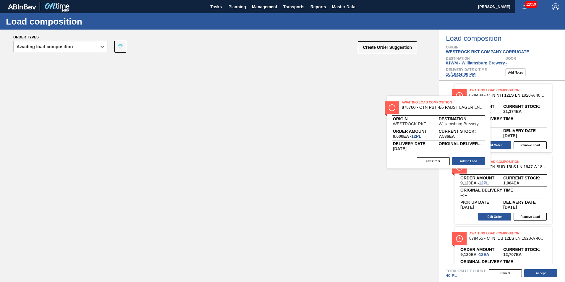
drag, startPoint x: 99, startPoint y: 95, endPoint x: 476, endPoint y: 138, distance: 379.5
click at [473, 138] on div "Order types option Awaiting load composition, selected. Select is focused ,type…" at bounding box center [282, 156] width 565 height 252
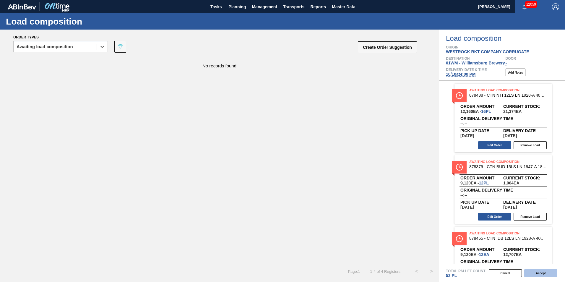
click at [544, 272] on button "Accept" at bounding box center [540, 273] width 33 height 8
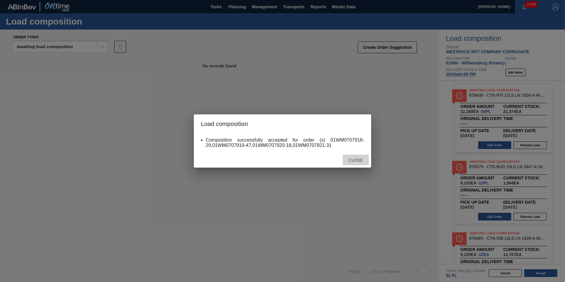
click at [367, 162] on span "Close" at bounding box center [355, 160] width 23 height 5
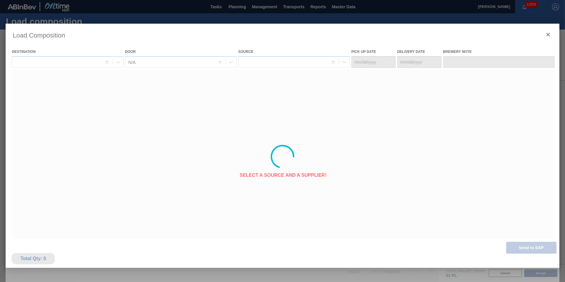
type Date "[DATE]"
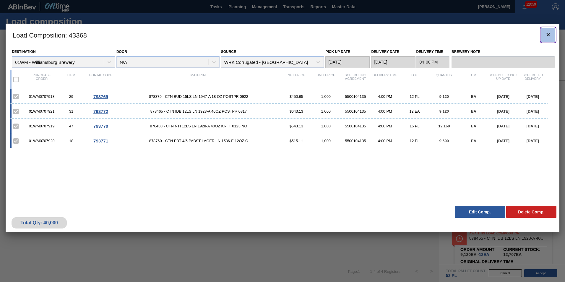
click at [549, 35] on icon "botão de ícone" at bounding box center [548, 34] width 7 height 7
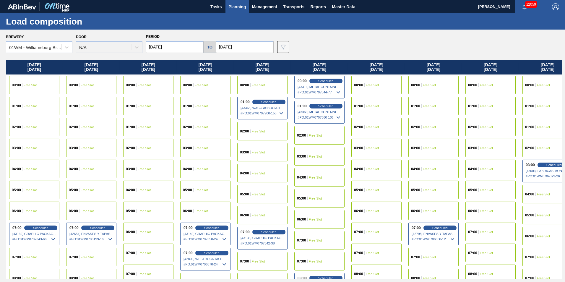
click at [422, 45] on div "Brewery 01WM - Williamsburg Brewery Door N/A Period 10/06/2025 to 11/10/2025 Da…" at bounding box center [284, 42] width 556 height 20
